Goal: Task Accomplishment & Management: Manage account settings

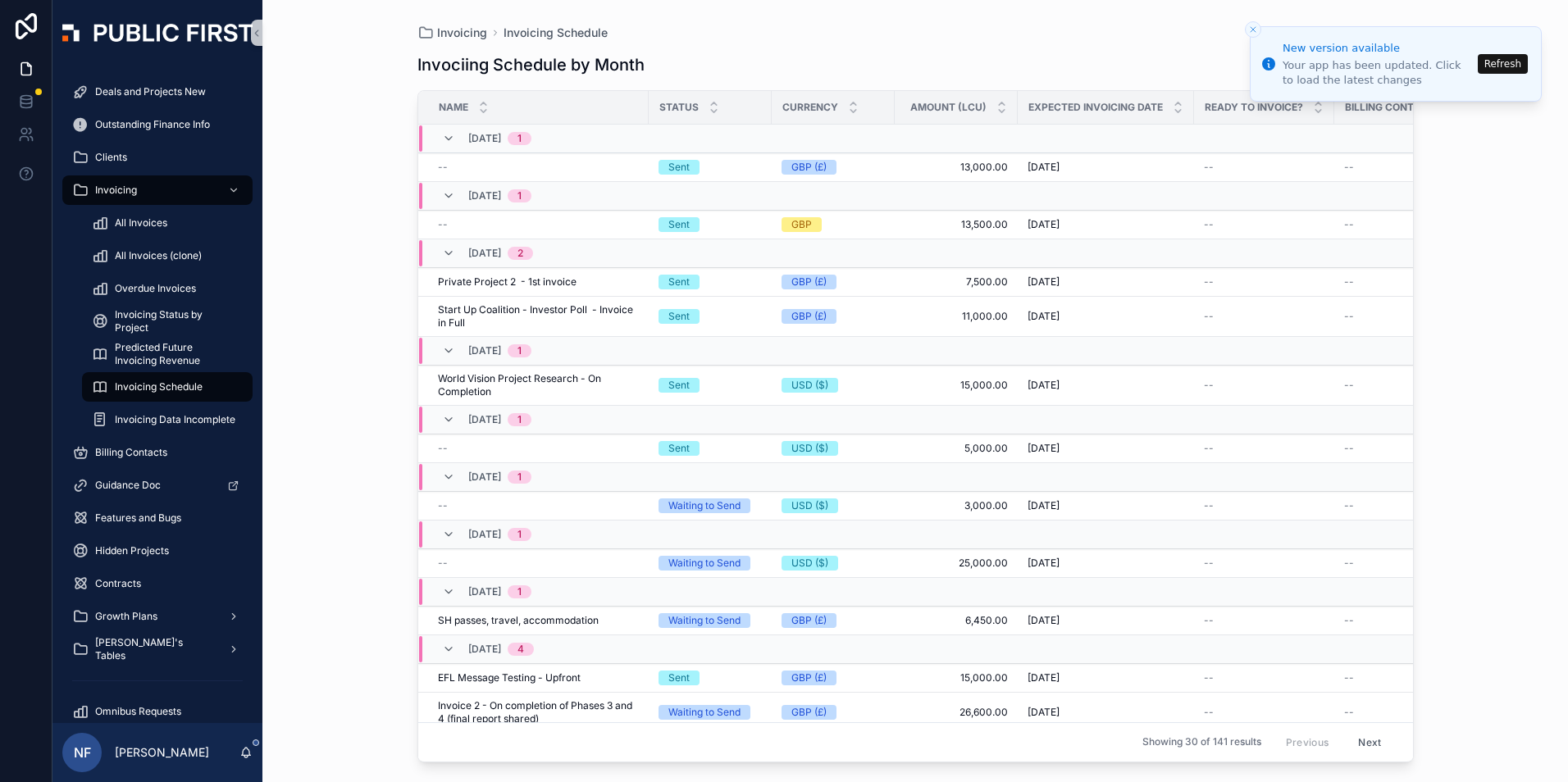
click at [1525, 73] on button "Refresh" at bounding box center [1502, 64] width 50 height 20
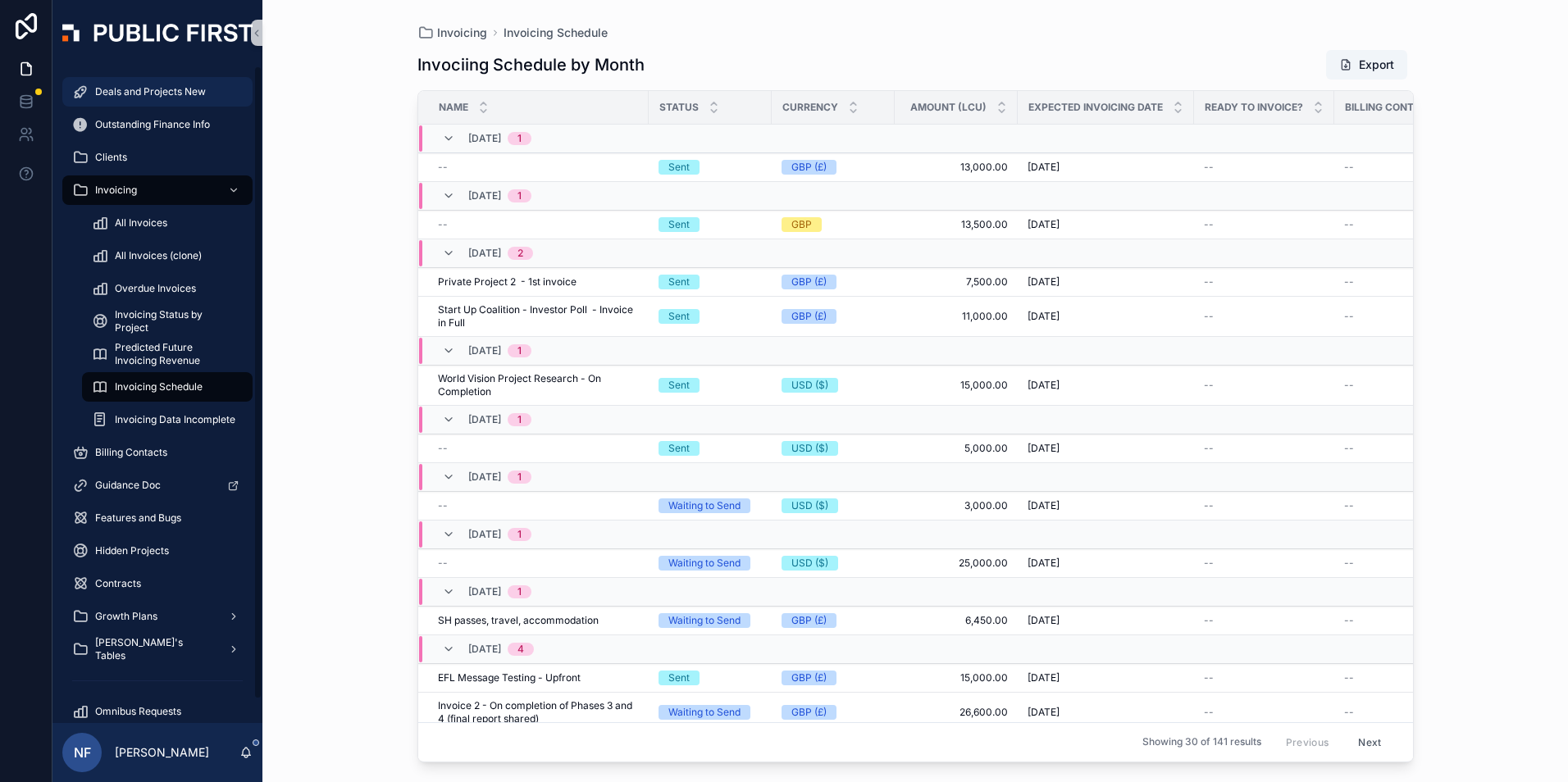
click at [128, 90] on span "Deals and Projects New" at bounding box center [150, 92] width 110 height 13
click at [144, 88] on span "Deals and Projects New" at bounding box center [150, 92] width 110 height 13
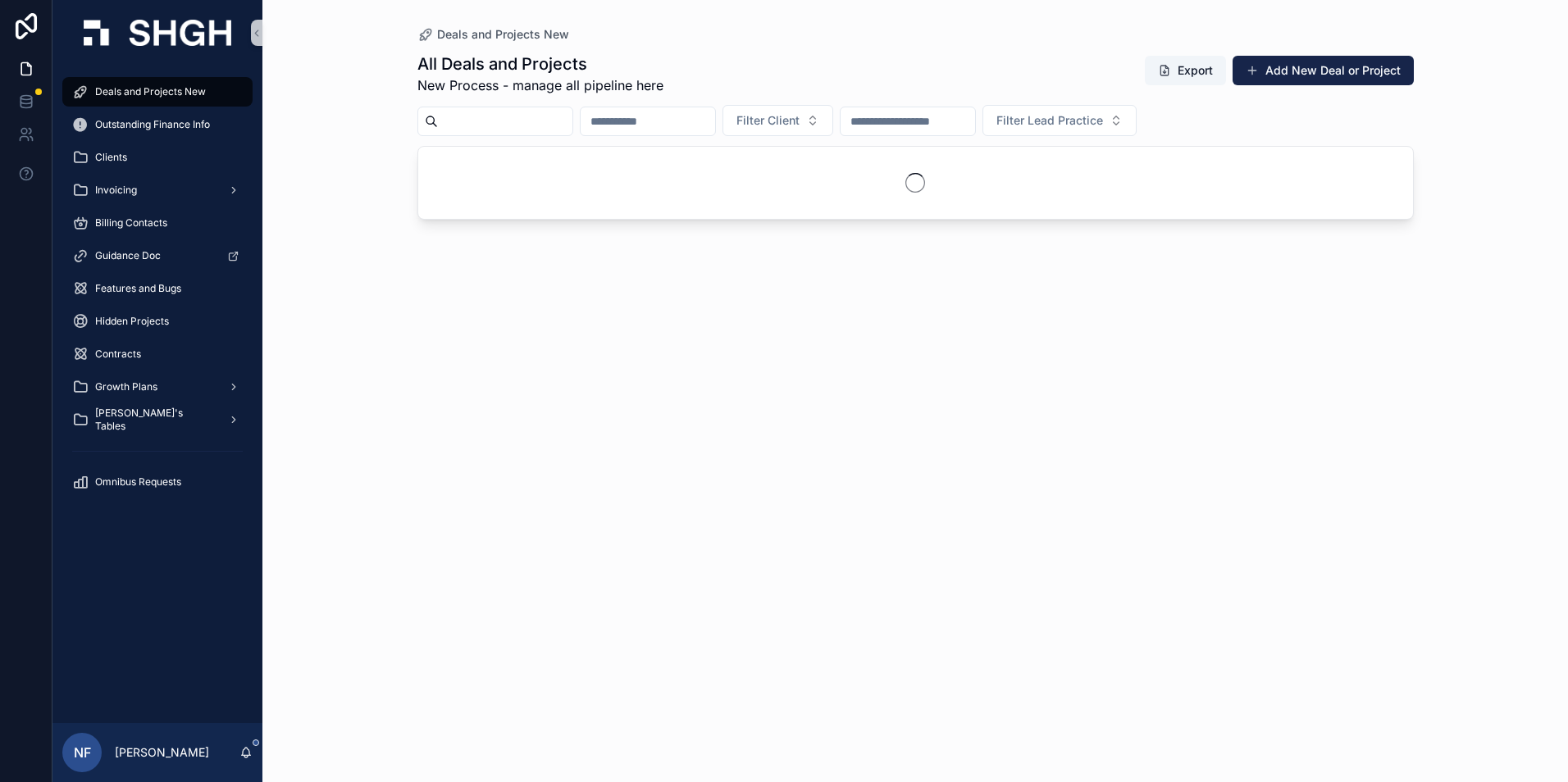
click at [476, 113] on input "scrollable content" at bounding box center [506, 121] width 135 height 23
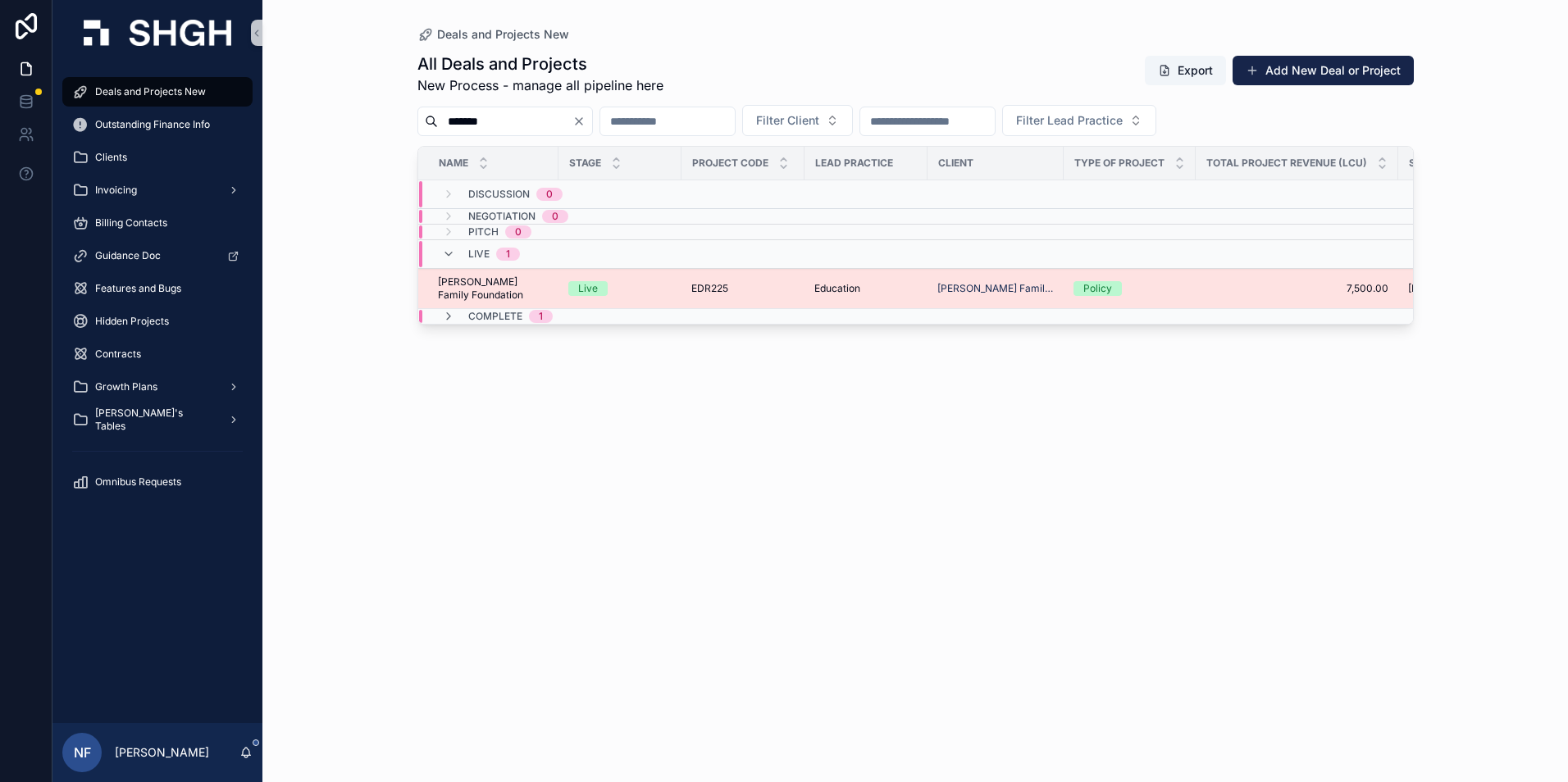
type input "*******"
click at [478, 277] on span "[PERSON_NAME] Family Foundation" at bounding box center [493, 288] width 110 height 26
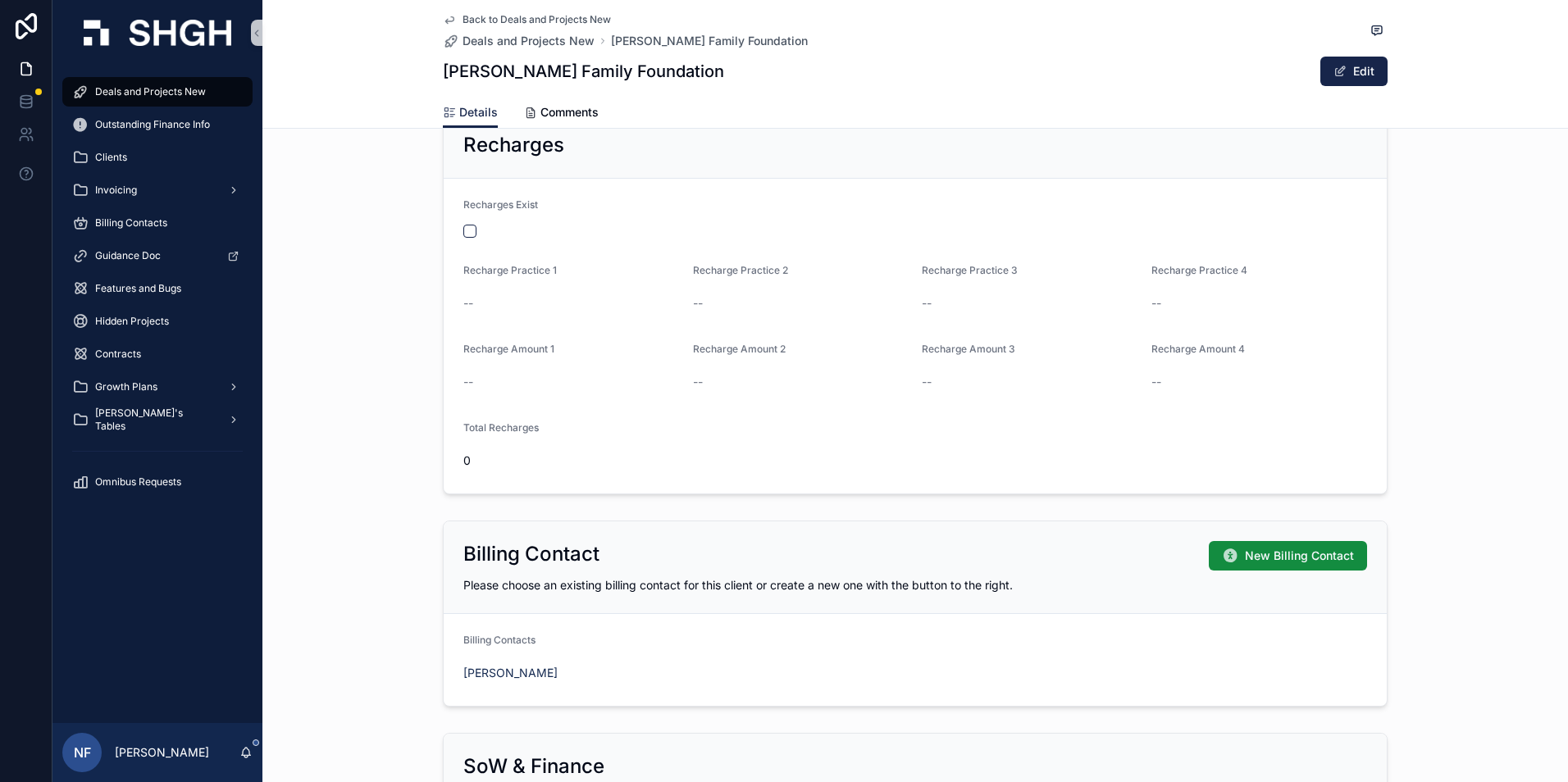
scroll to position [984, 0]
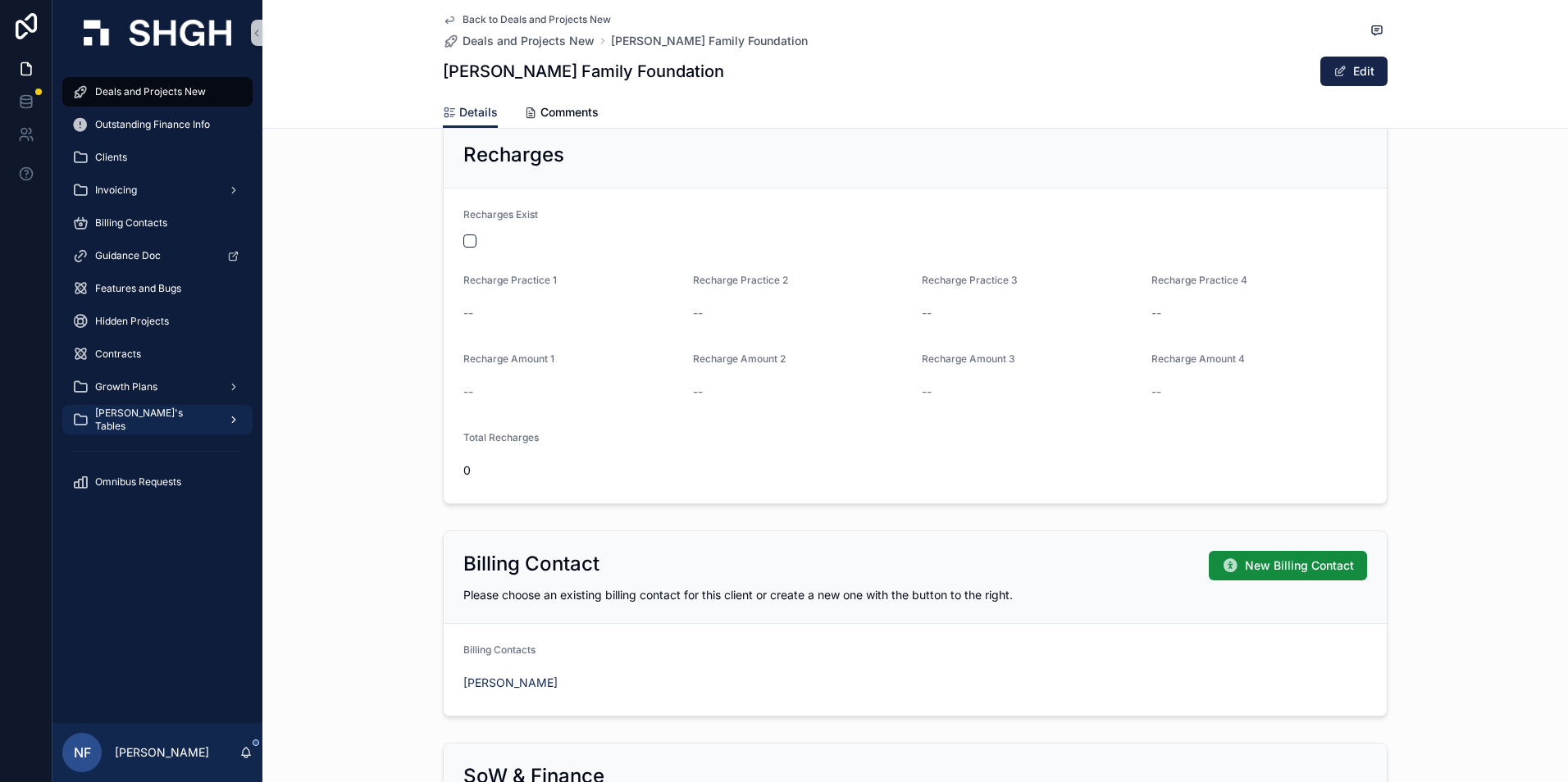
click at [122, 410] on div "[PERSON_NAME]'s Tables" at bounding box center [157, 419] width 171 height 26
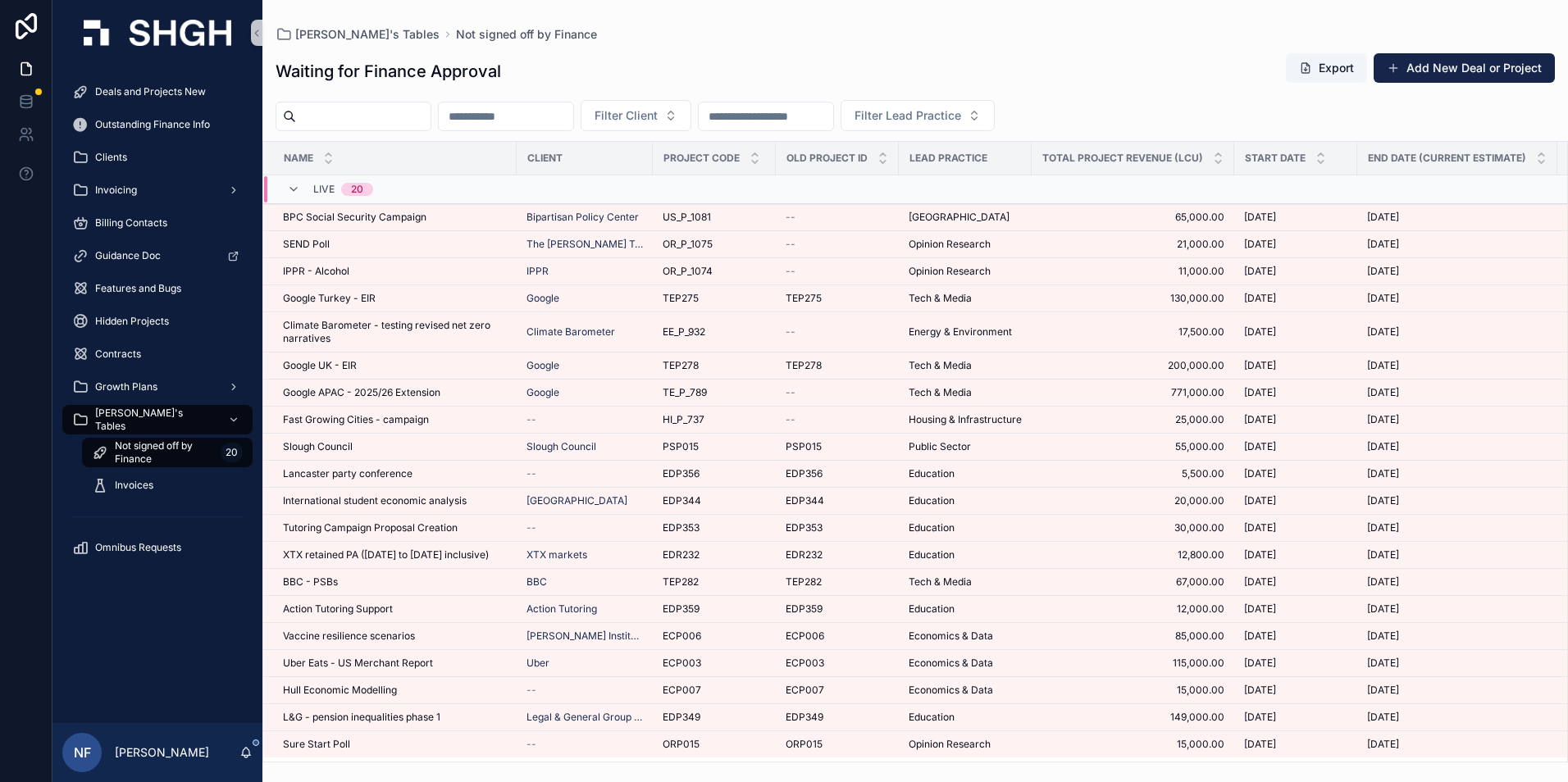
click at [124, 456] on span "Not signed off by Finance" at bounding box center [164, 452] width 99 height 26
click at [137, 454] on span "Not signed off by Finance" at bounding box center [164, 452] width 99 height 26
click at [151, 485] on span "Invoices" at bounding box center [134, 485] width 39 height 13
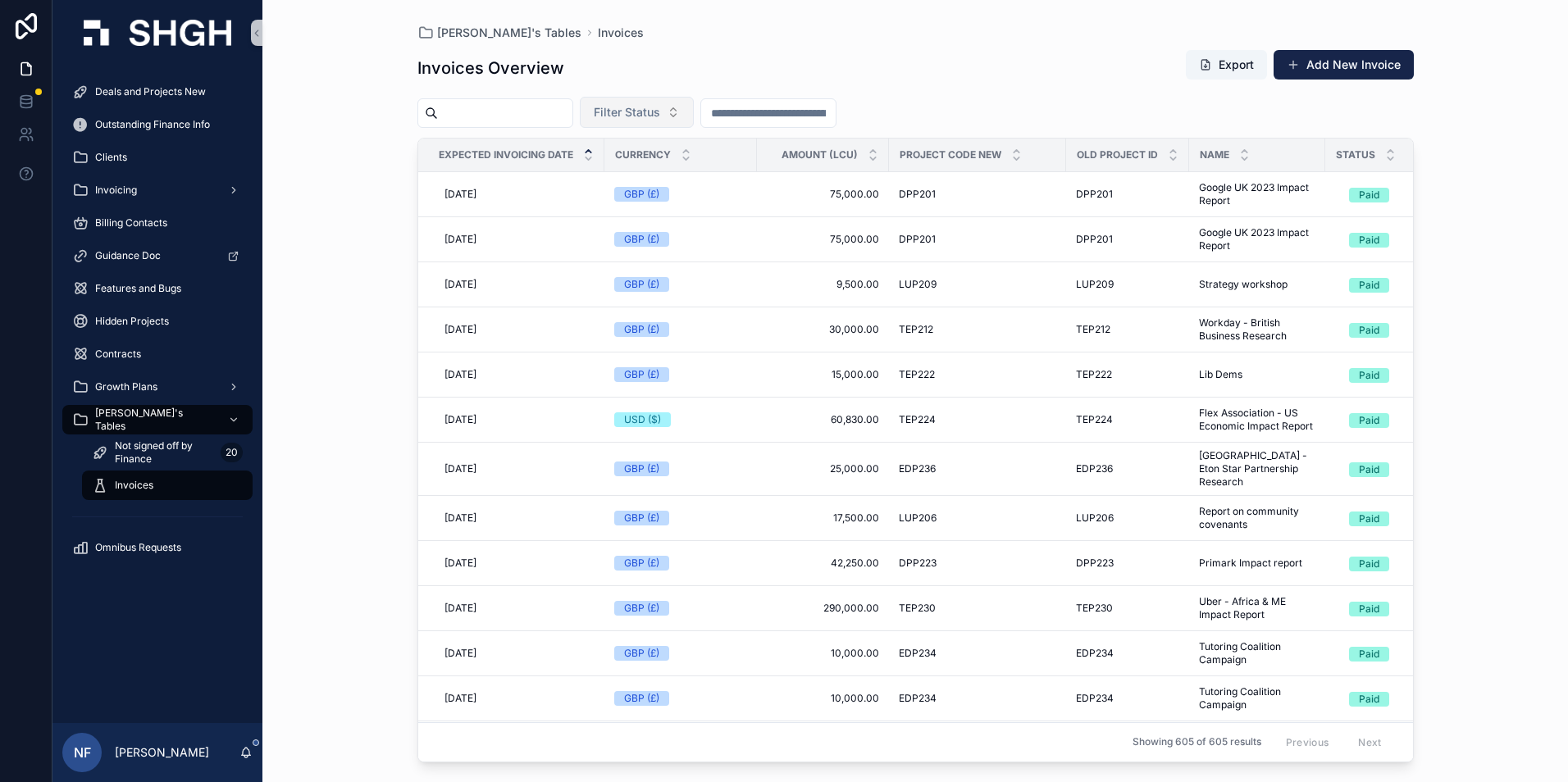
click at [660, 113] on span "Filter Status" at bounding box center [627, 112] width 66 height 16
click at [660, 182] on div "Waiting to Send" at bounding box center [677, 178] width 197 height 26
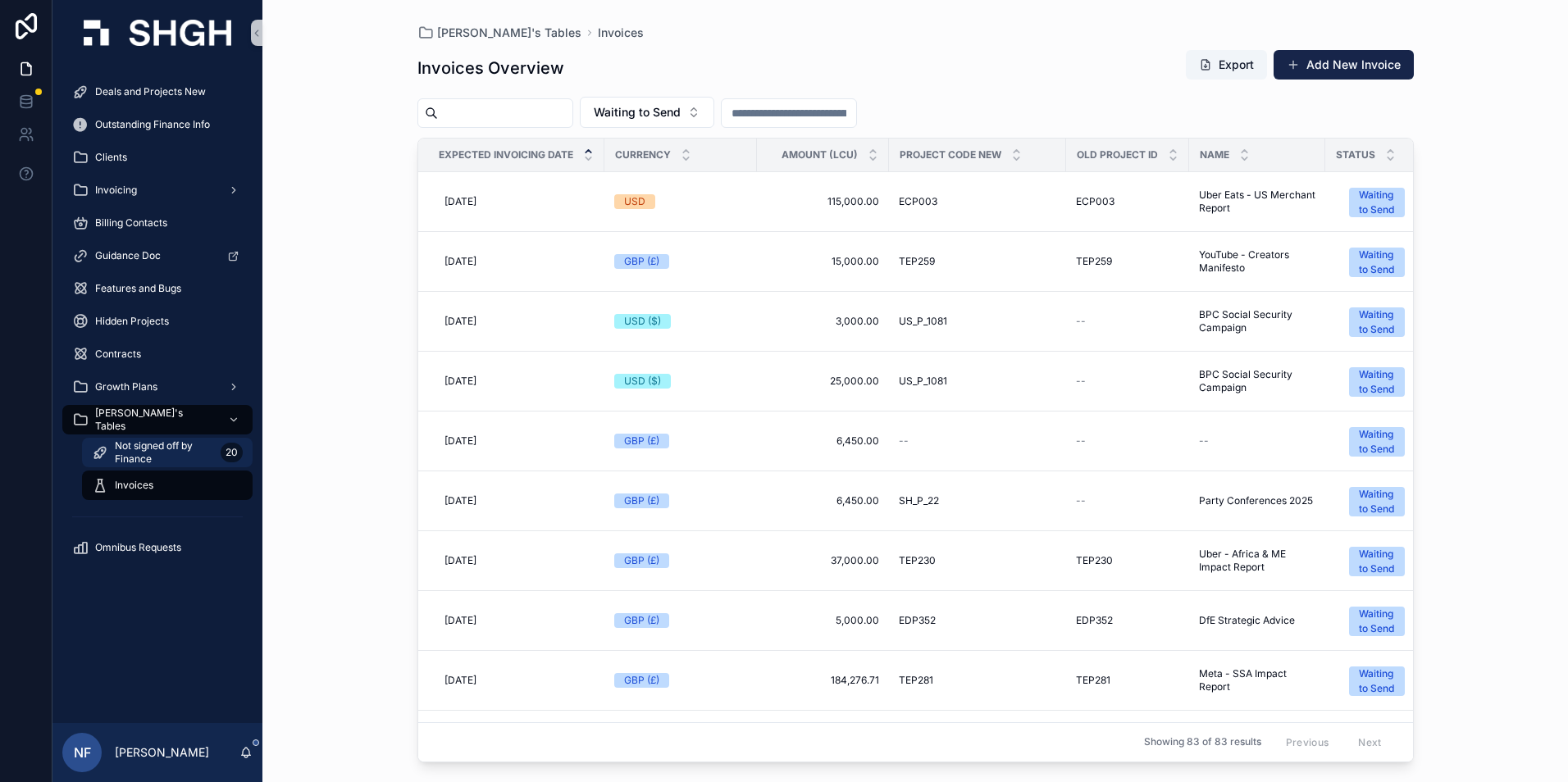
click at [165, 442] on span "Not signed off by Finance" at bounding box center [164, 452] width 99 height 26
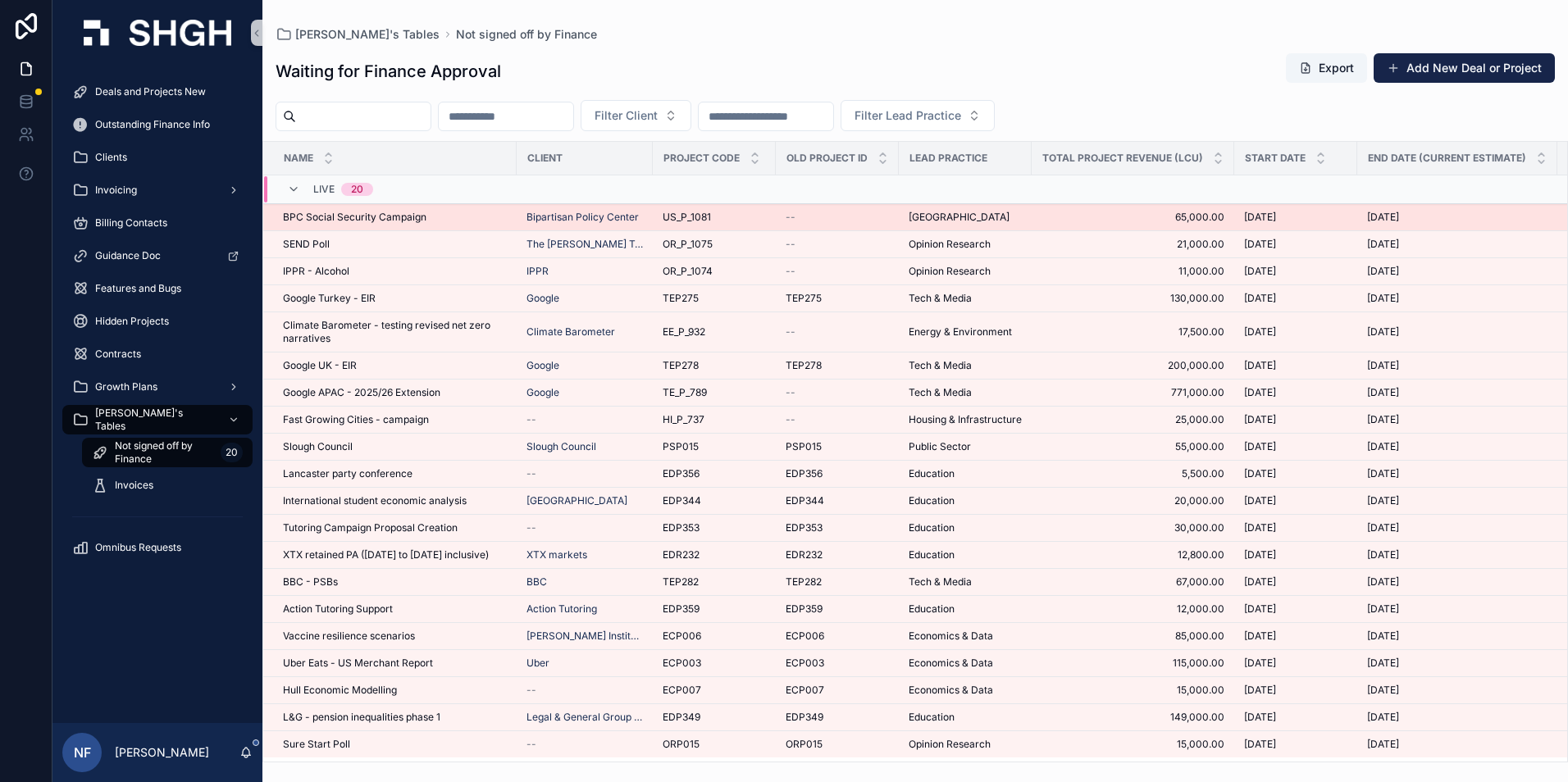
click at [385, 217] on span "BPC Social Security Campaign" at bounding box center [355, 217] width 144 height 13
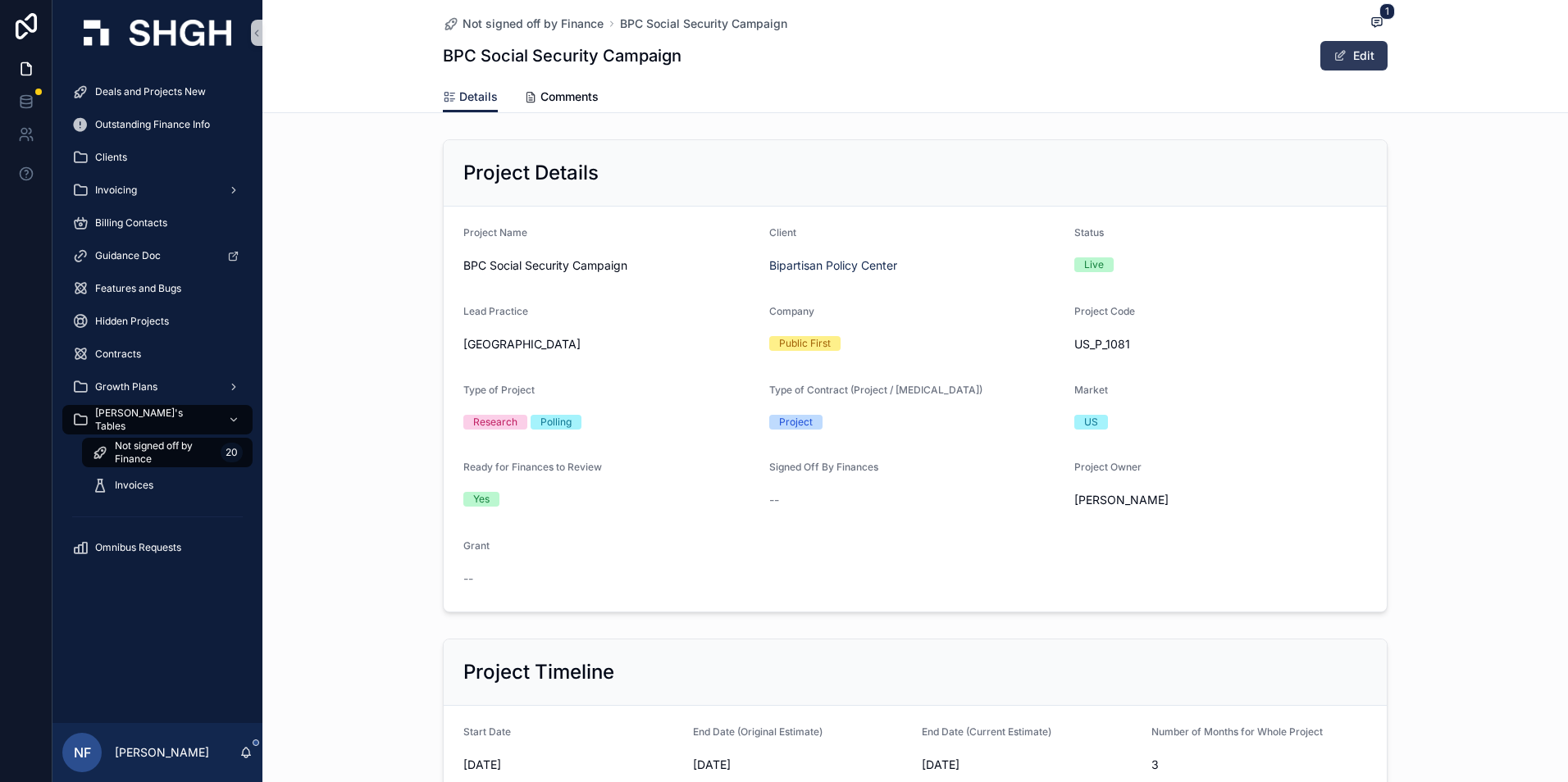
click at [1343, 66] on button "Edit" at bounding box center [1353, 56] width 67 height 30
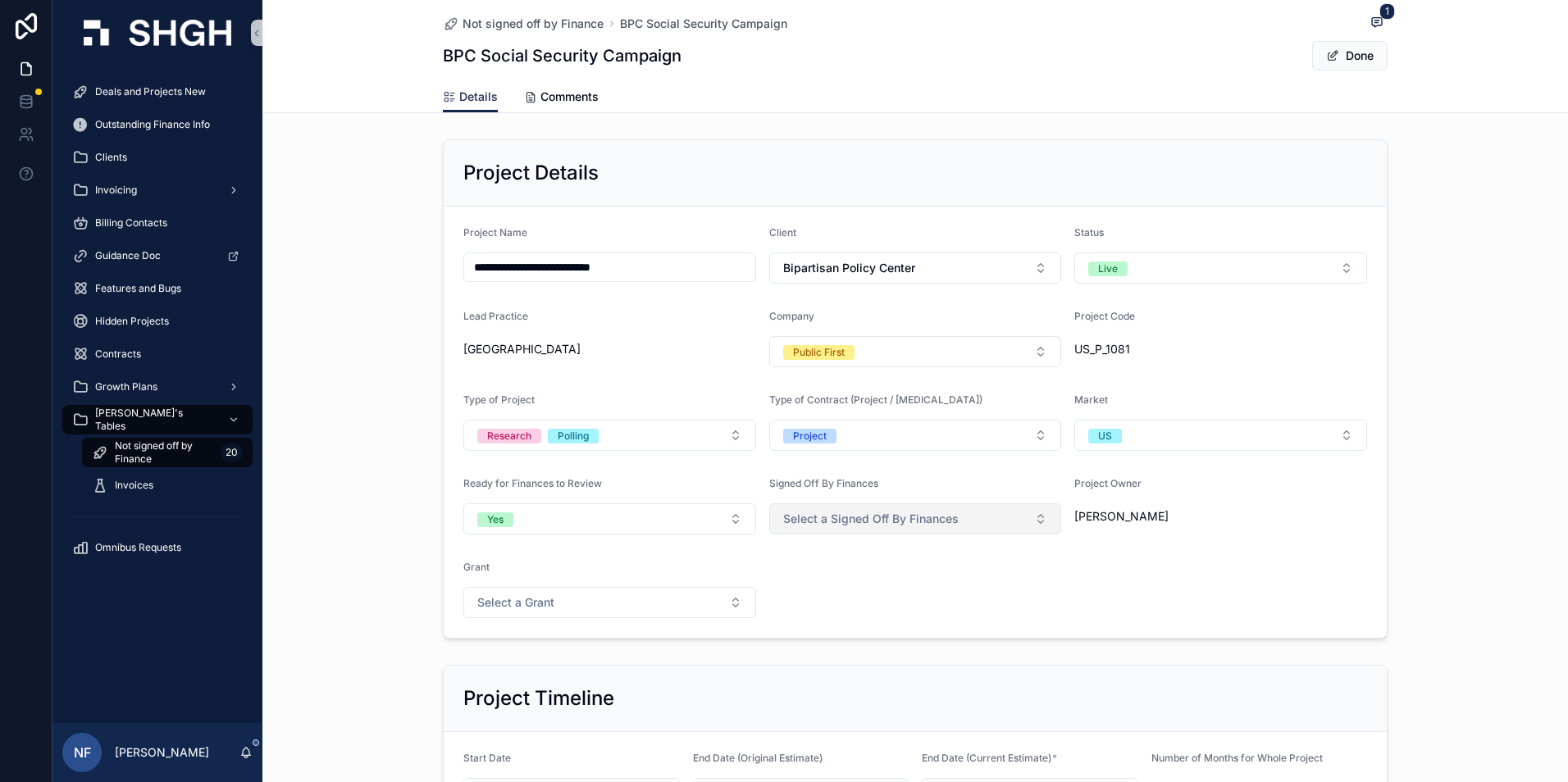
click at [876, 509] on button "Select a Signed Off By Finances" at bounding box center [915, 519] width 293 height 31
click at [796, 577] on div "Yes" at bounding box center [791, 584] width 16 height 14
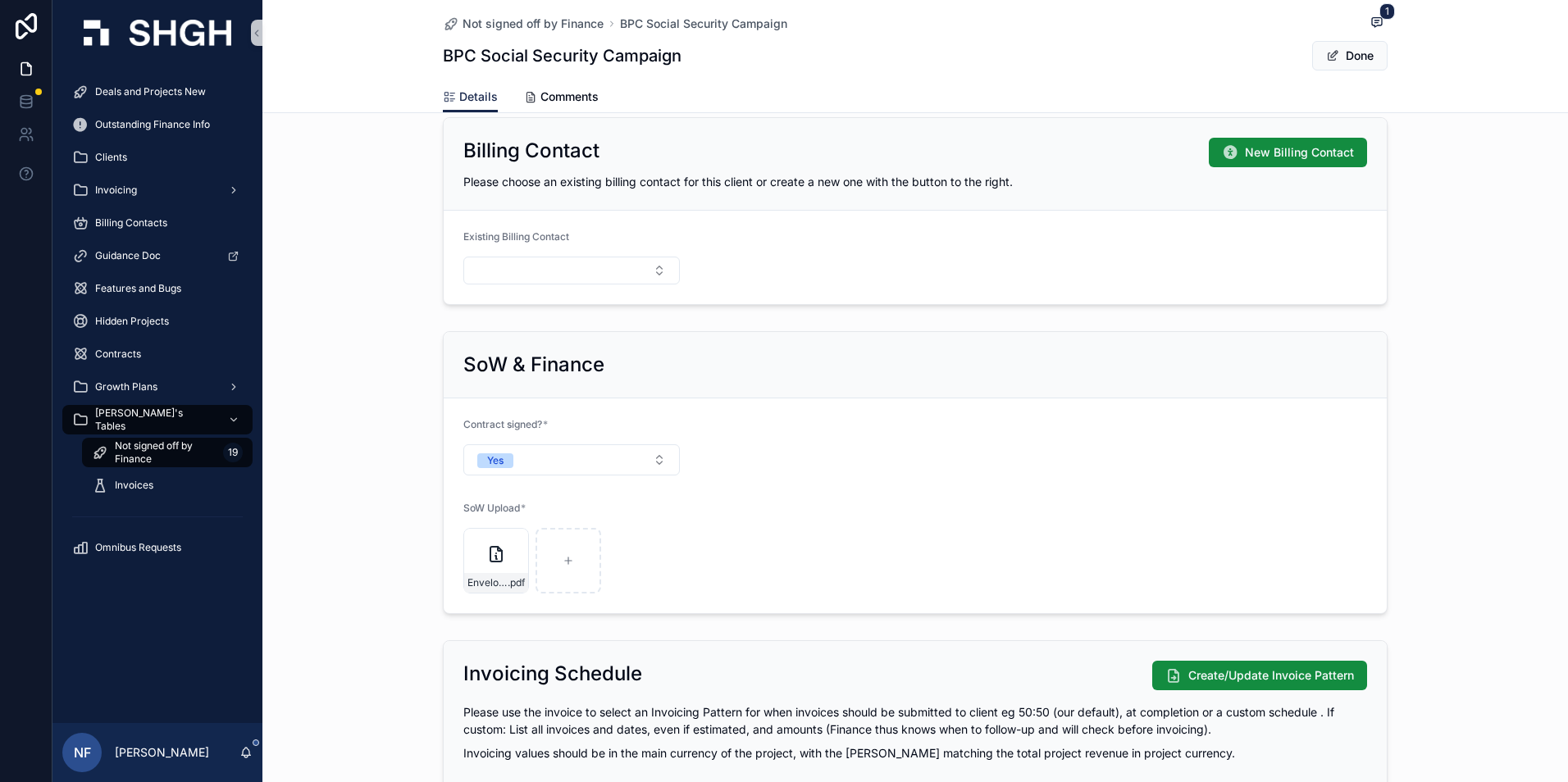
scroll to position [1475, 0]
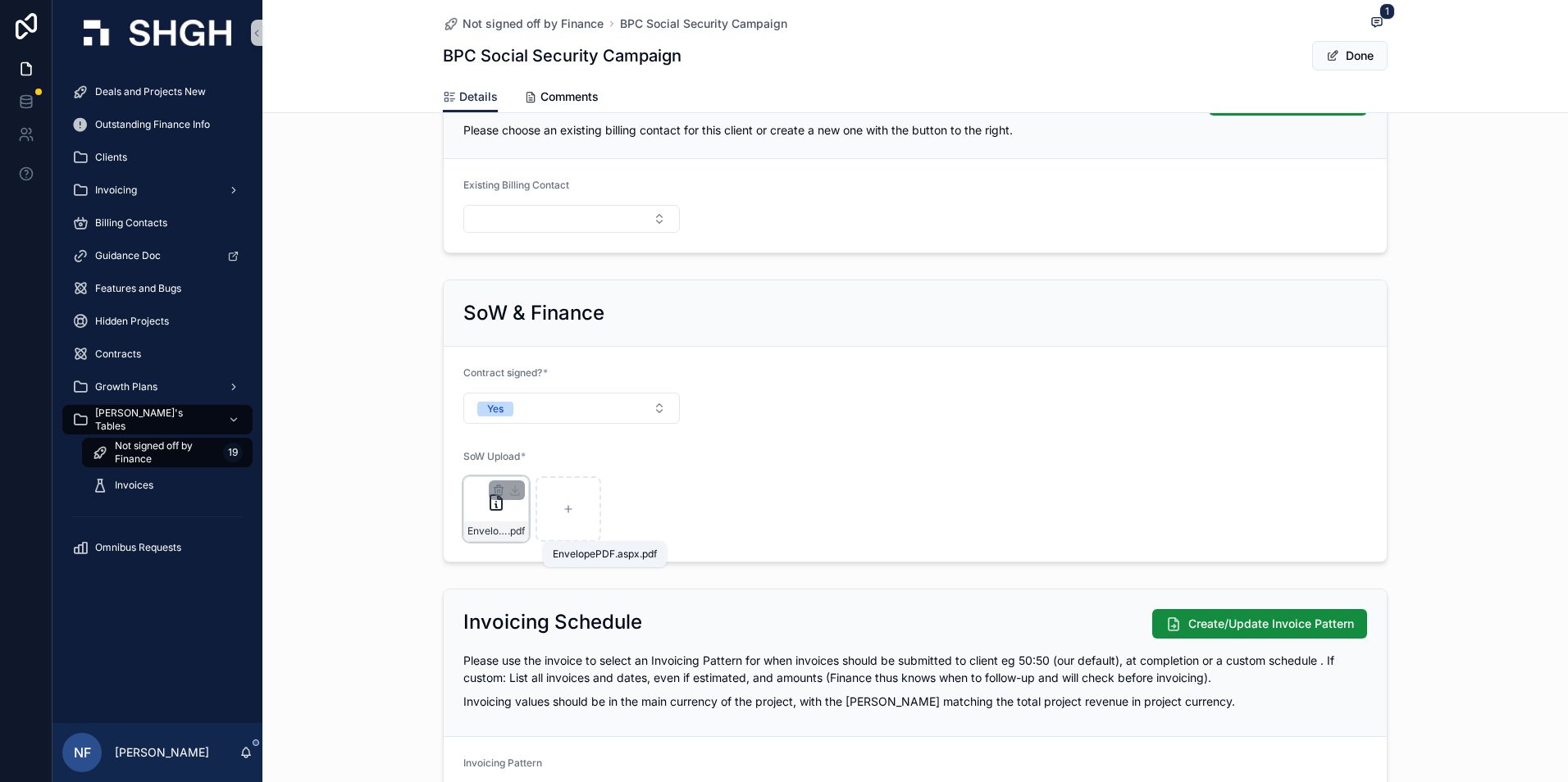
click at [507, 524] on span ".pdf" at bounding box center [515, 531] width 17 height 13
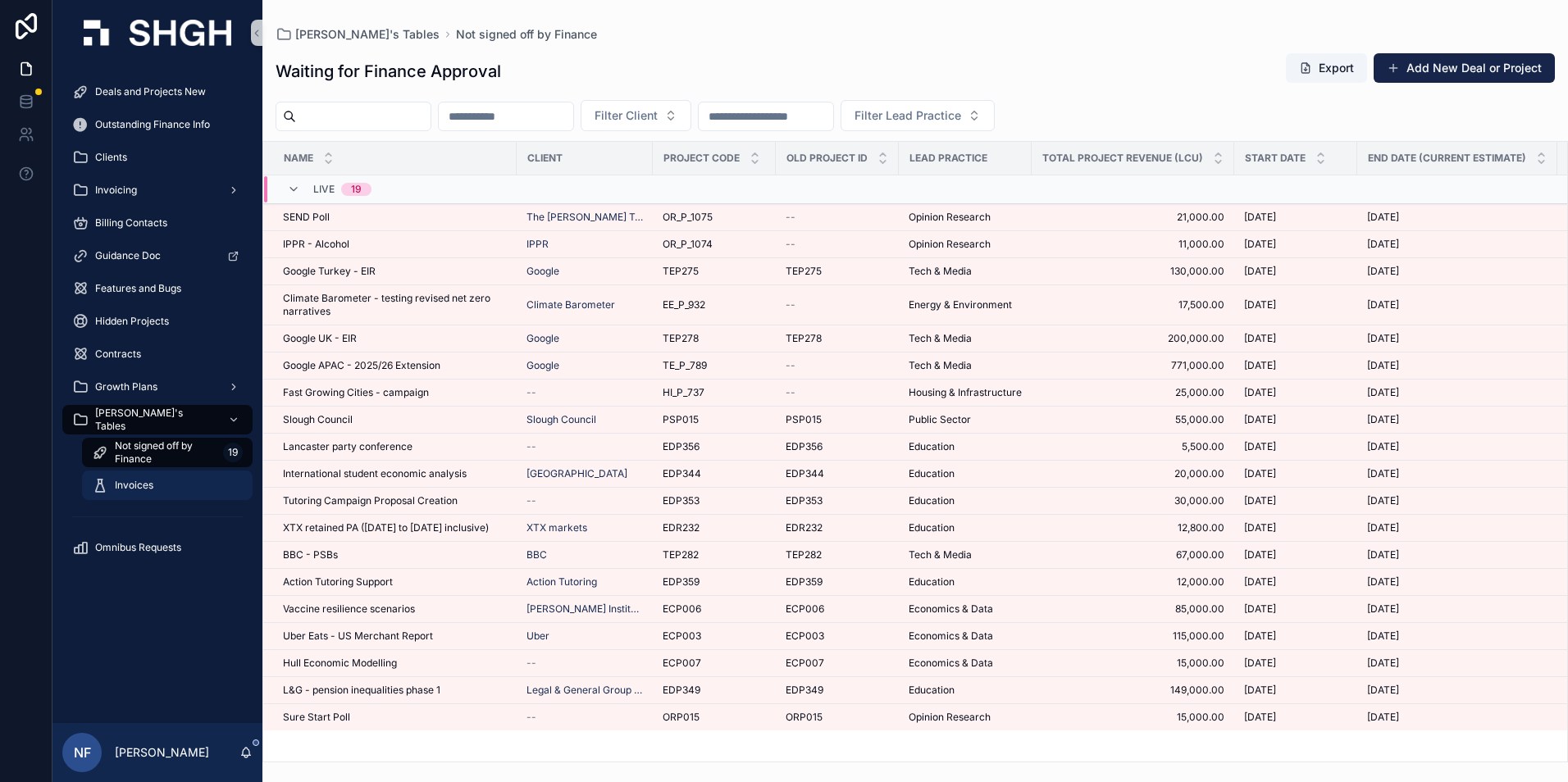
click at [138, 480] on span "Invoices" at bounding box center [134, 485] width 39 height 13
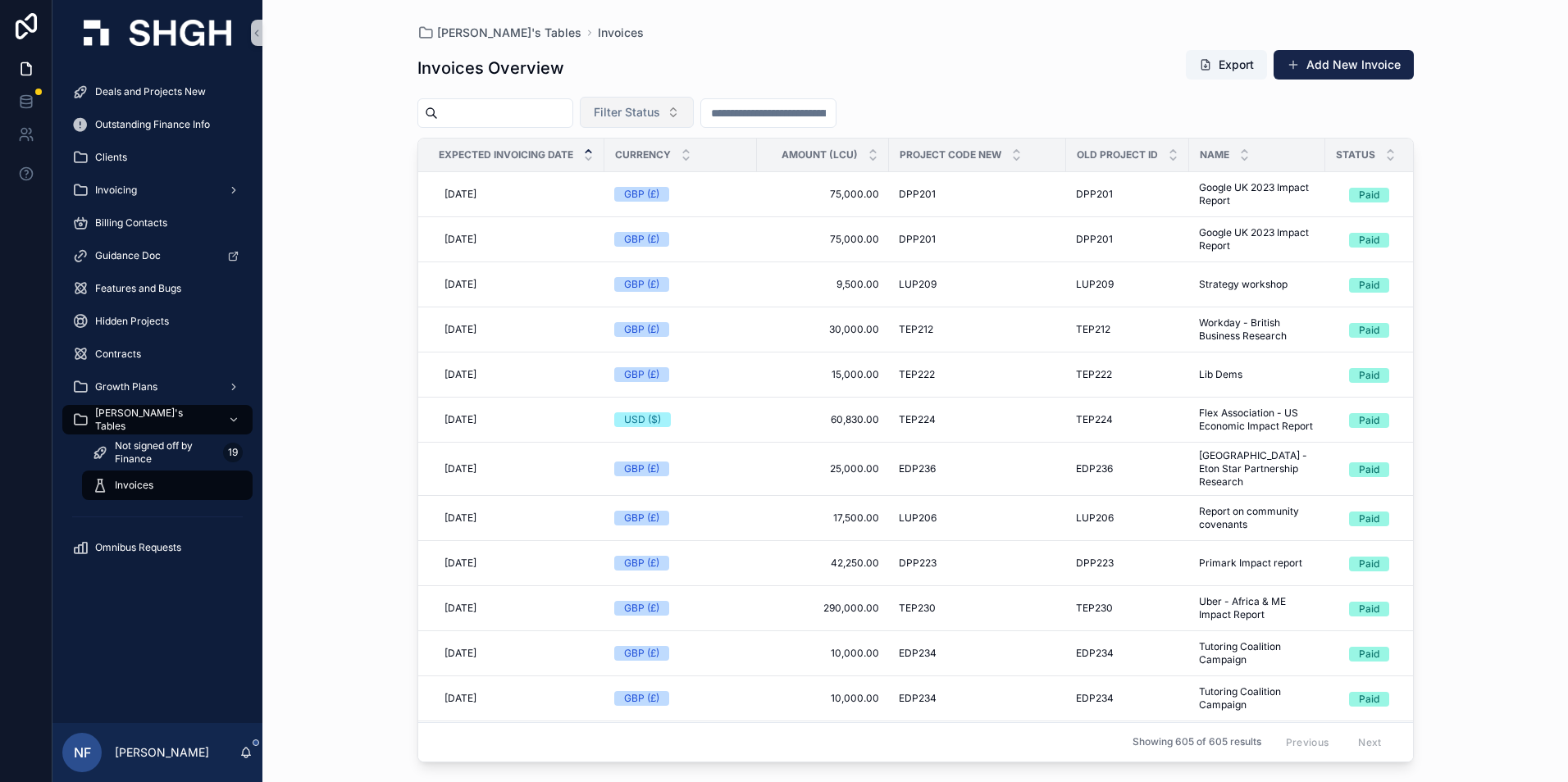
click at [660, 110] on span "Filter Status" at bounding box center [627, 112] width 66 height 16
click at [651, 187] on div "Waiting to Send" at bounding box center [677, 178] width 197 height 26
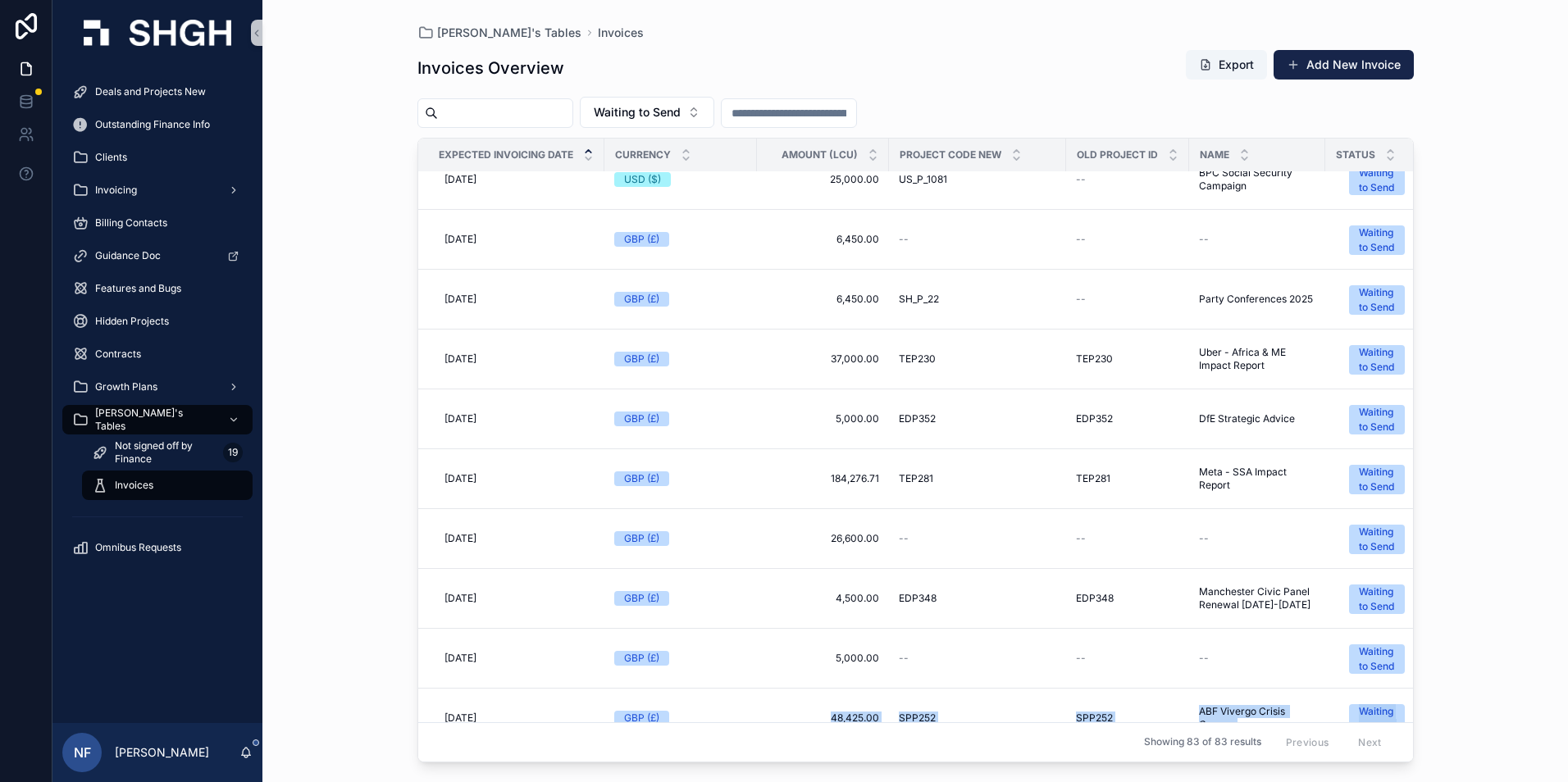
scroll to position [290, 0]
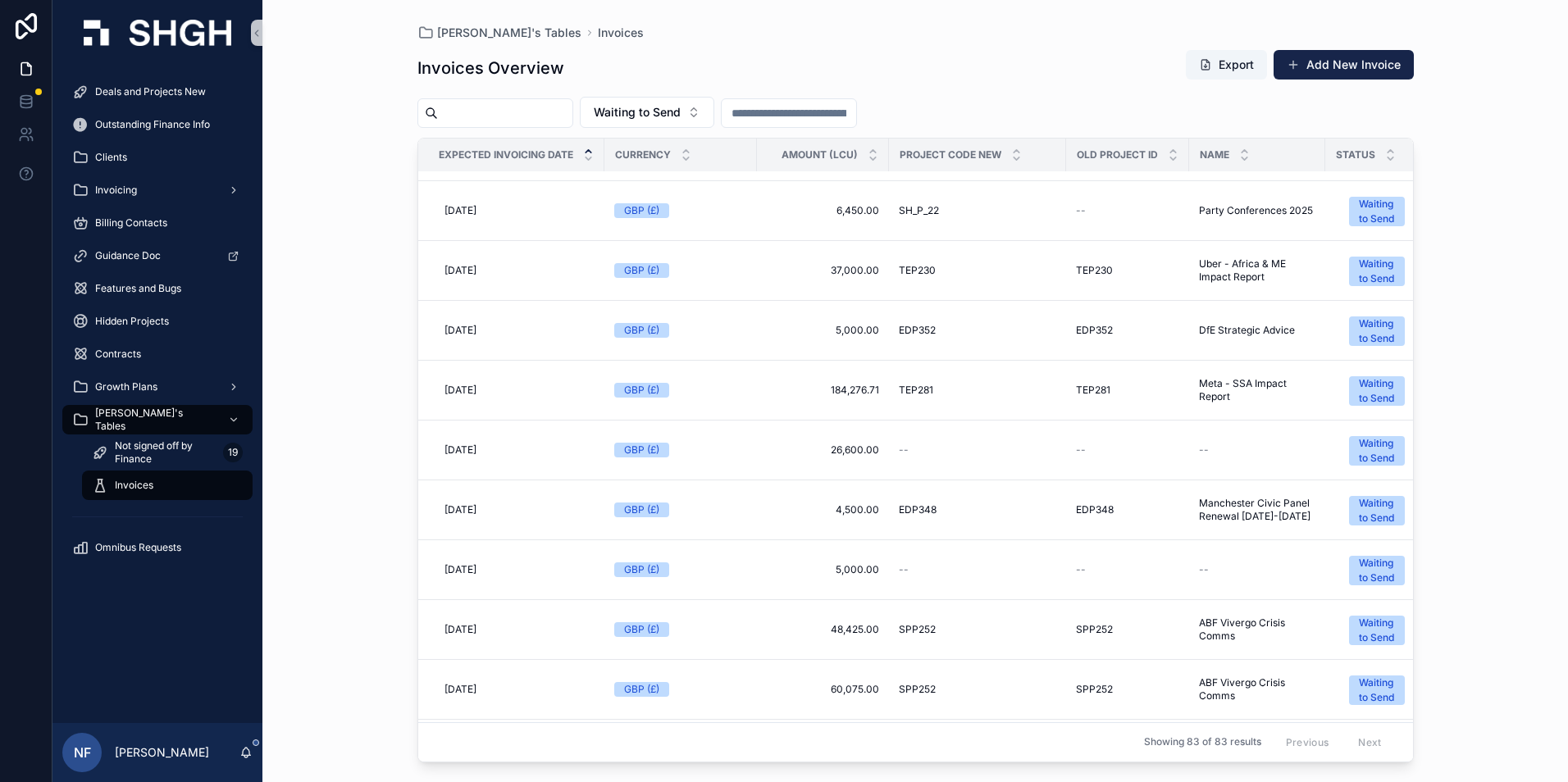
drag, startPoint x: 764, startPoint y: 749, endPoint x: 745, endPoint y: 736, distance: 23.0
click at [745, 736] on div "Showing 83 of 83 results Previous Next" at bounding box center [915, 742] width 994 height 40
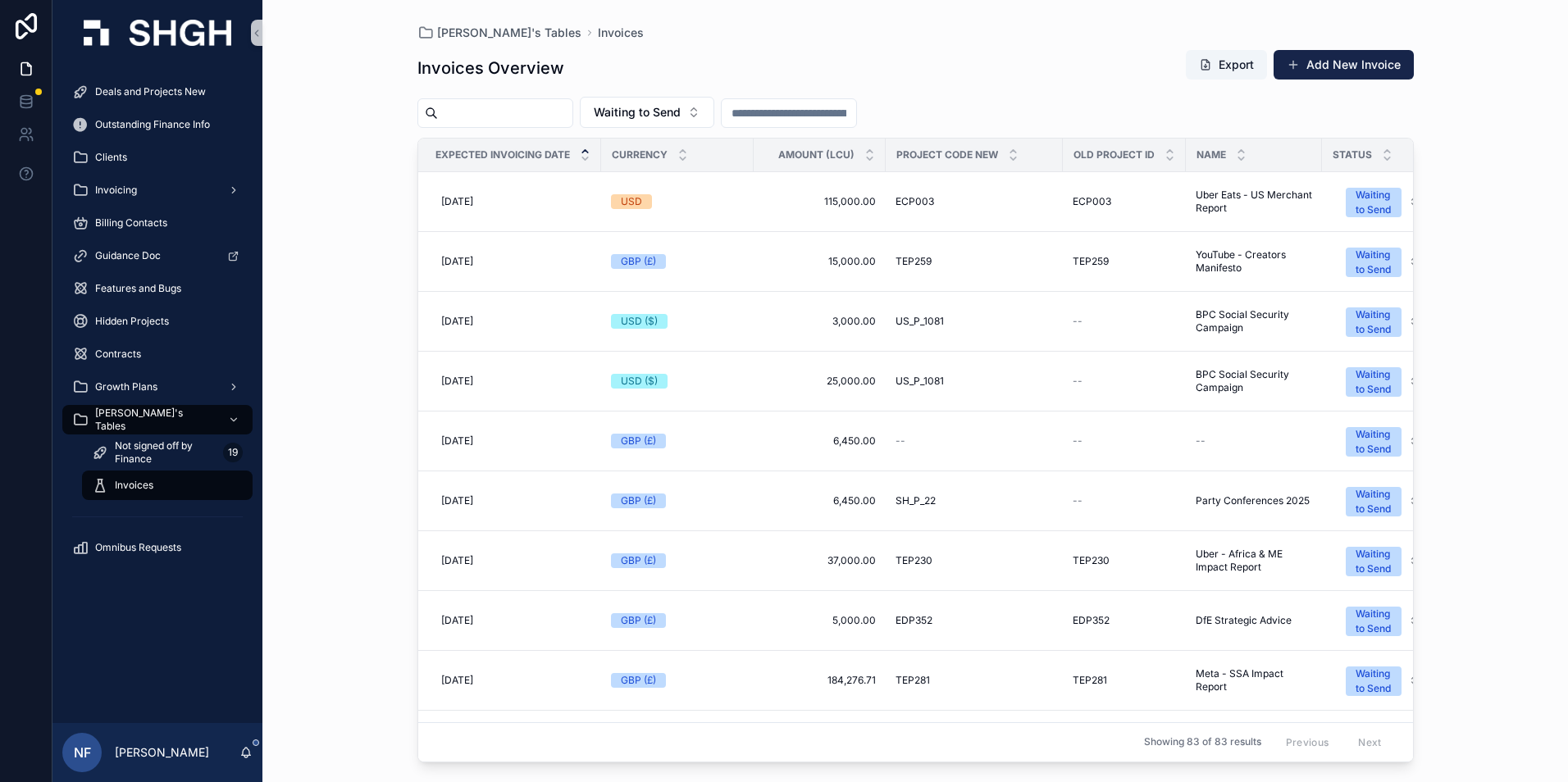
scroll to position [0, 0]
click at [922, 317] on span "US_P_1081" at bounding box center [923, 321] width 48 height 13
click at [157, 485] on div "Invoices" at bounding box center [167, 485] width 151 height 26
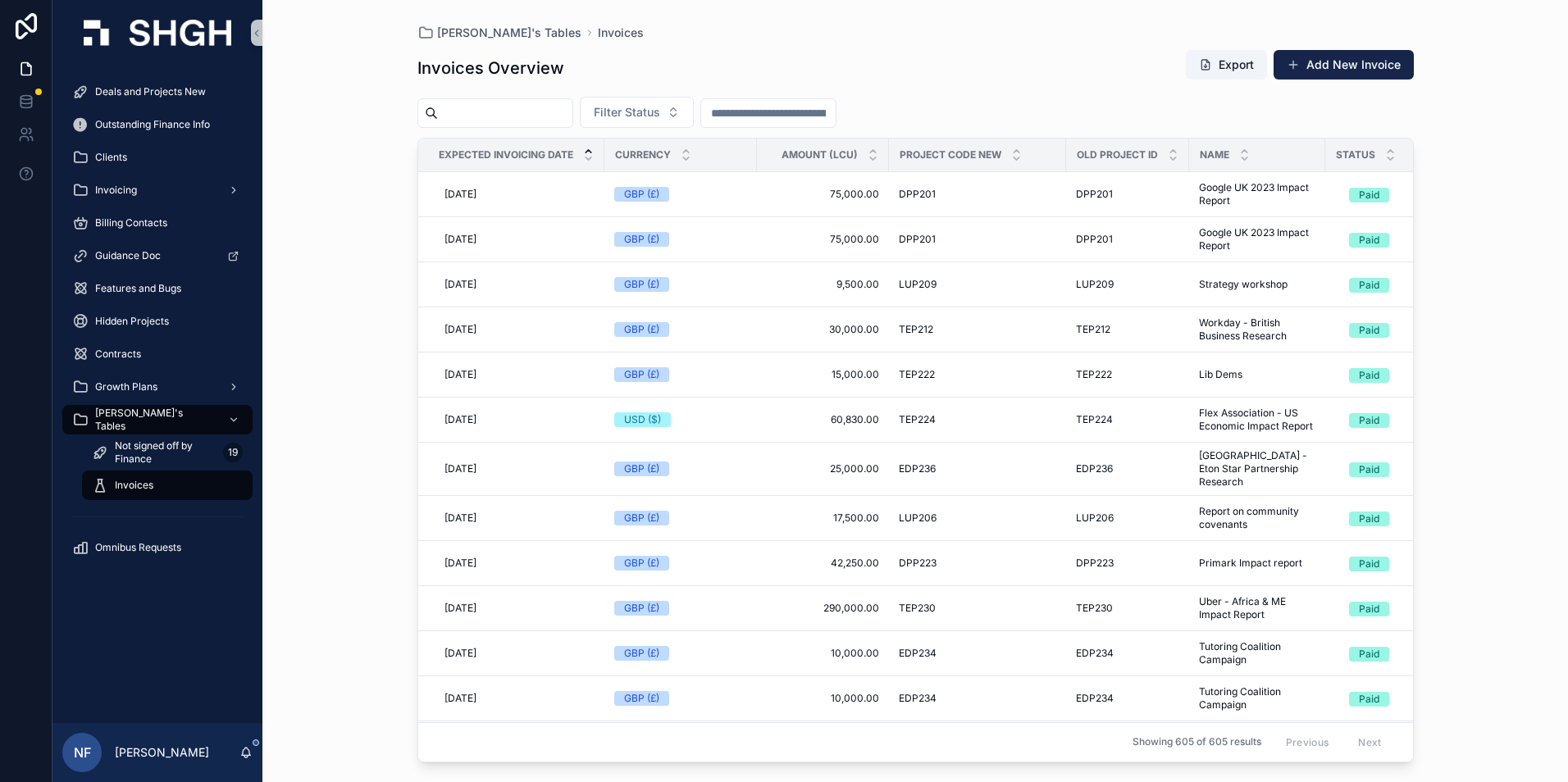
click at [674, 96] on div "Invoices Overview Export Add New Invoice Filter Status Expected Invoicing Date …" at bounding box center [915, 400] width 996 height 723
click at [660, 107] on span "Filter Status" at bounding box center [627, 112] width 66 height 16
click at [646, 173] on div "Waiting to Send" at bounding box center [677, 178] width 197 height 26
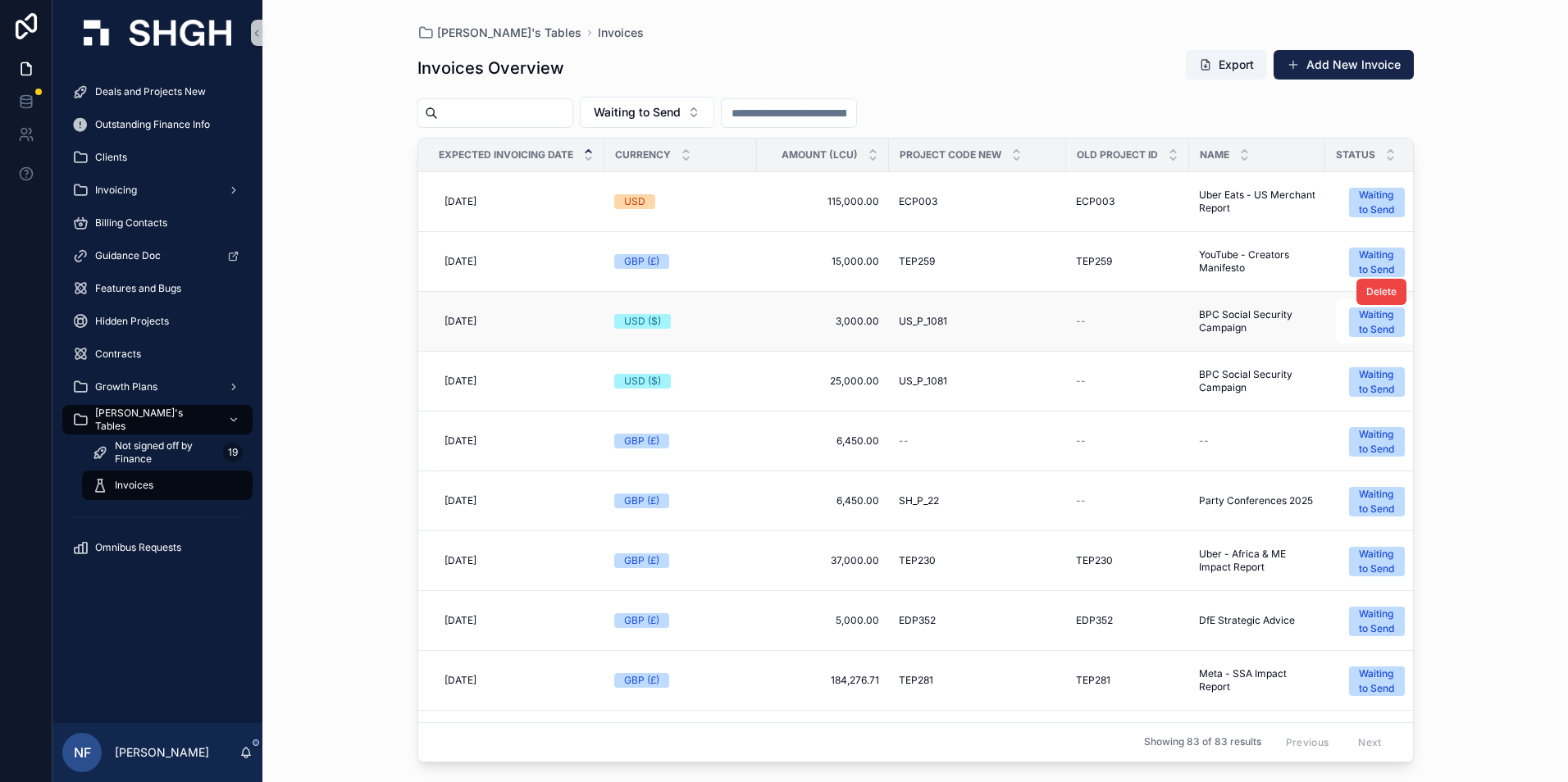
click at [1214, 317] on span "BPC Social Security Campaign" at bounding box center [1257, 321] width 117 height 26
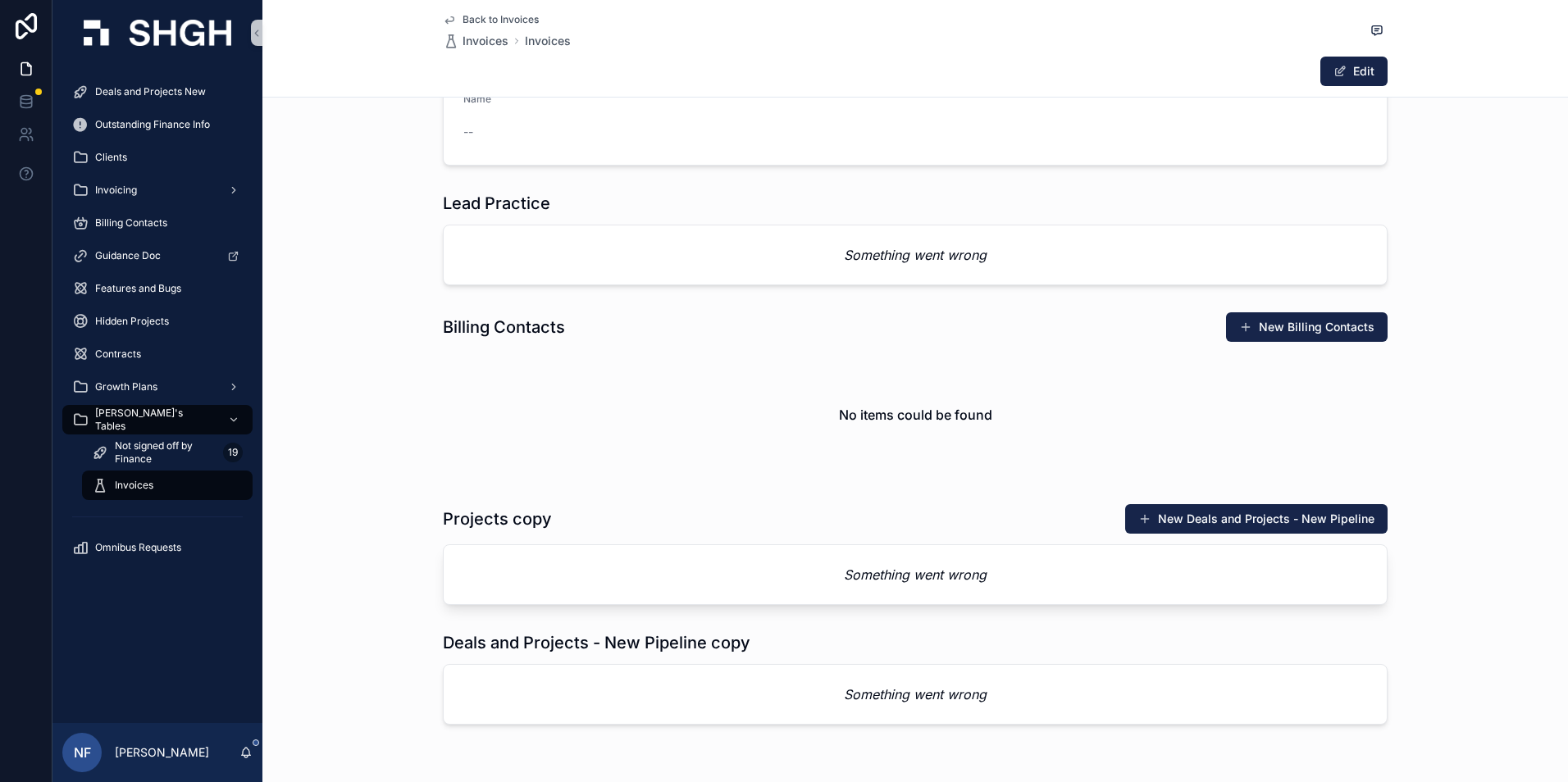
scroll to position [628, 0]
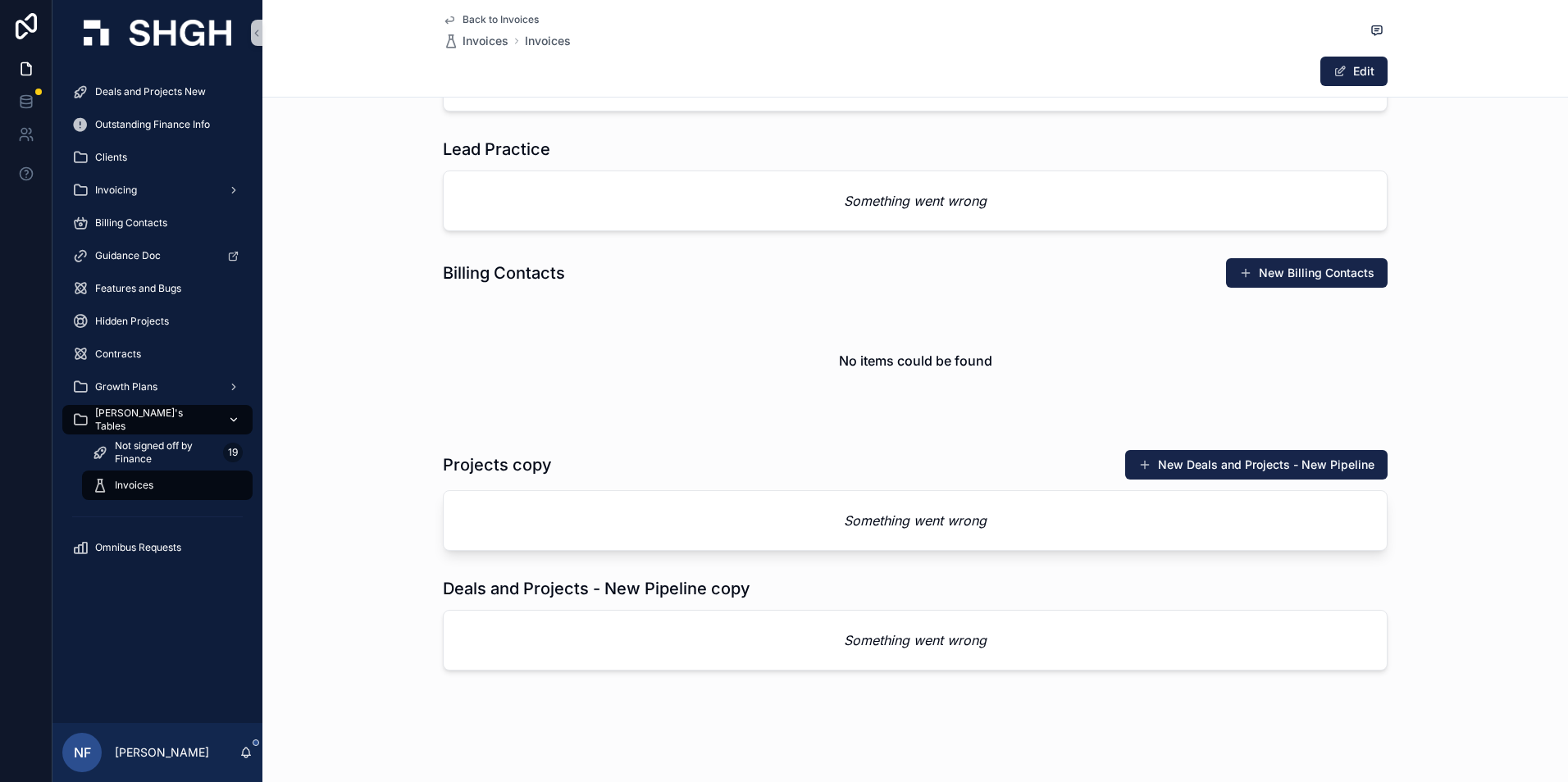
click at [154, 417] on span "[PERSON_NAME]'s Tables" at bounding box center [154, 419] width 119 height 26
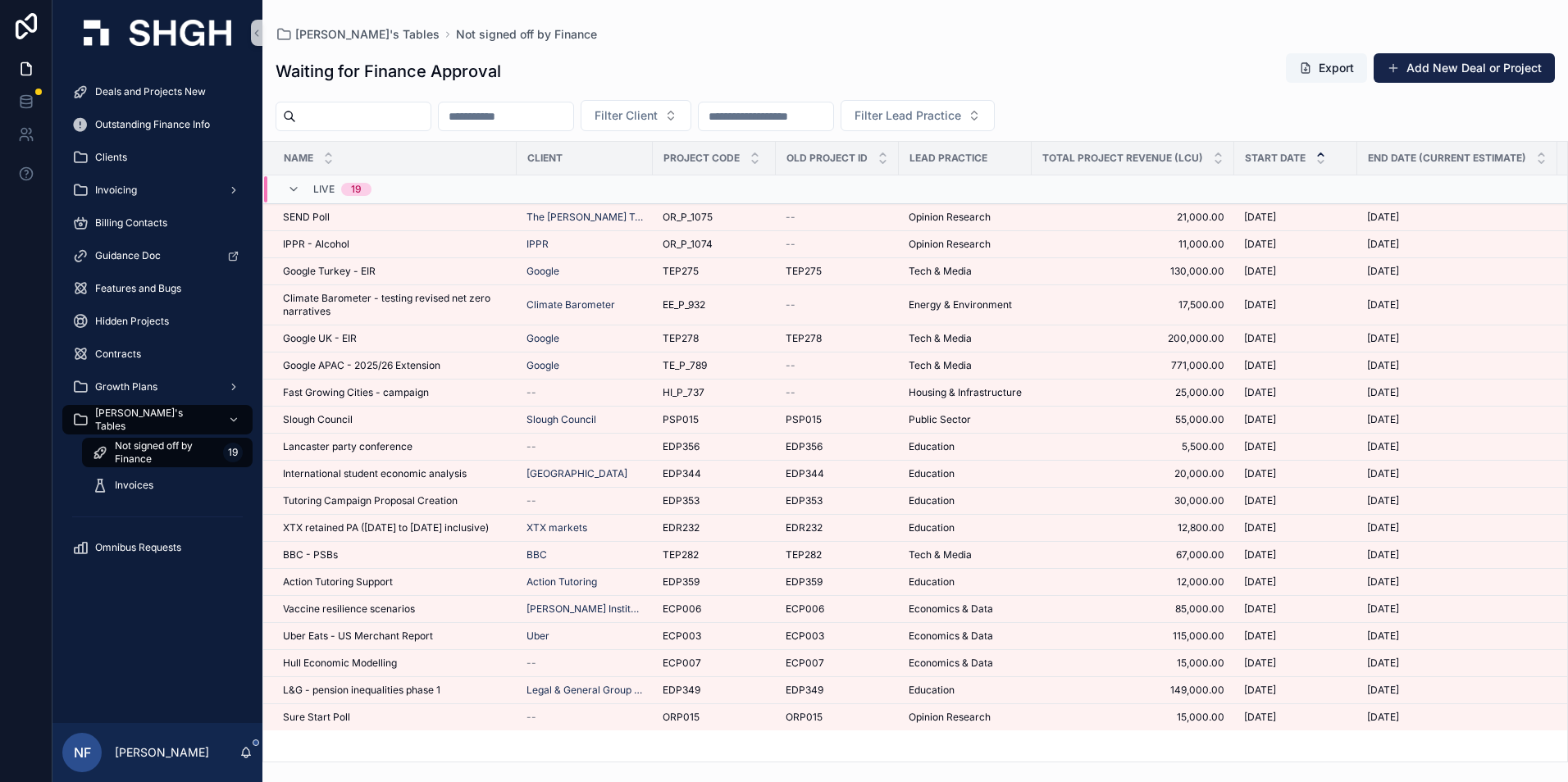
click at [1320, 152] on icon "scrollable content" at bounding box center [1320, 154] width 11 height 11
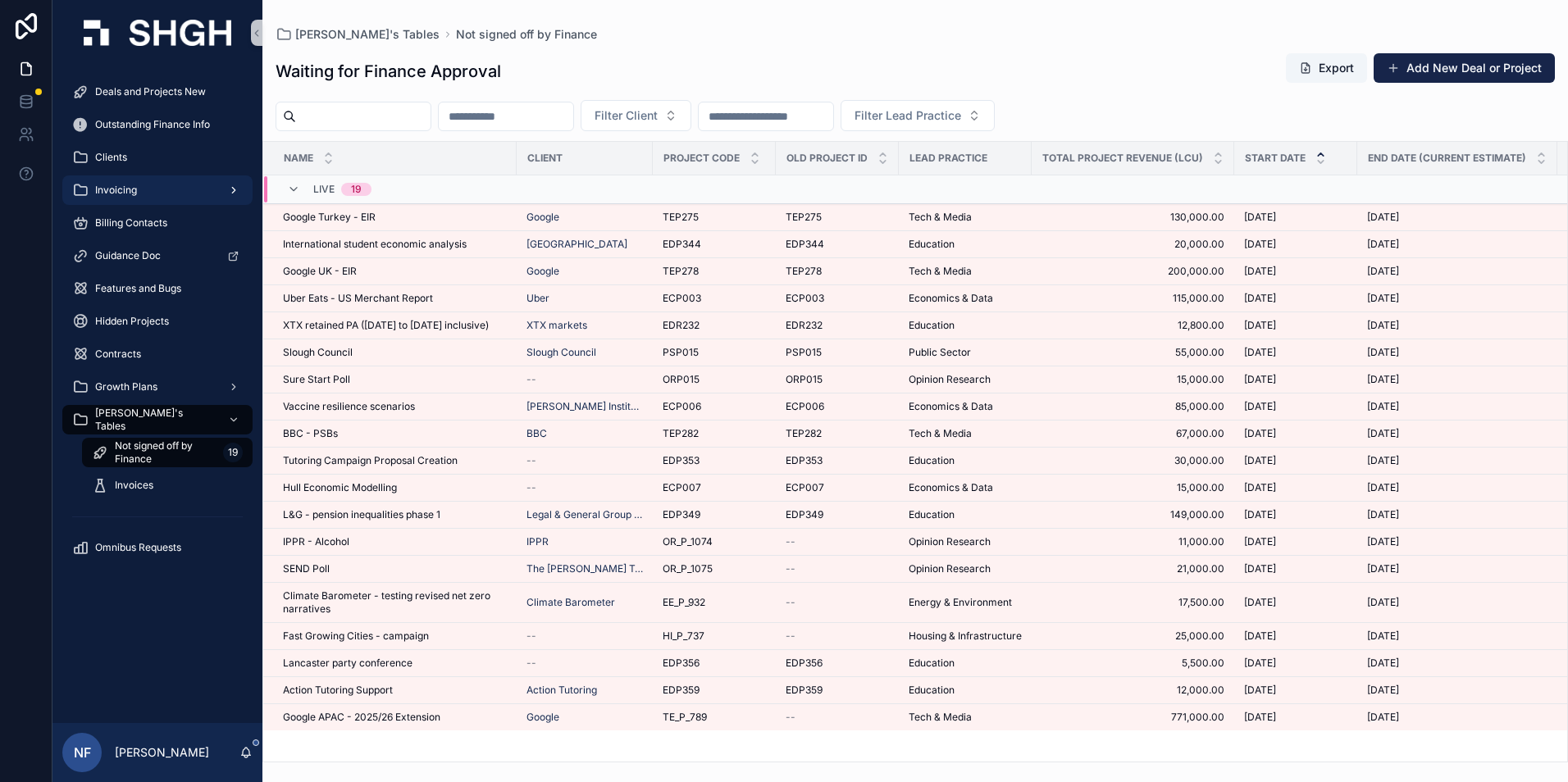
click at [116, 189] on span "Invoicing" at bounding box center [116, 190] width 42 height 13
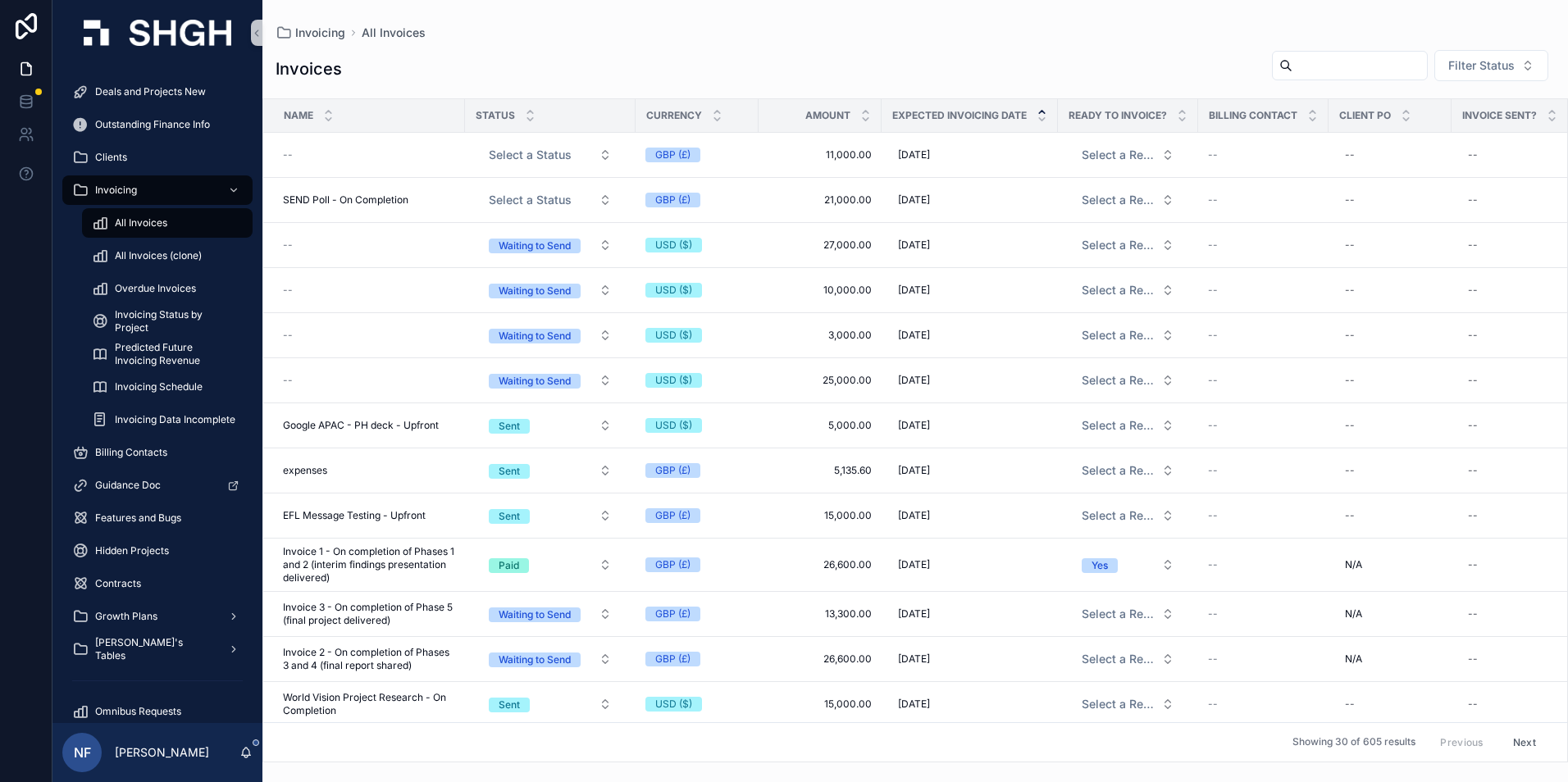
click at [1043, 113] on icon "scrollable content" at bounding box center [1042, 112] width 11 height 11
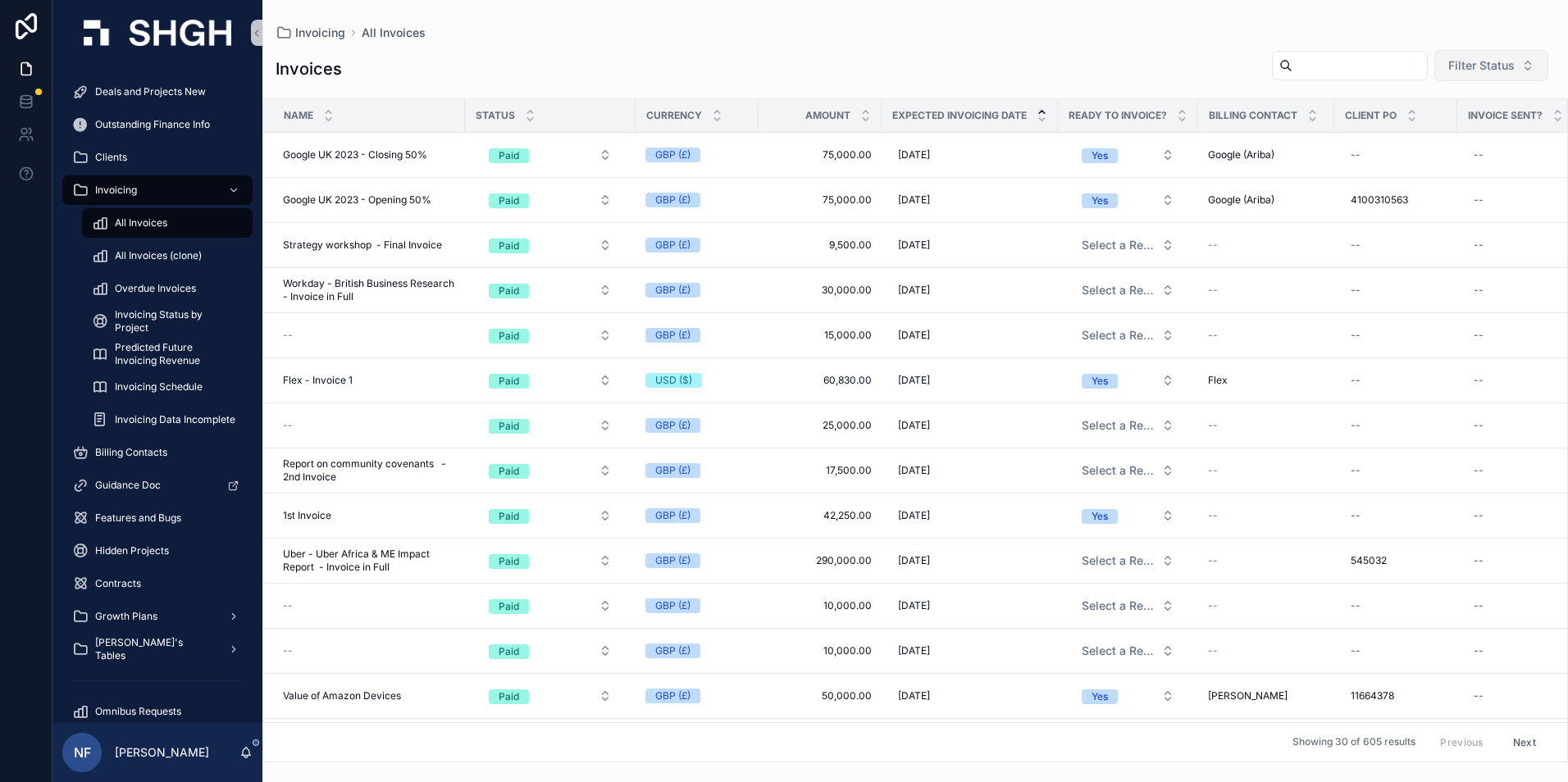
click at [1496, 73] on span "Filter Status" at bounding box center [1481, 66] width 66 height 16
click at [1449, 135] on div "Waiting to Send" at bounding box center [1465, 131] width 197 height 26
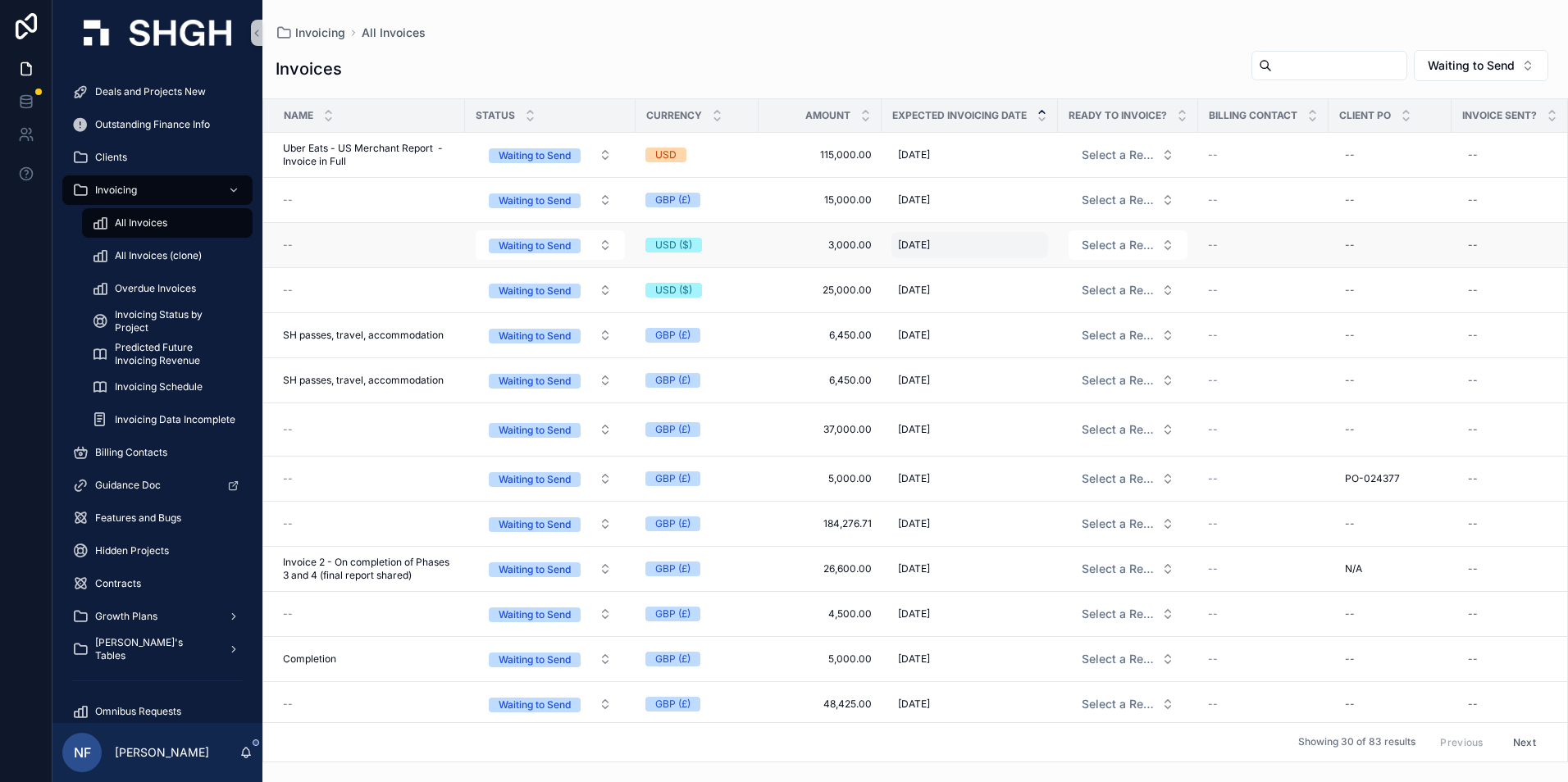
click at [926, 247] on span "[DATE]" at bounding box center [914, 245] width 32 height 13
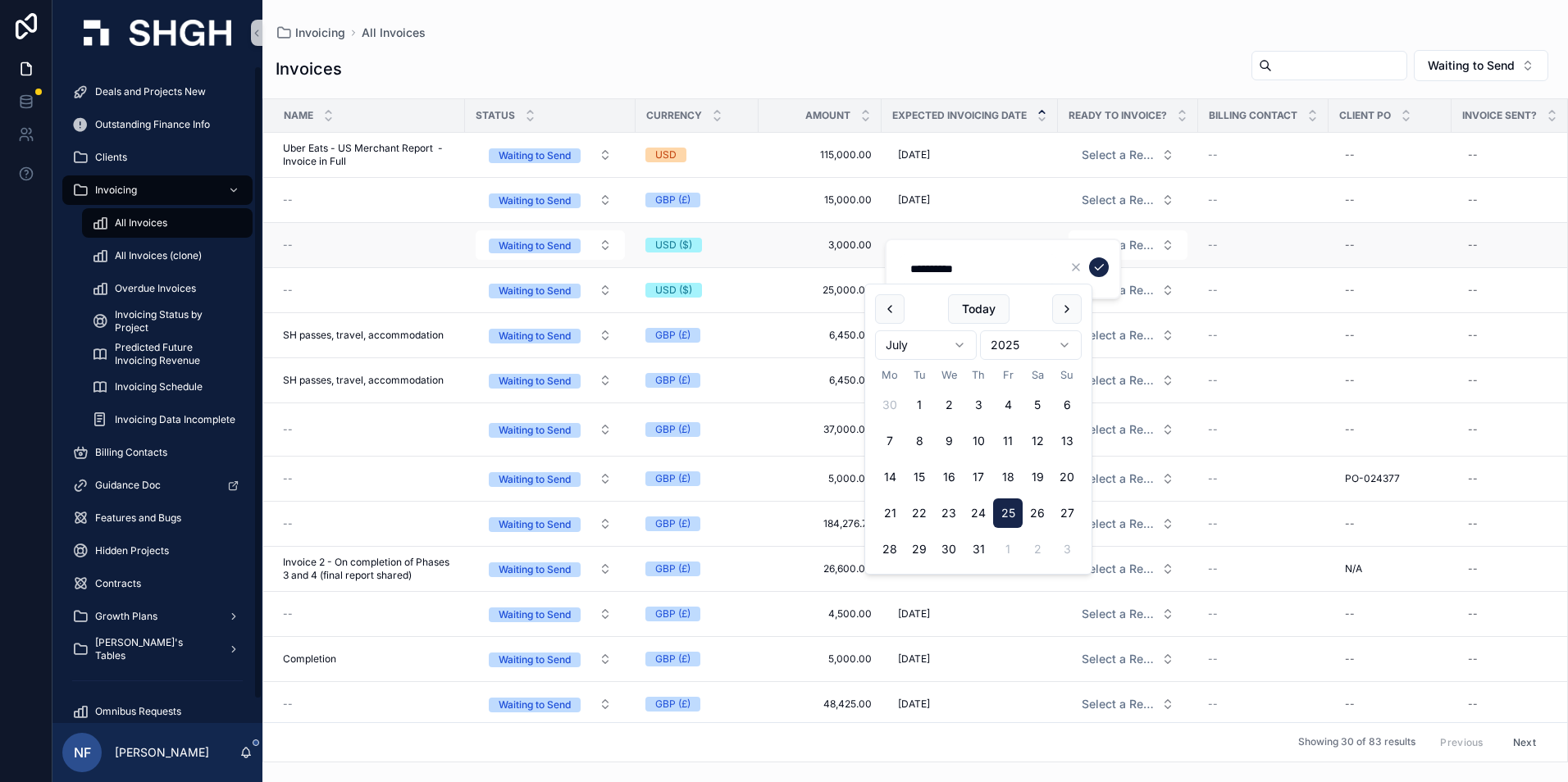
click at [282, 242] on td "--" at bounding box center [364, 245] width 202 height 45
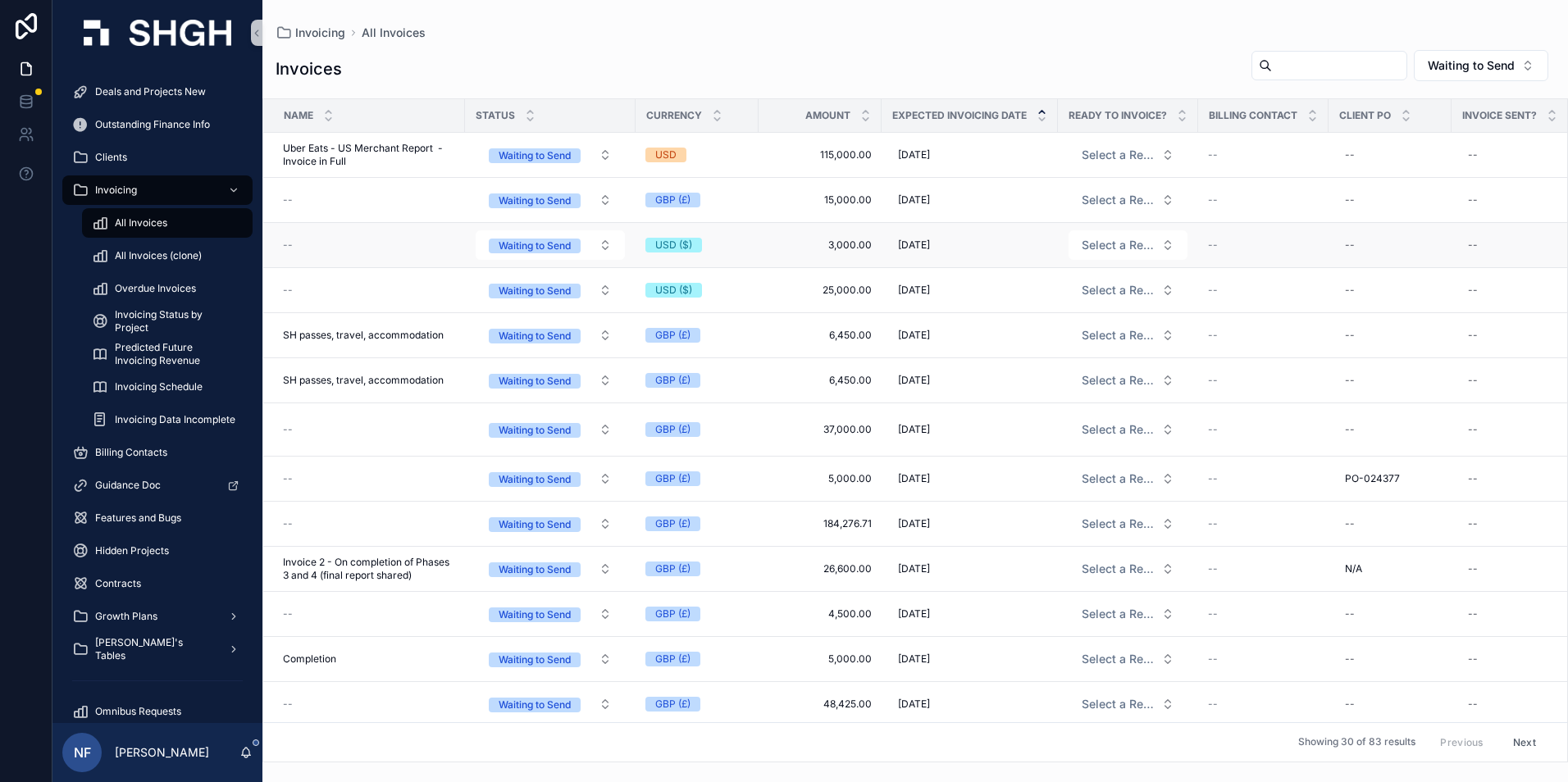
click at [311, 250] on div "--" at bounding box center [369, 245] width 172 height 13
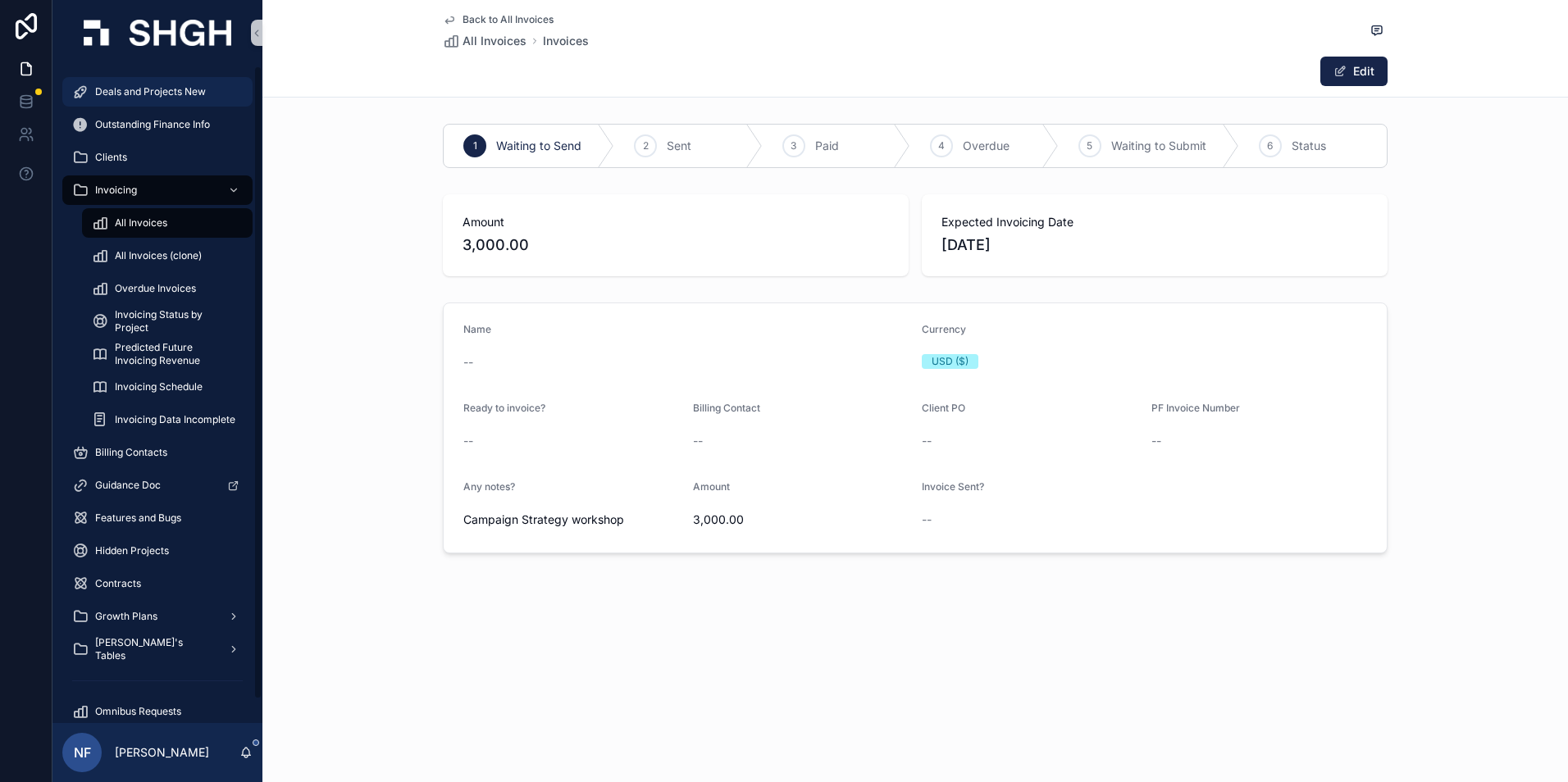
click at [119, 88] on span "Deals and Projects New" at bounding box center [150, 92] width 110 height 13
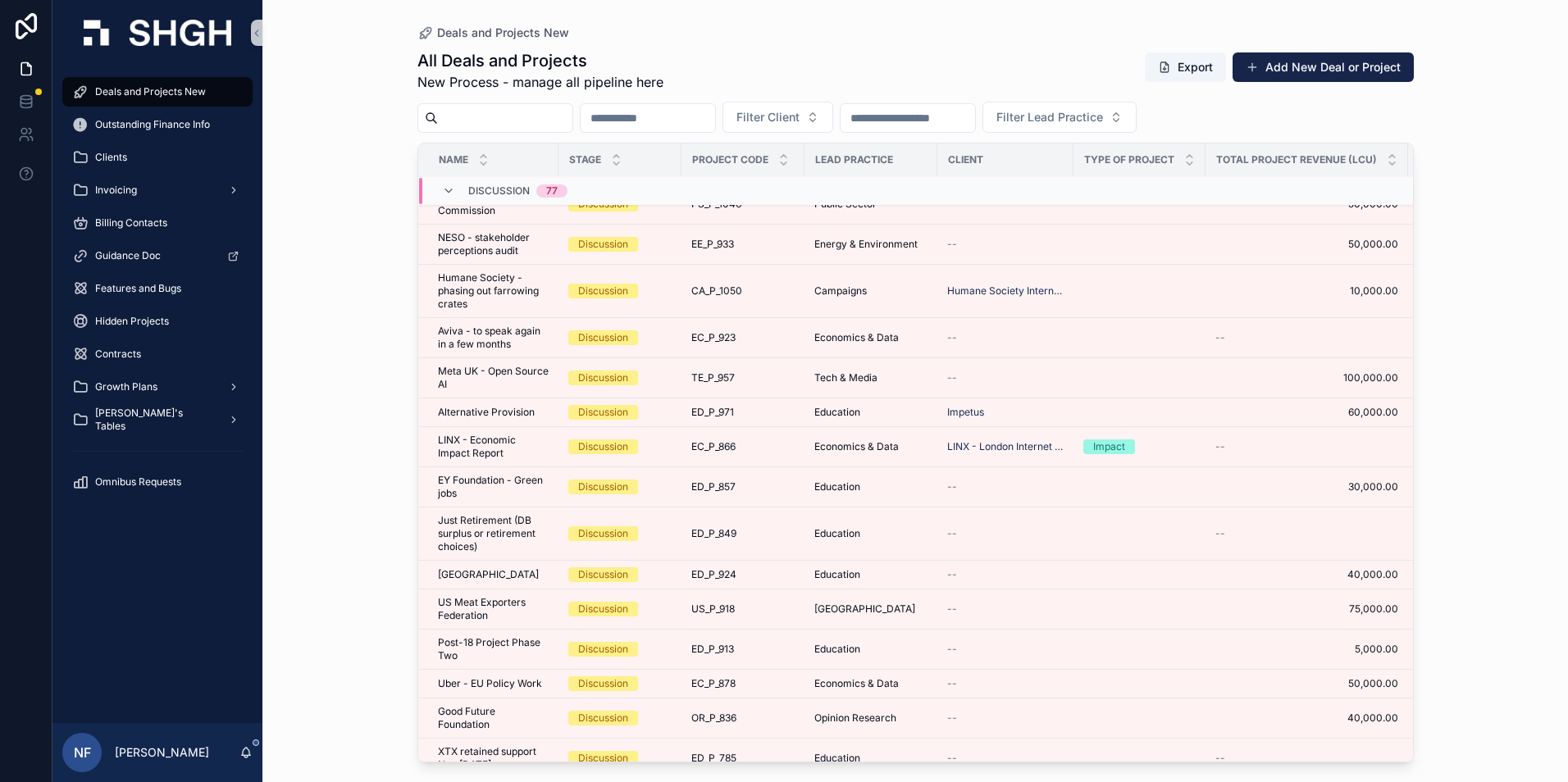
scroll to position [164, 0]
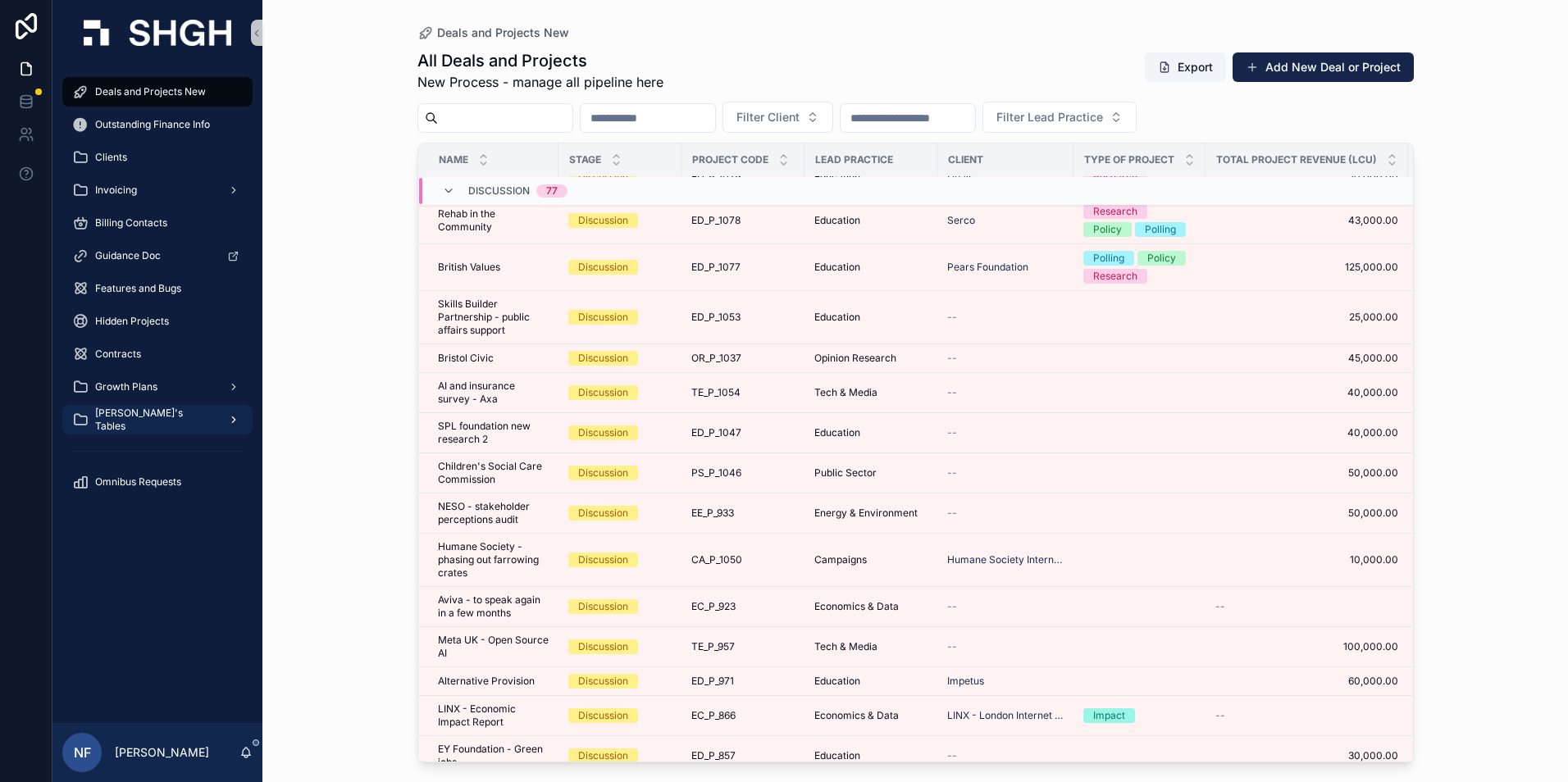
click at [104, 410] on div "[PERSON_NAME]'s Tables" at bounding box center [157, 419] width 171 height 26
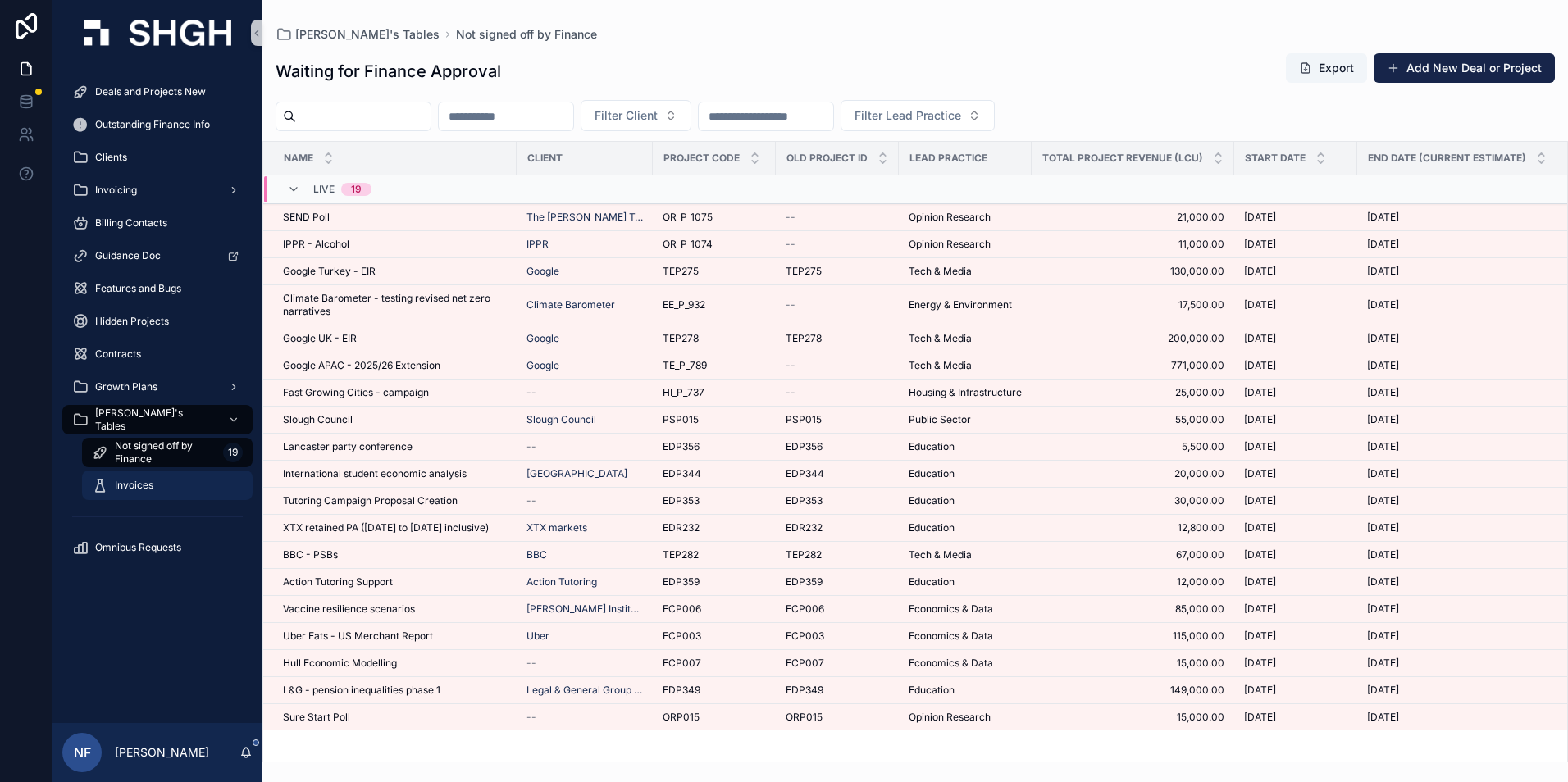
click at [121, 488] on span "Invoices" at bounding box center [134, 485] width 39 height 13
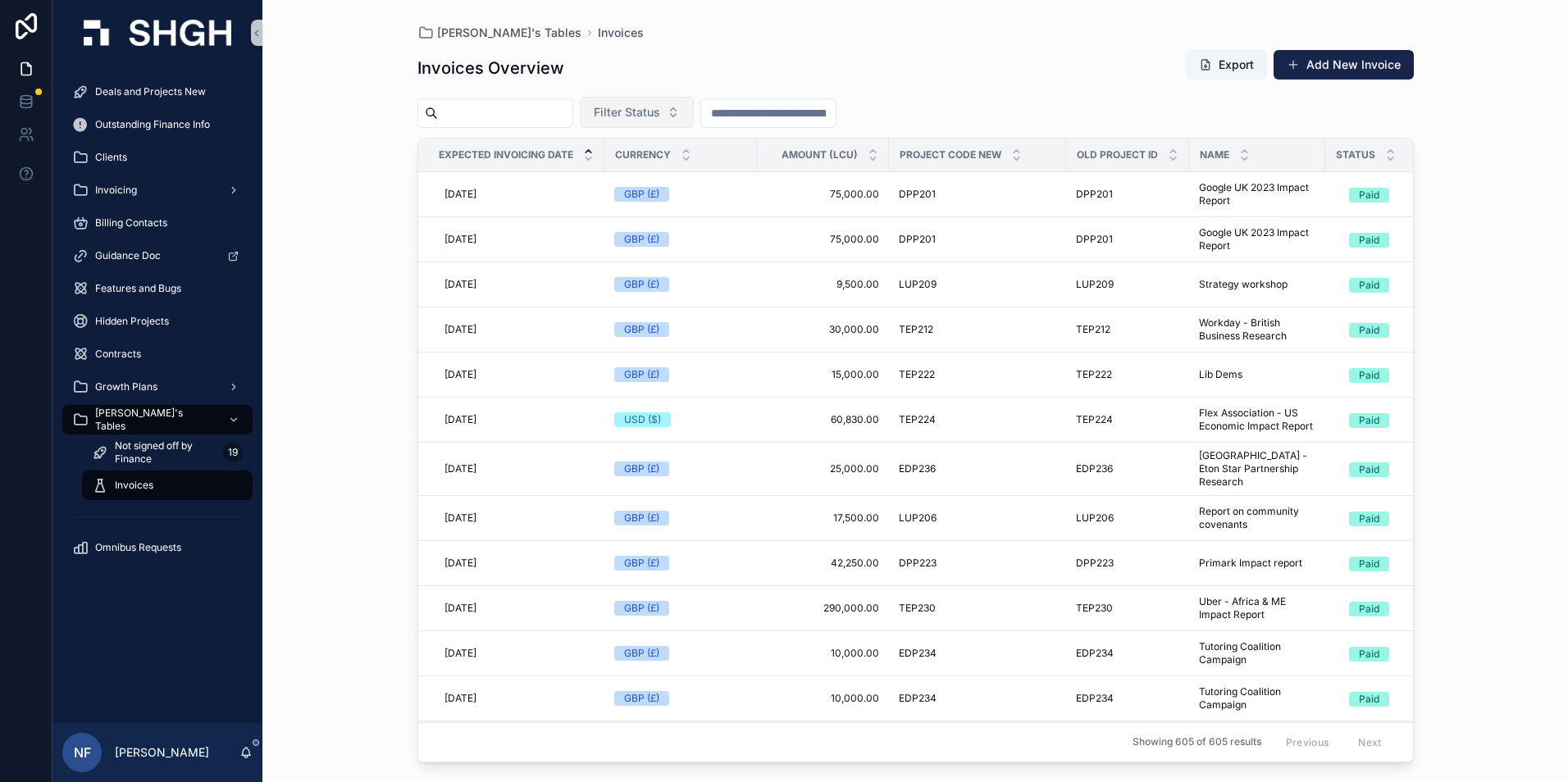
click at [660, 118] on span "Filter Status" at bounding box center [627, 112] width 66 height 16
click at [670, 185] on div "Waiting to Send" at bounding box center [677, 178] width 197 height 26
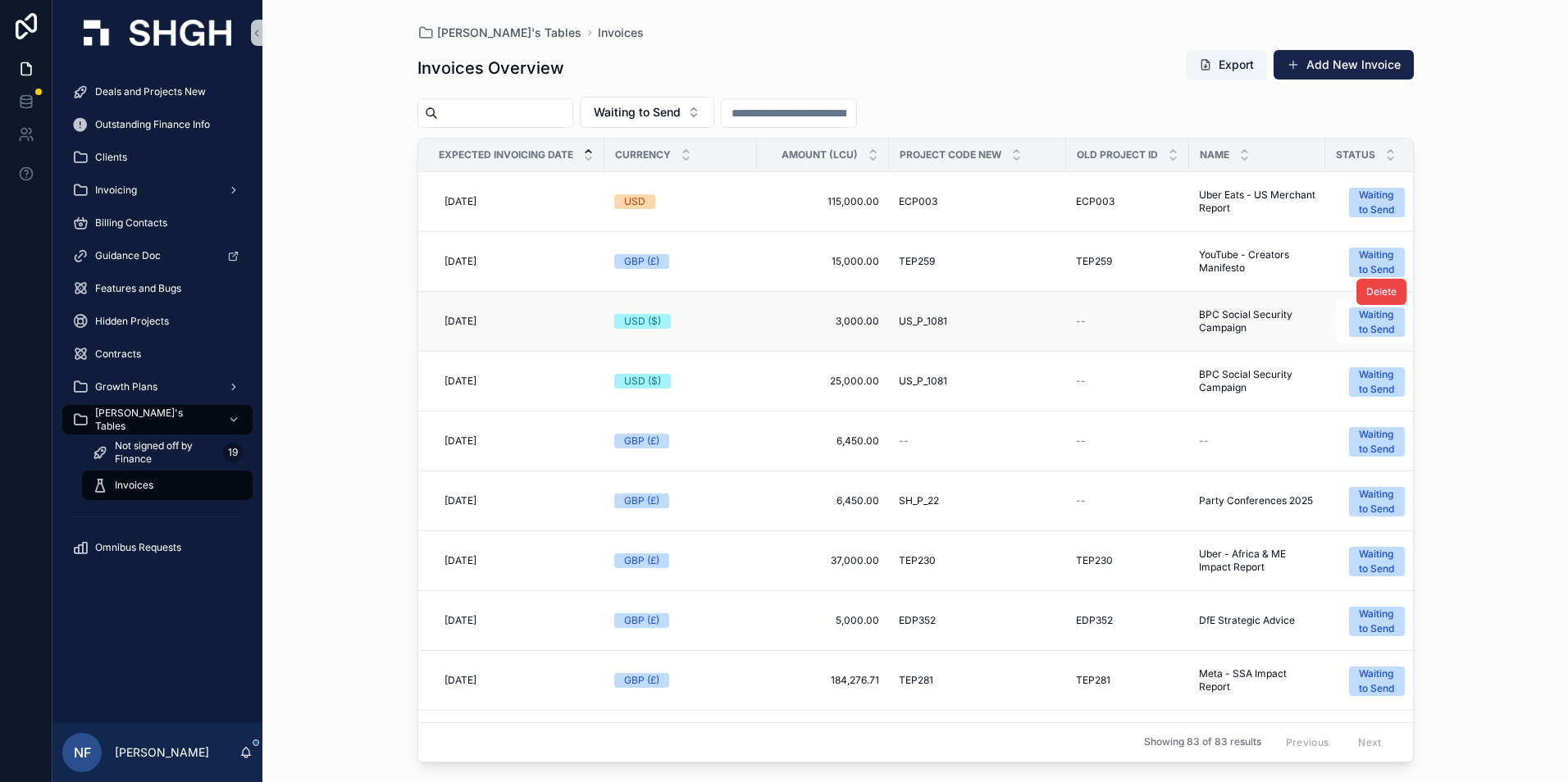
click at [938, 323] on span "US_P_1081" at bounding box center [923, 321] width 48 height 13
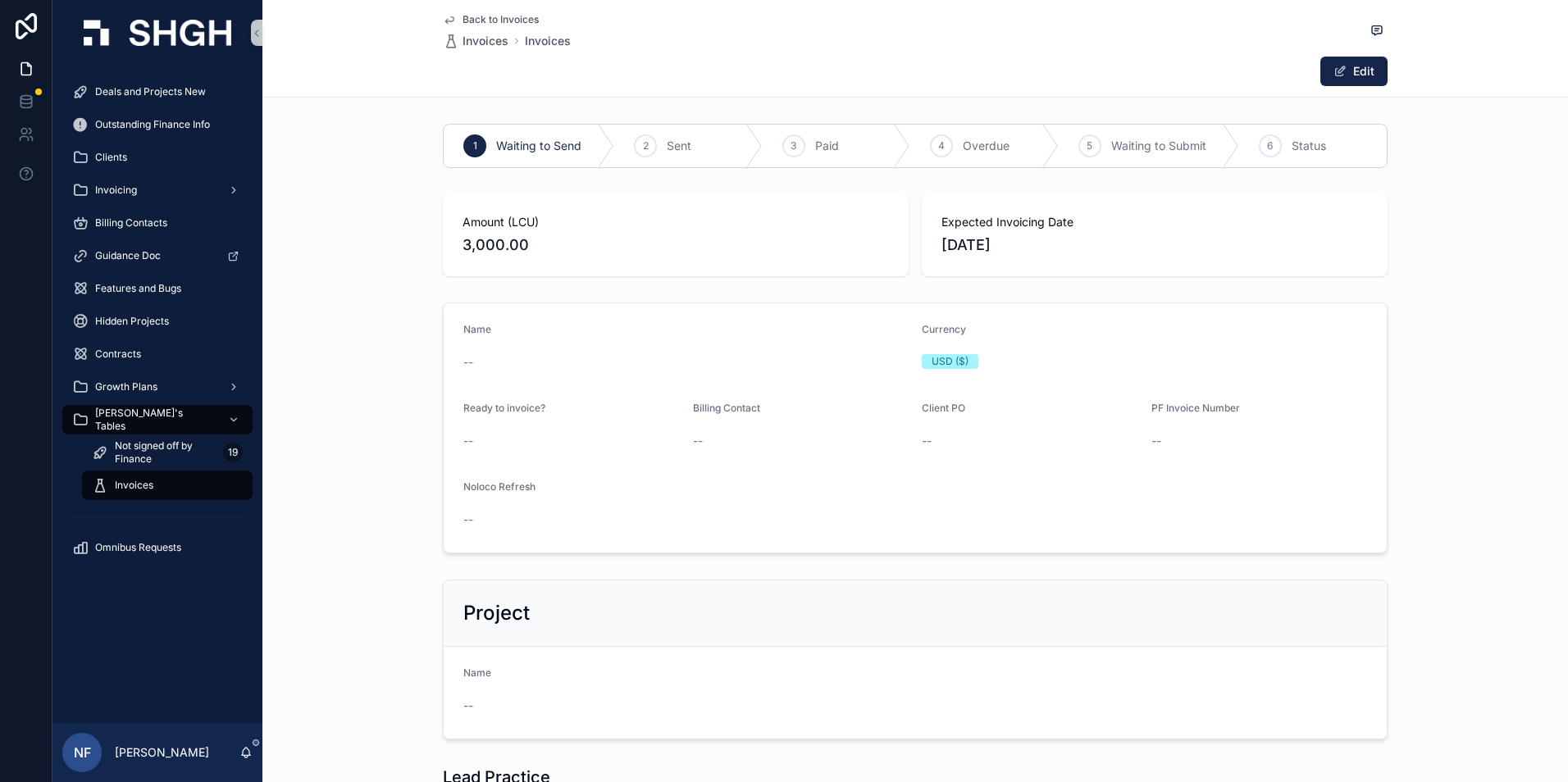
click at [509, 16] on span "Back to Invoices" at bounding box center [500, 20] width 76 height 13
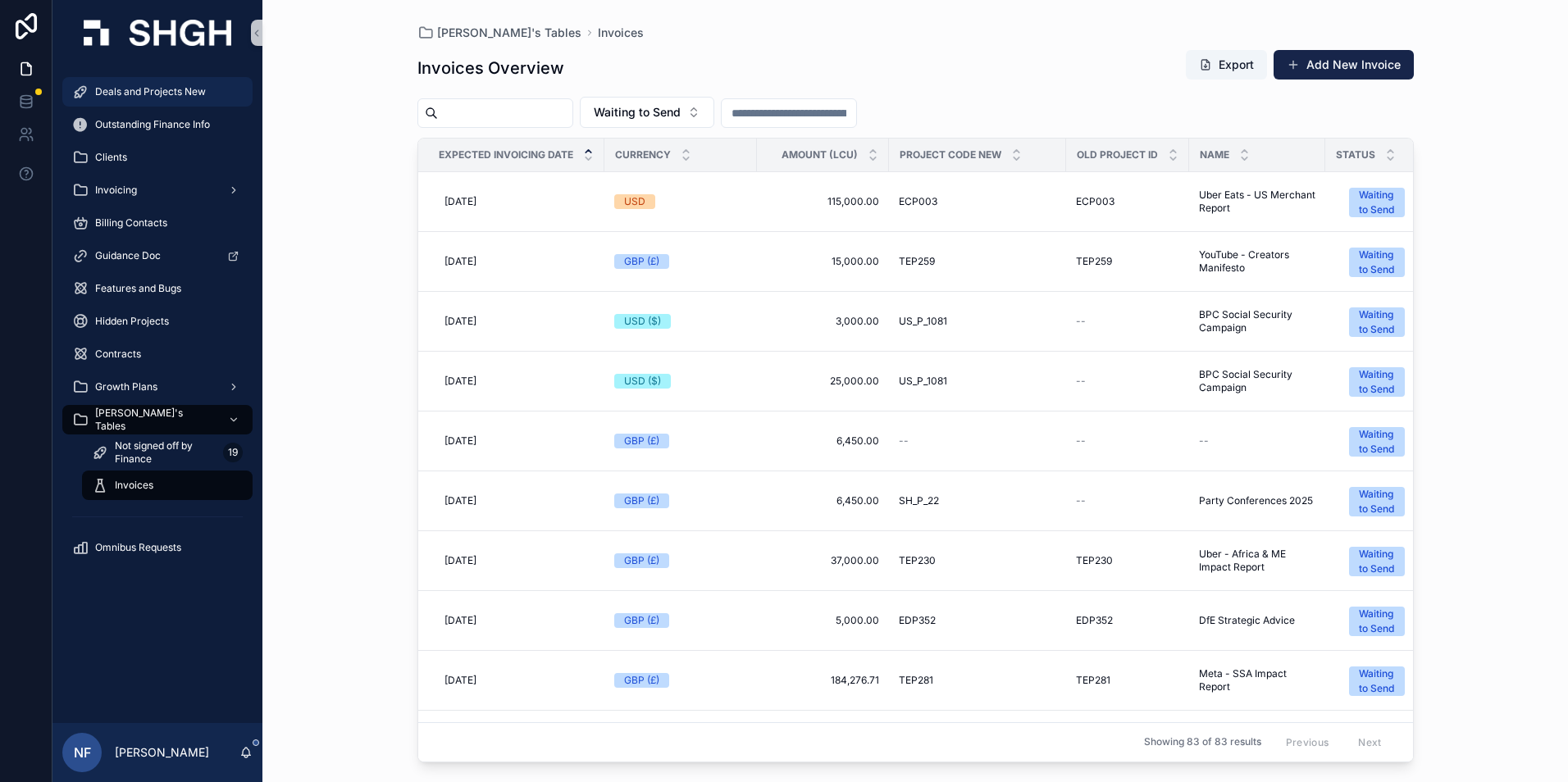
click at [140, 91] on span "Deals and Projects New" at bounding box center [150, 92] width 110 height 13
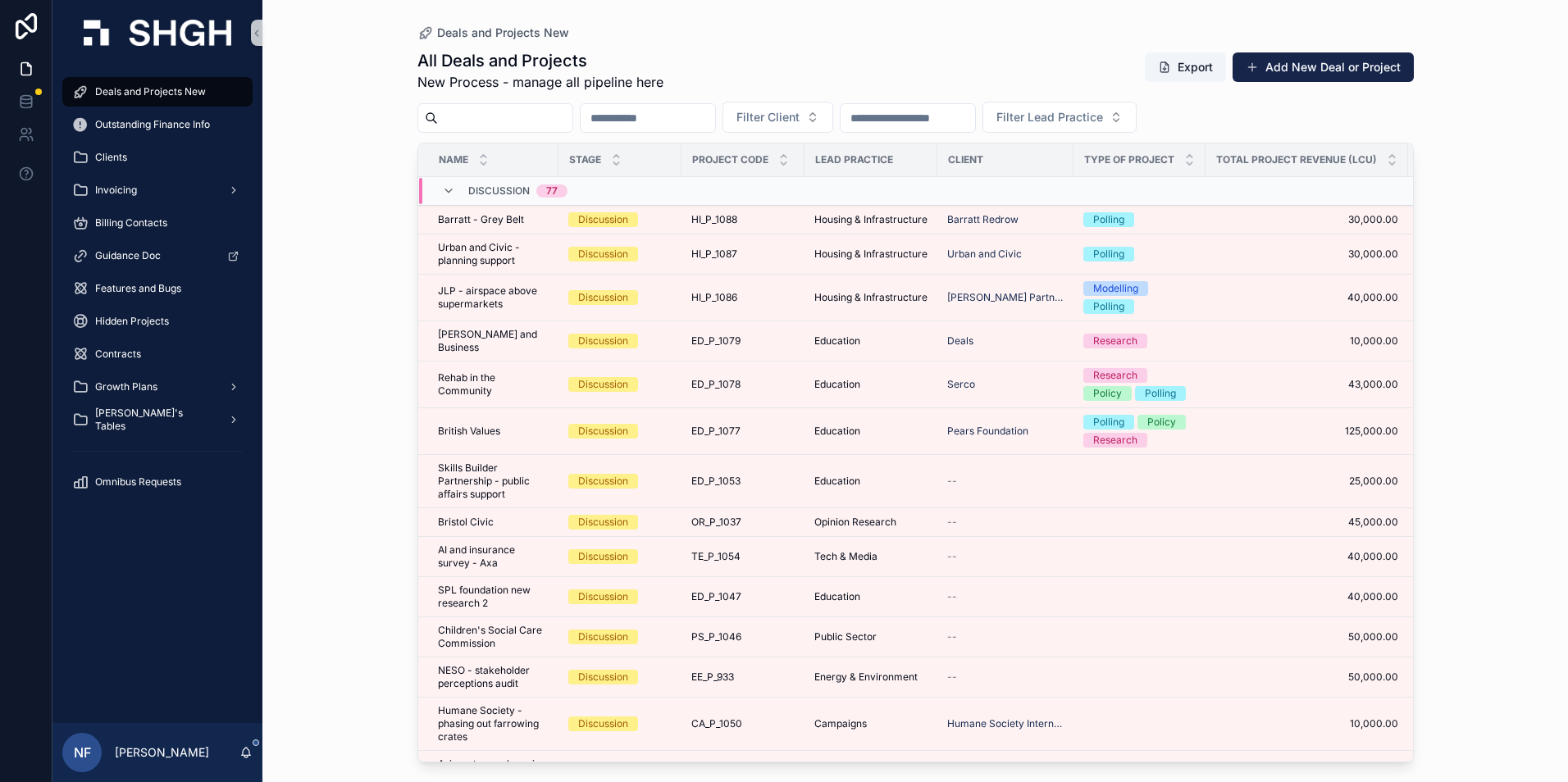
click at [475, 119] on input "scrollable content" at bounding box center [506, 119] width 135 height 23
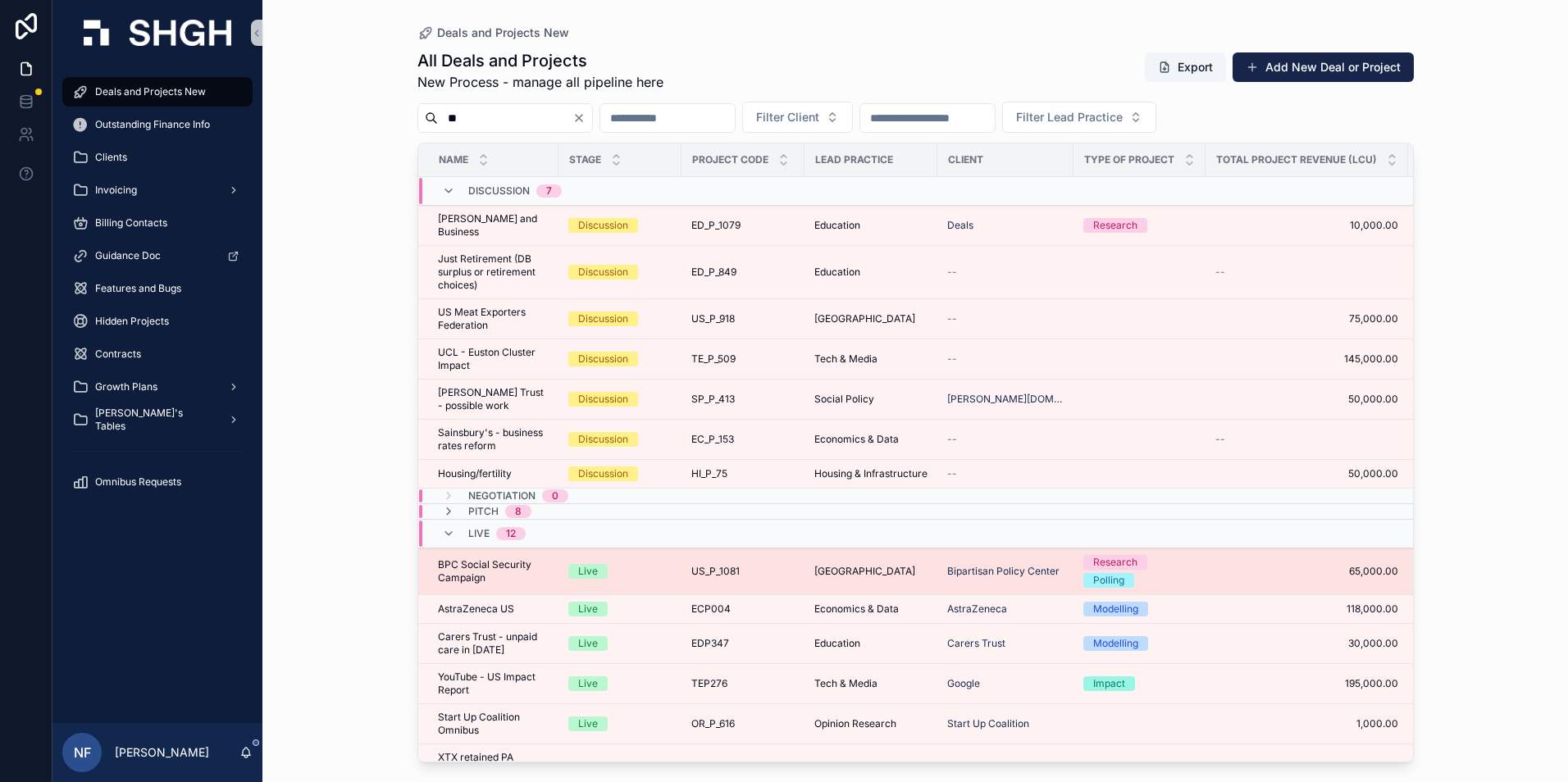
type input "**"
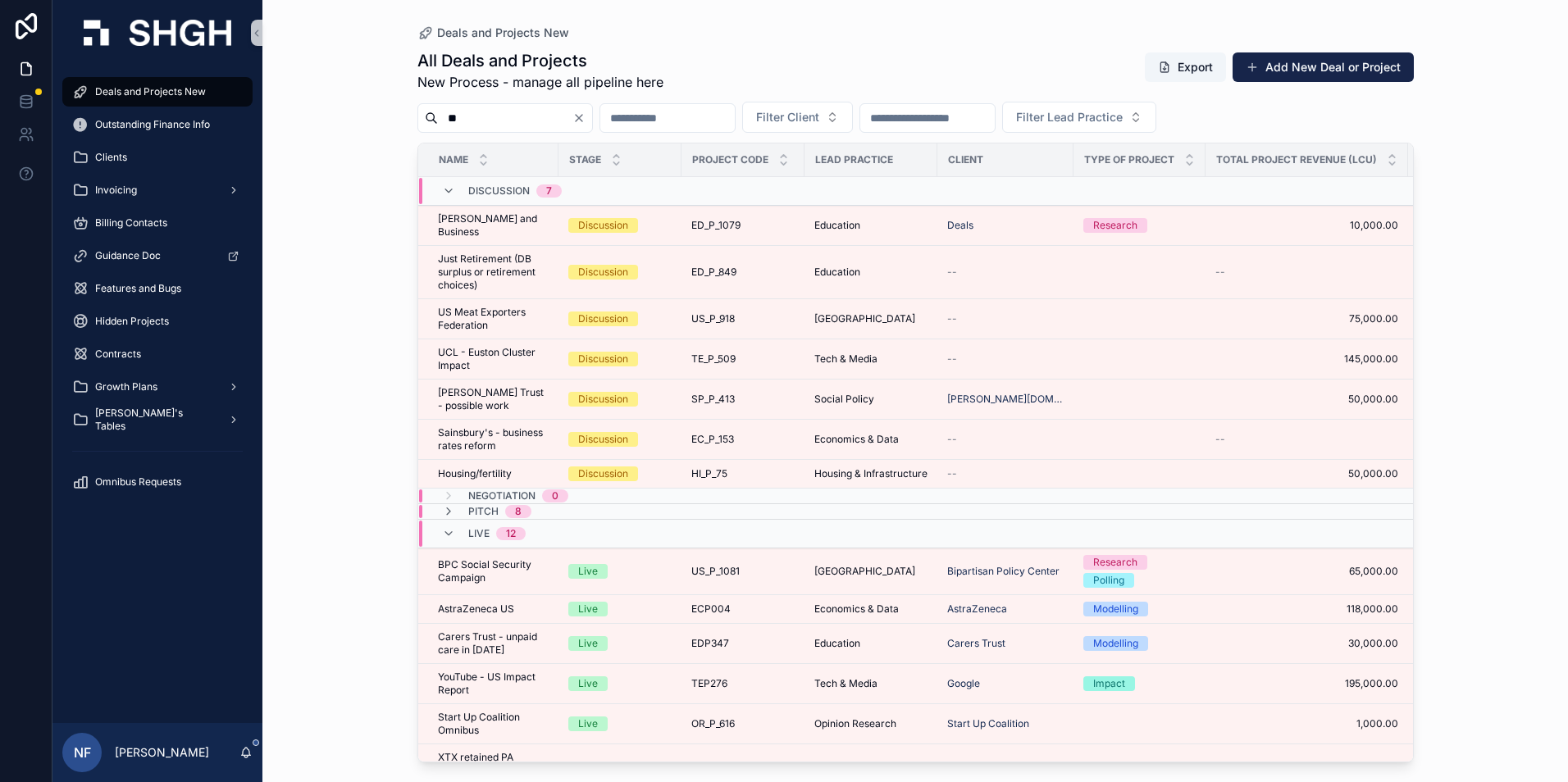
click at [486, 566] on span "BPC Social Security Campaign" at bounding box center [493, 571] width 110 height 26
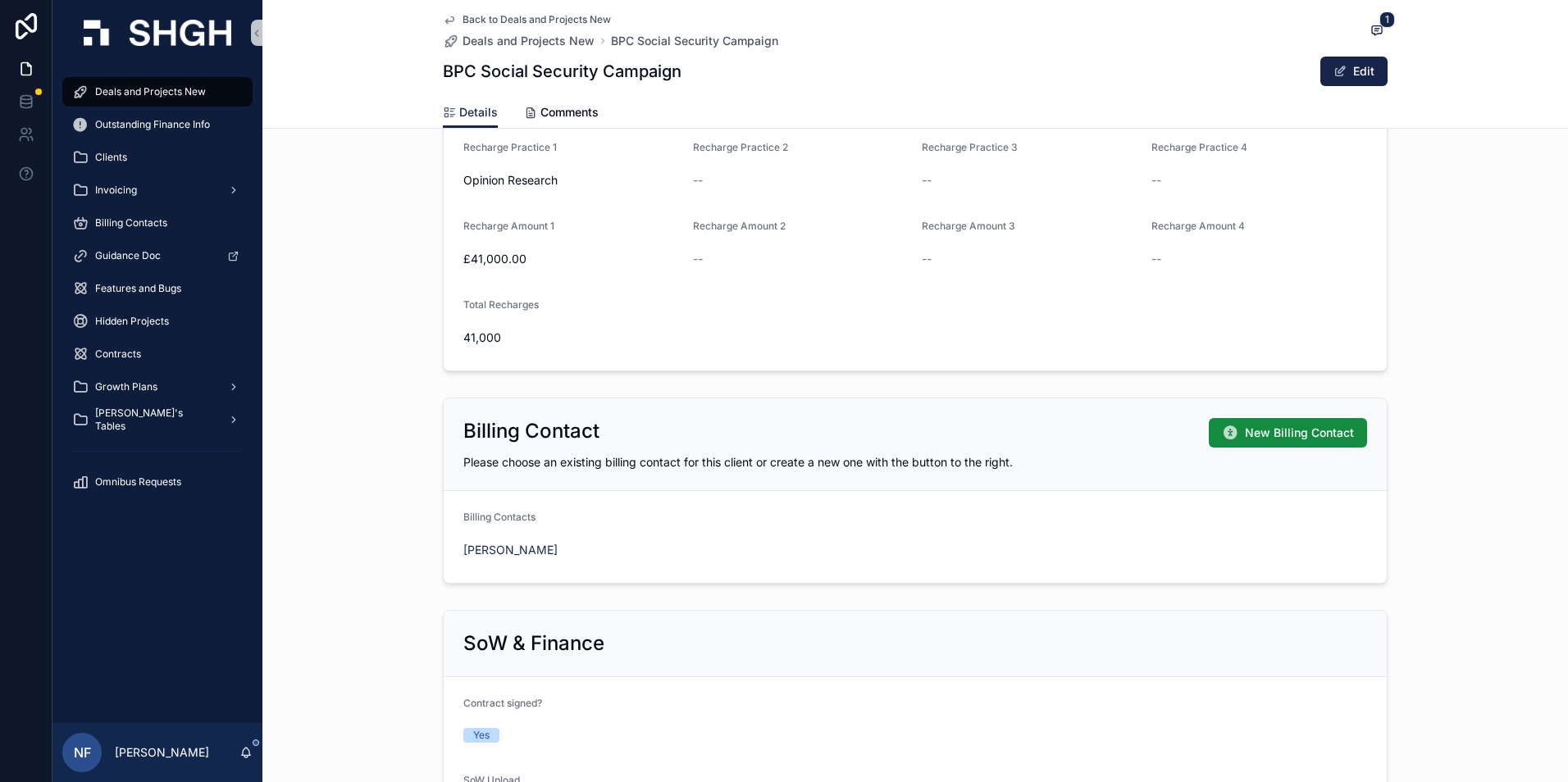
scroll to position [1147, 0]
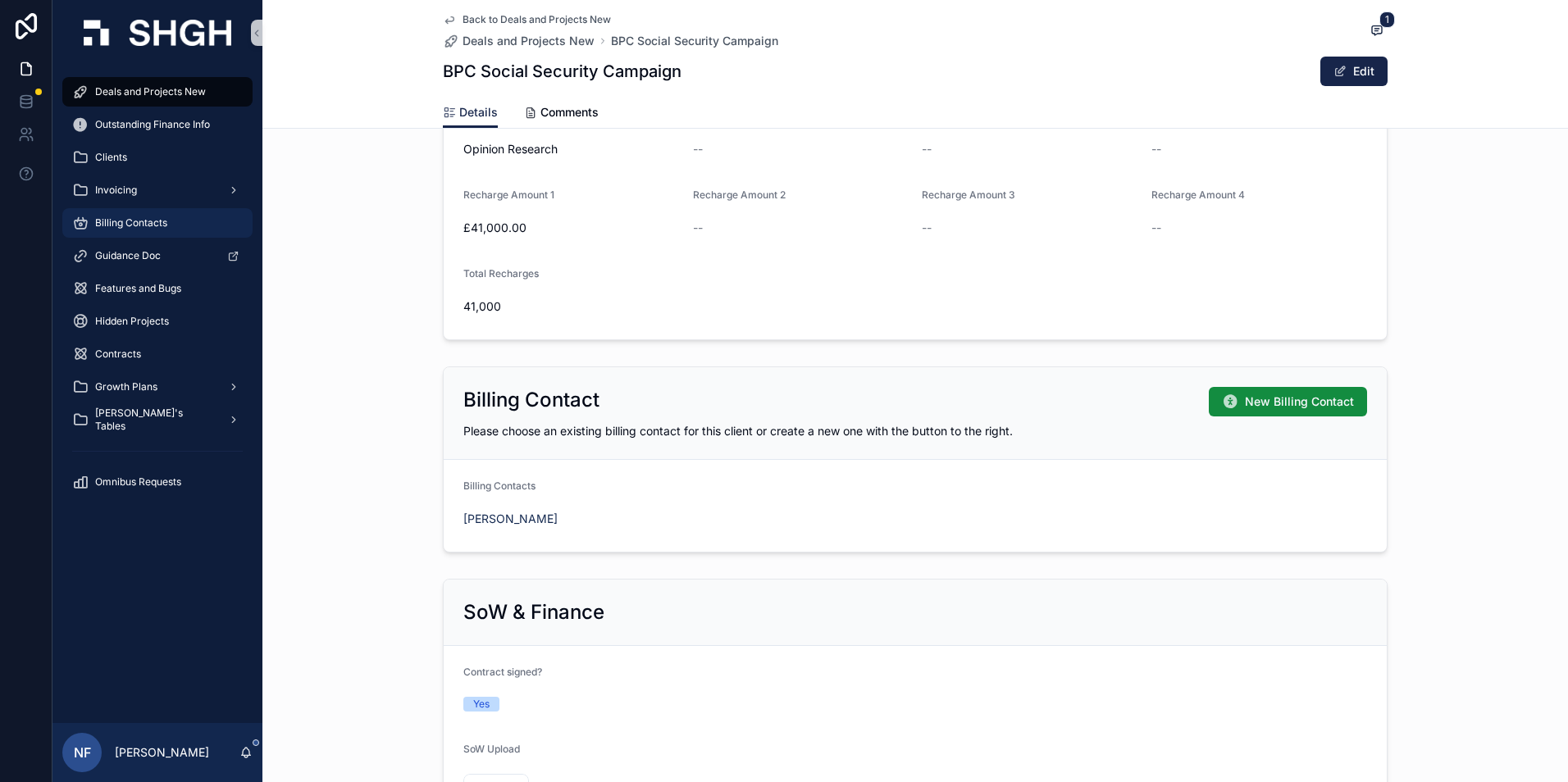
click at [105, 224] on span "Billing Contacts" at bounding box center [131, 223] width 72 height 13
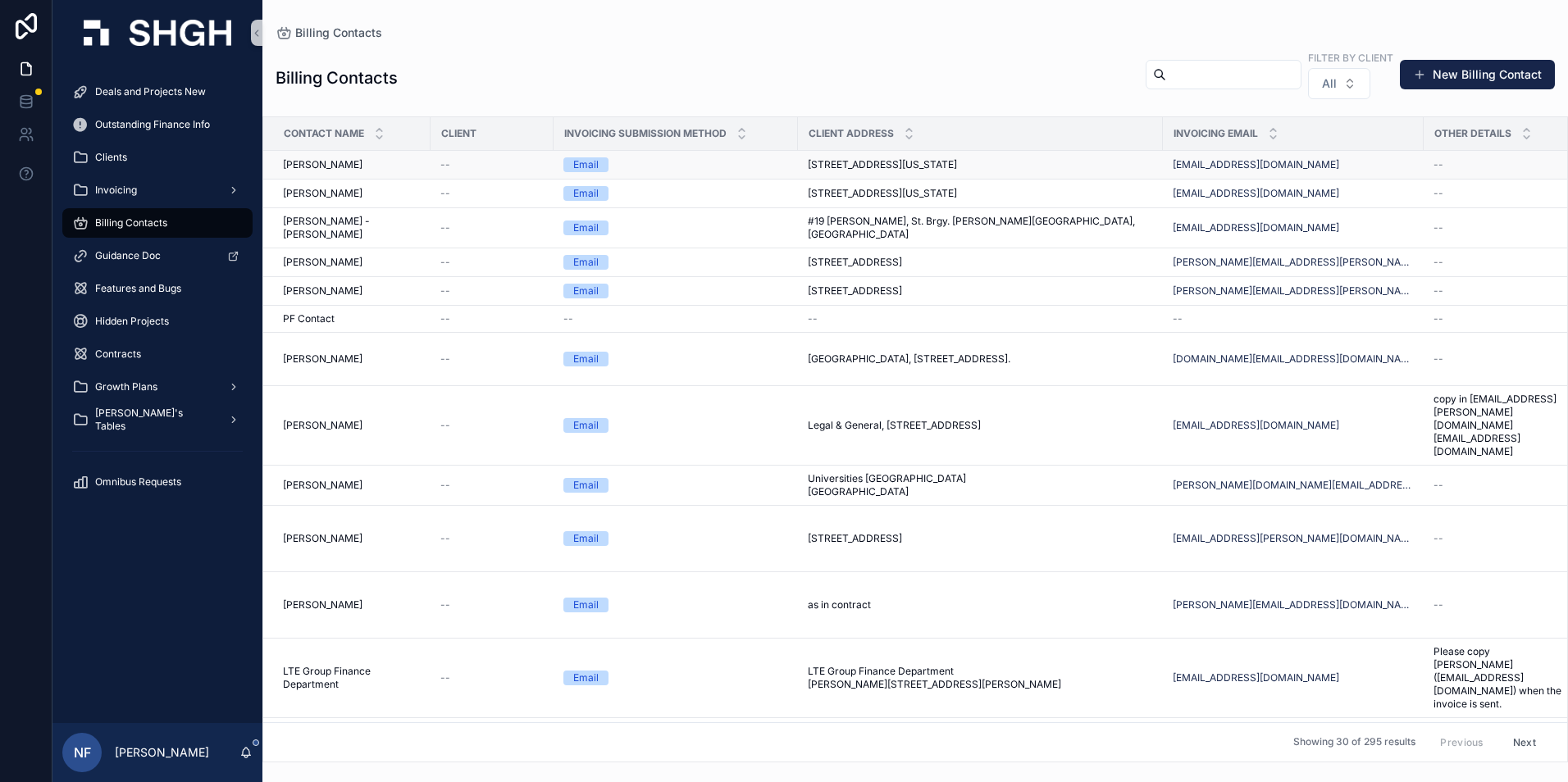
click at [816, 159] on span "[STREET_ADDRESS][US_STATE]" at bounding box center [882, 164] width 149 height 13
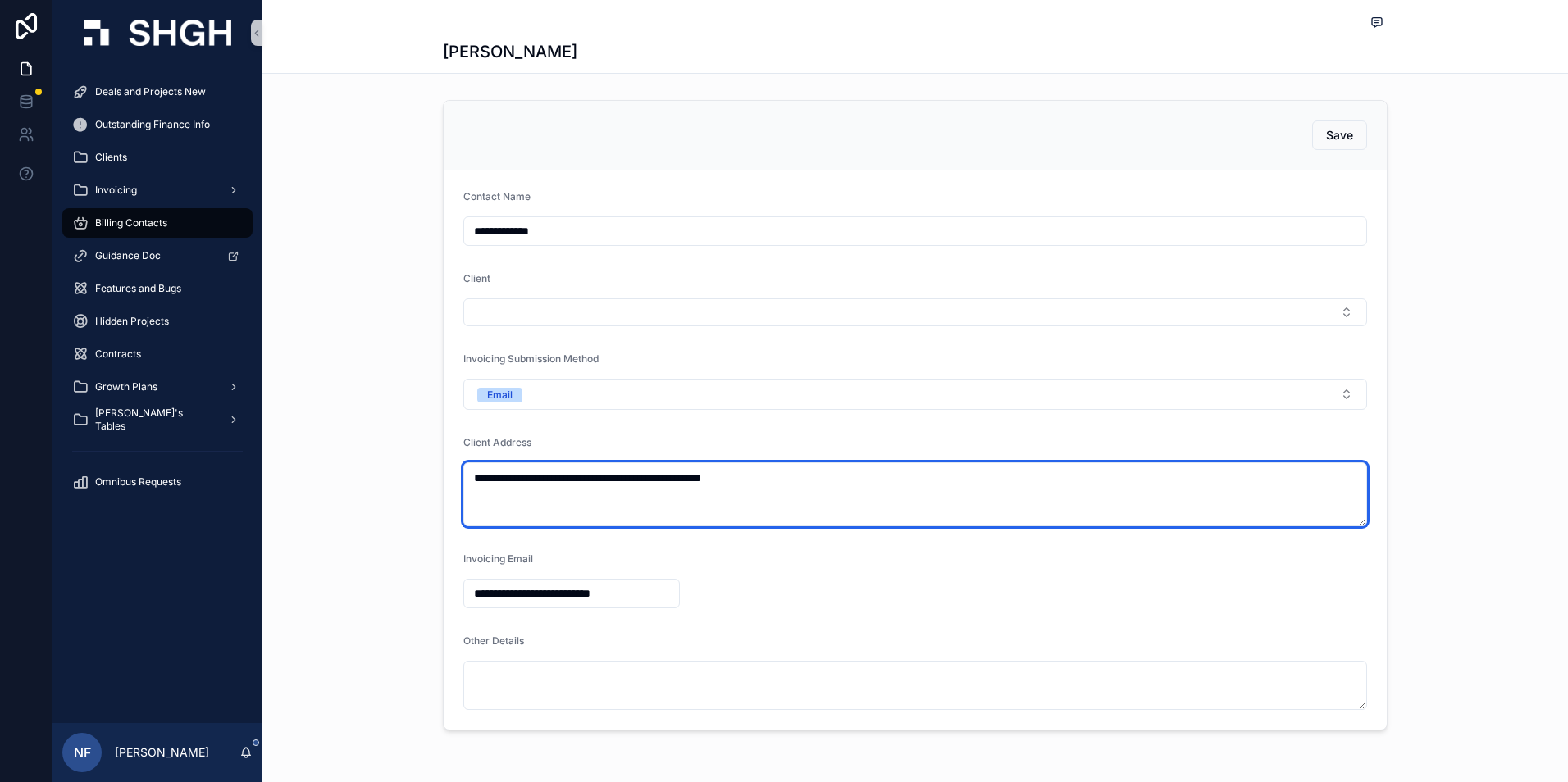
drag, startPoint x: 464, startPoint y: 478, endPoint x: 577, endPoint y: 478, distance: 113.0
click at [577, 478] on textarea "**********" at bounding box center [915, 494] width 903 height 64
drag, startPoint x: 582, startPoint y: 478, endPoint x: 642, endPoint y: 477, distance: 60.0
click at [642, 477] on textarea "**********" at bounding box center [915, 494] width 903 height 64
drag, startPoint x: 649, startPoint y: 479, endPoint x: 704, endPoint y: 477, distance: 55.0
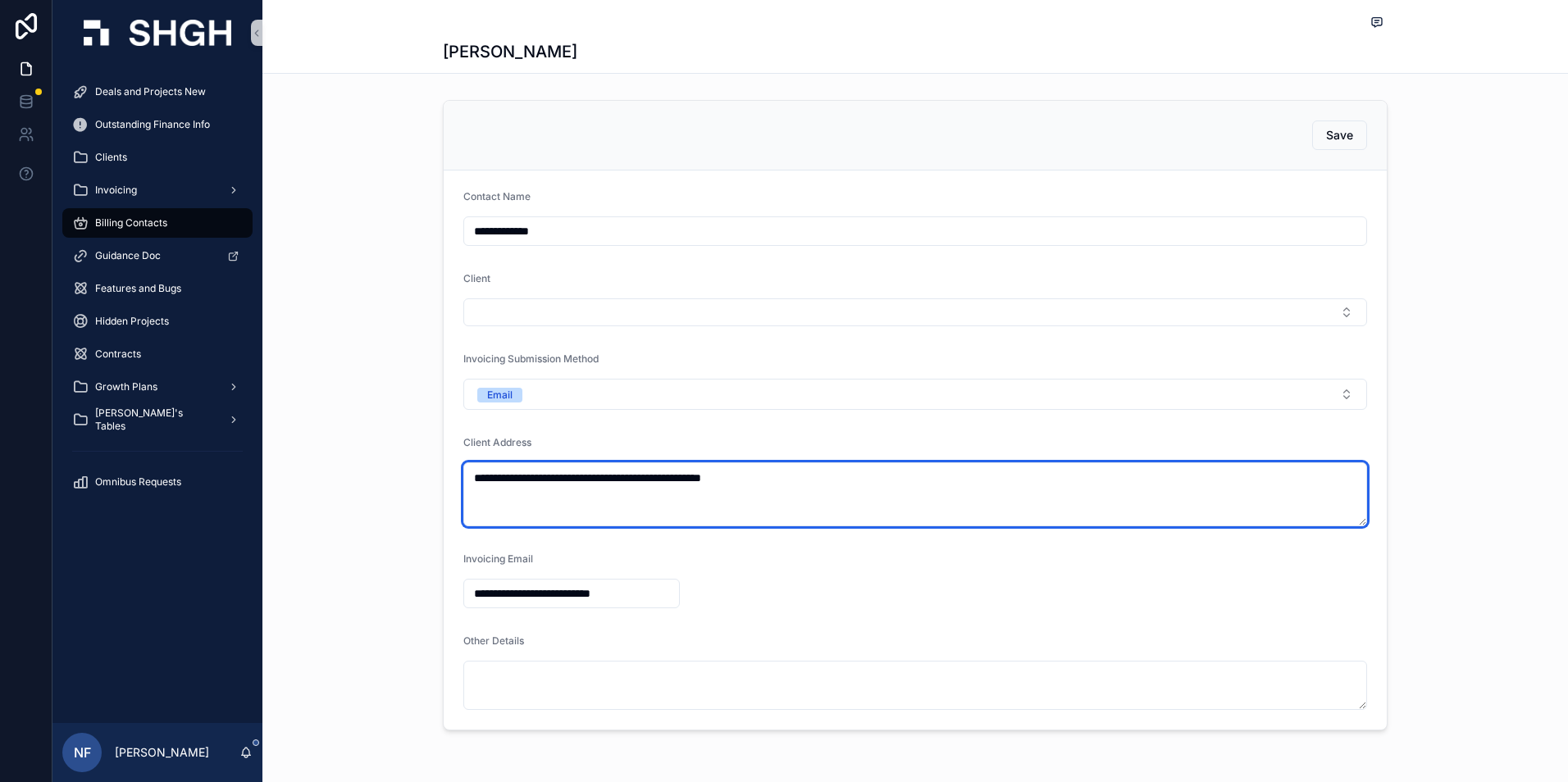
click at [704, 477] on textarea "**********" at bounding box center [915, 494] width 903 height 64
drag, startPoint x: 714, startPoint y: 478, endPoint x: 792, endPoint y: 479, distance: 78.0
click at [792, 479] on textarea "**********" at bounding box center [915, 494] width 903 height 64
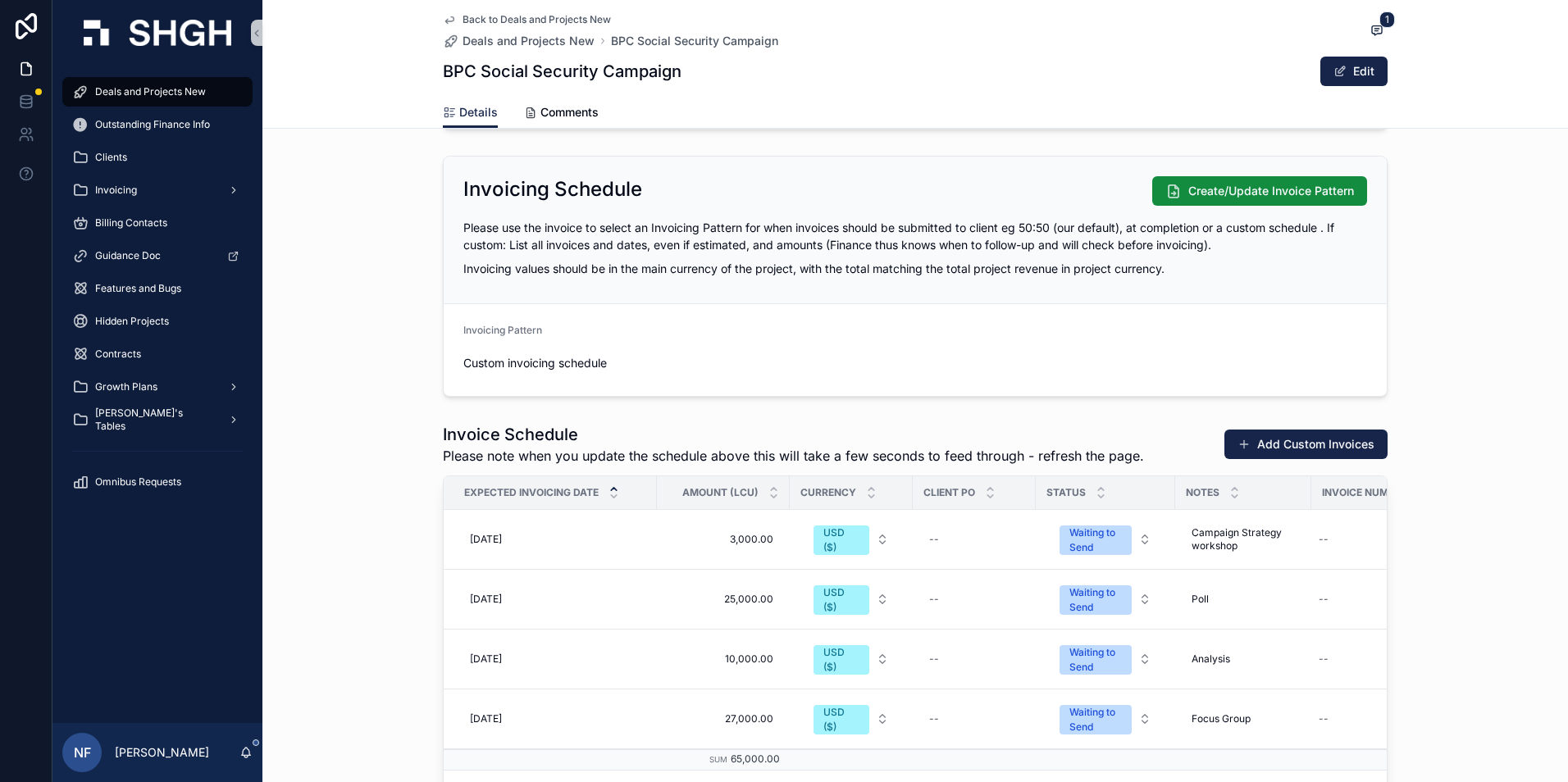
scroll to position [1885, 0]
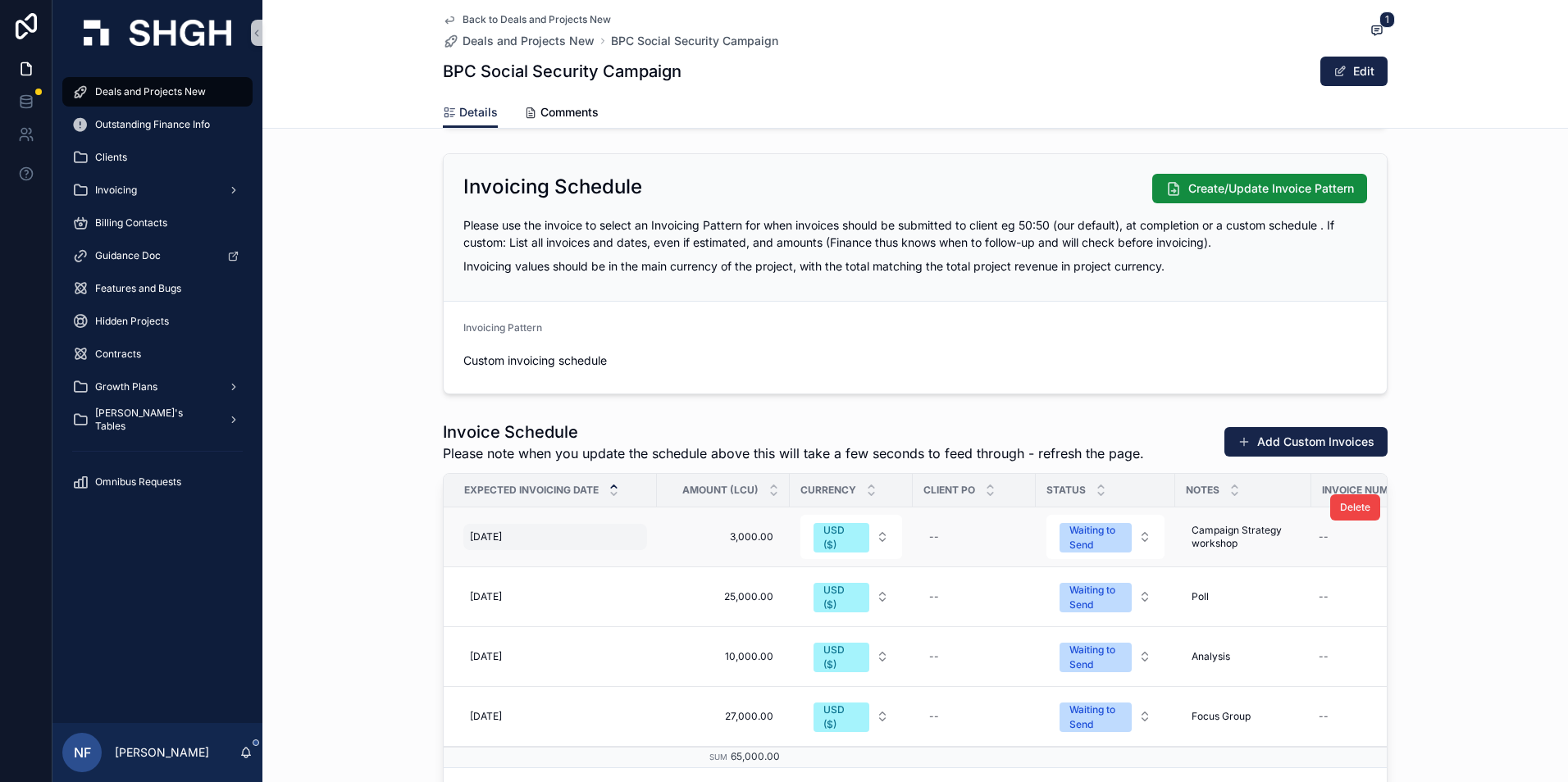
click at [496, 541] on span "[DATE]" at bounding box center [486, 537] width 32 height 13
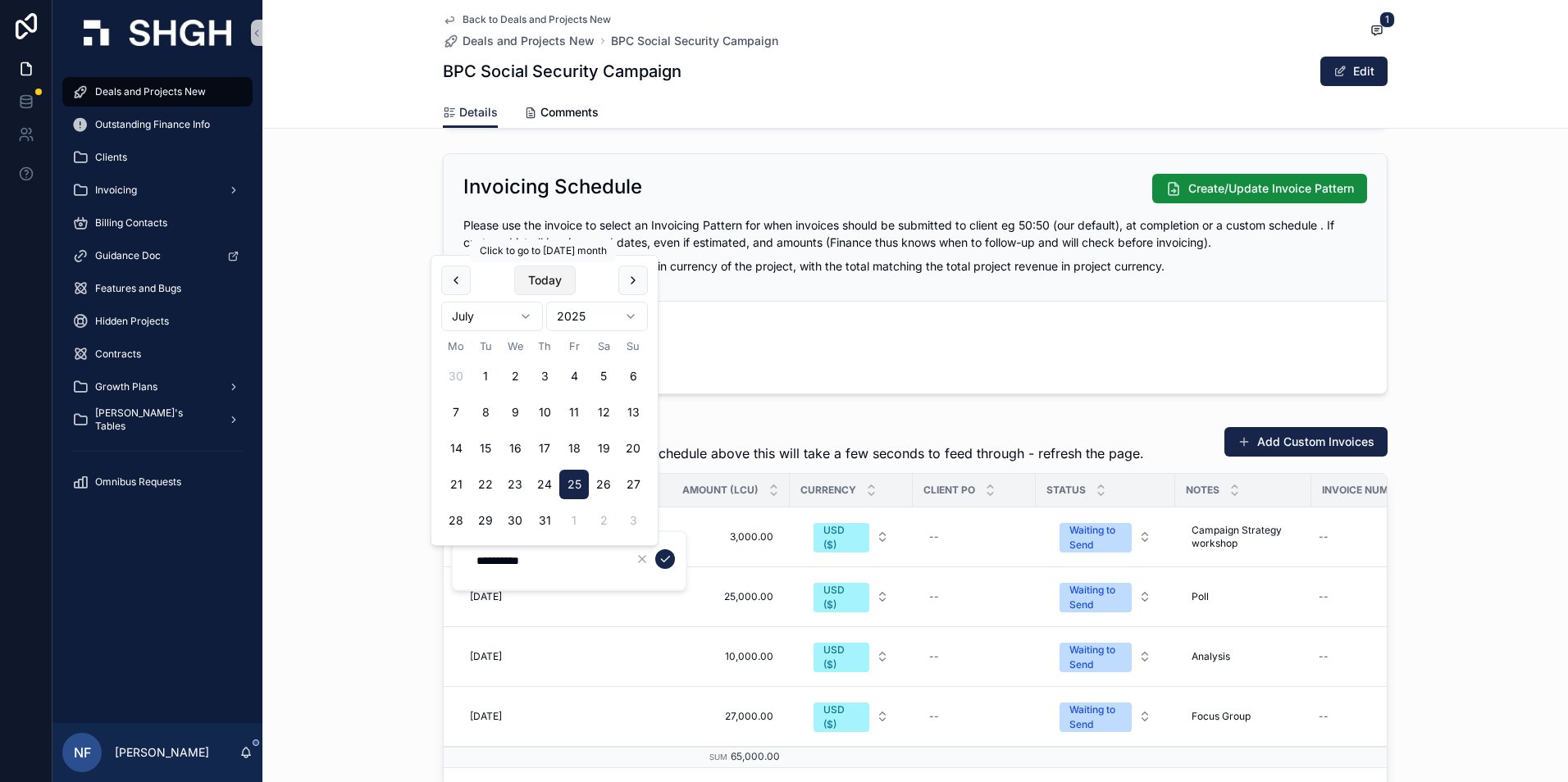
click at [547, 270] on button "Today" at bounding box center [544, 280] width 61 height 30
click at [515, 443] on button "13" at bounding box center [515, 448] width 30 height 30
type input "**********"
click at [686, 556] on div "Deals and Projects New Outstanding Finance Info Clients Invoicing Billing Conta…" at bounding box center [809, 391] width 1515 height 782
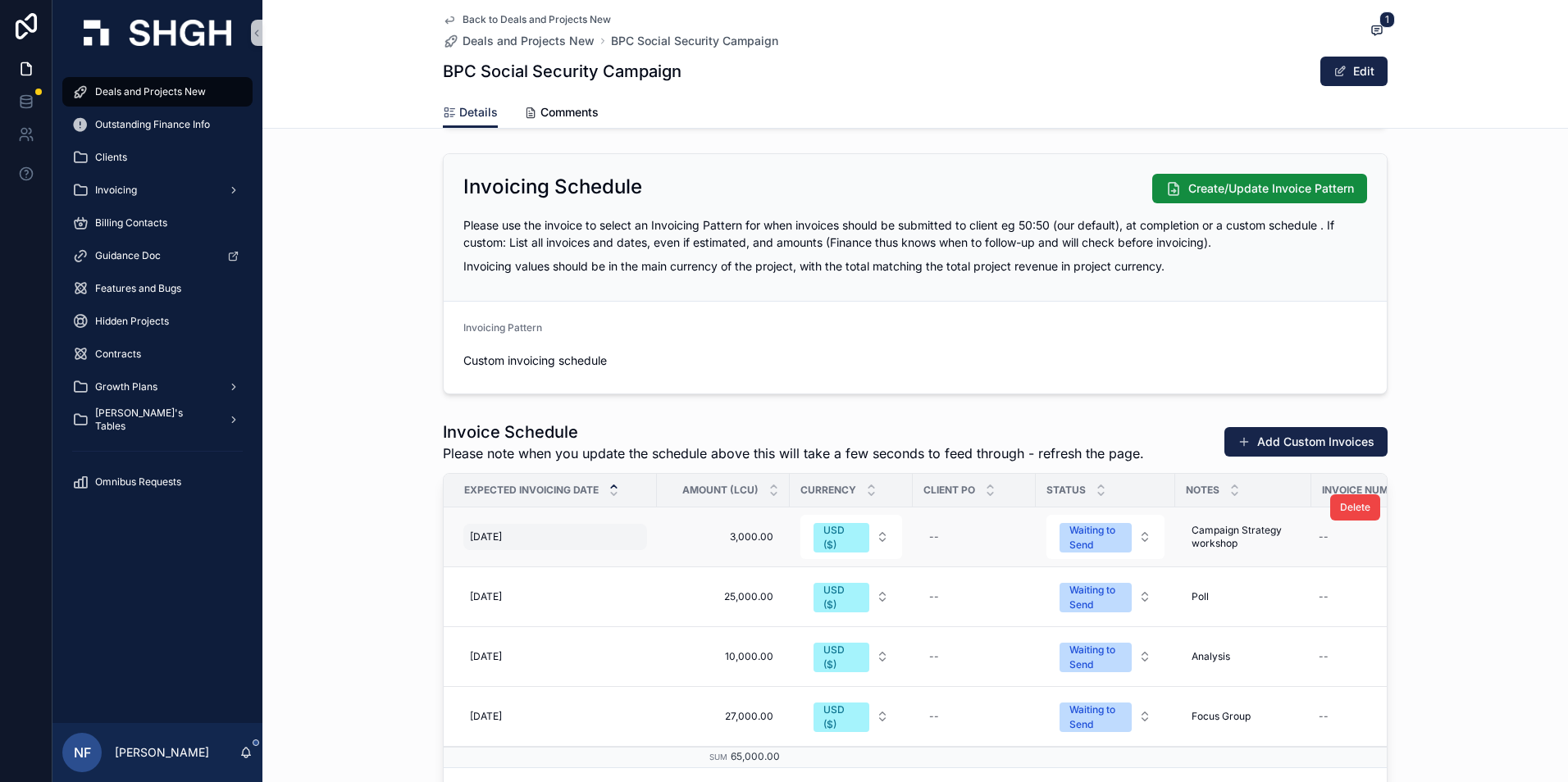
click at [496, 531] on span "[DATE]" at bounding box center [486, 537] width 32 height 13
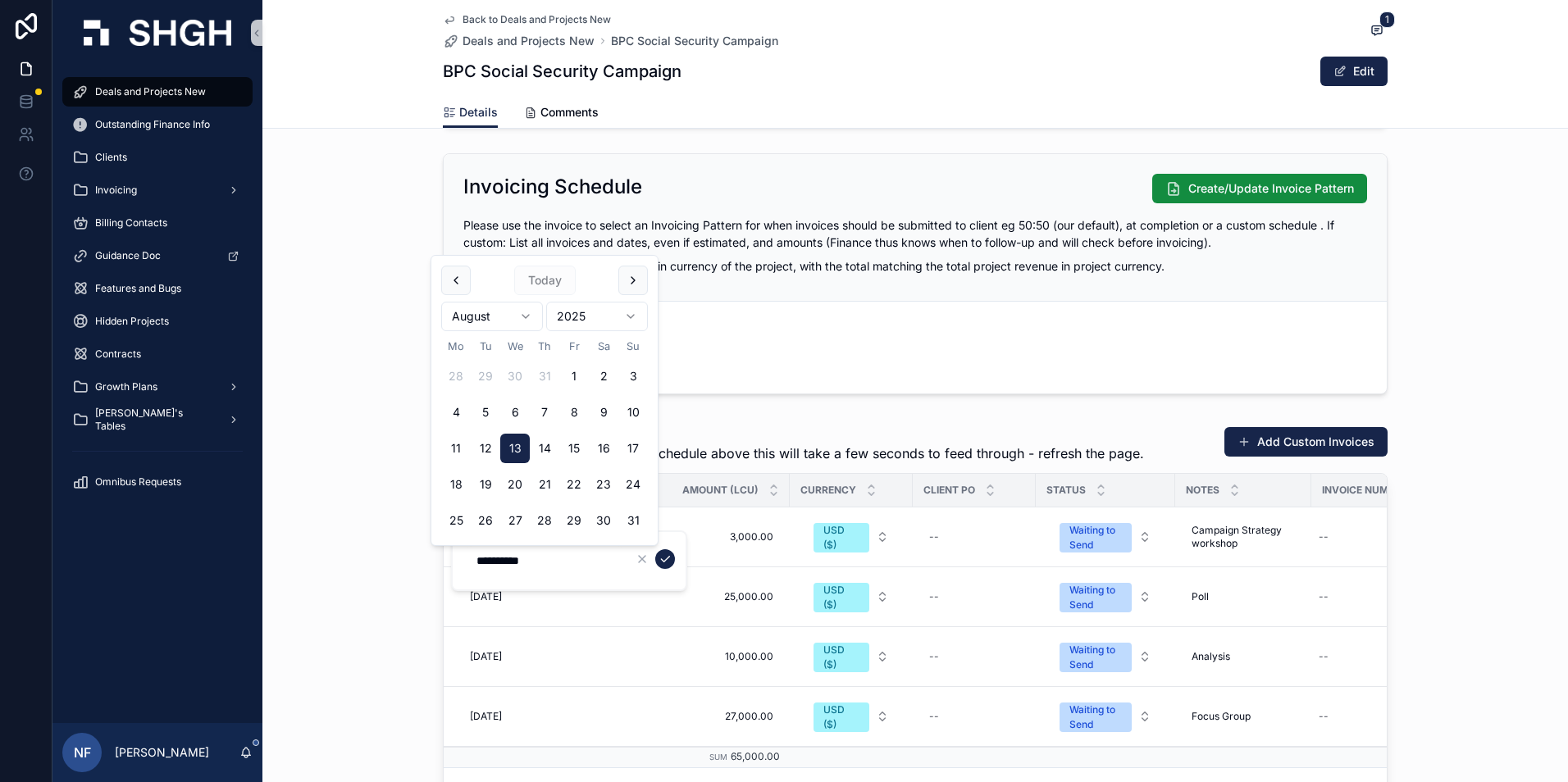
click at [560, 287] on span "Today" at bounding box center [544, 280] width 61 height 30
click at [551, 277] on span "Today" at bounding box center [544, 280] width 61 height 30
click at [517, 447] on button "13" at bounding box center [515, 448] width 30 height 30
click at [665, 561] on icon "scrollable content" at bounding box center [665, 558] width 13 height 13
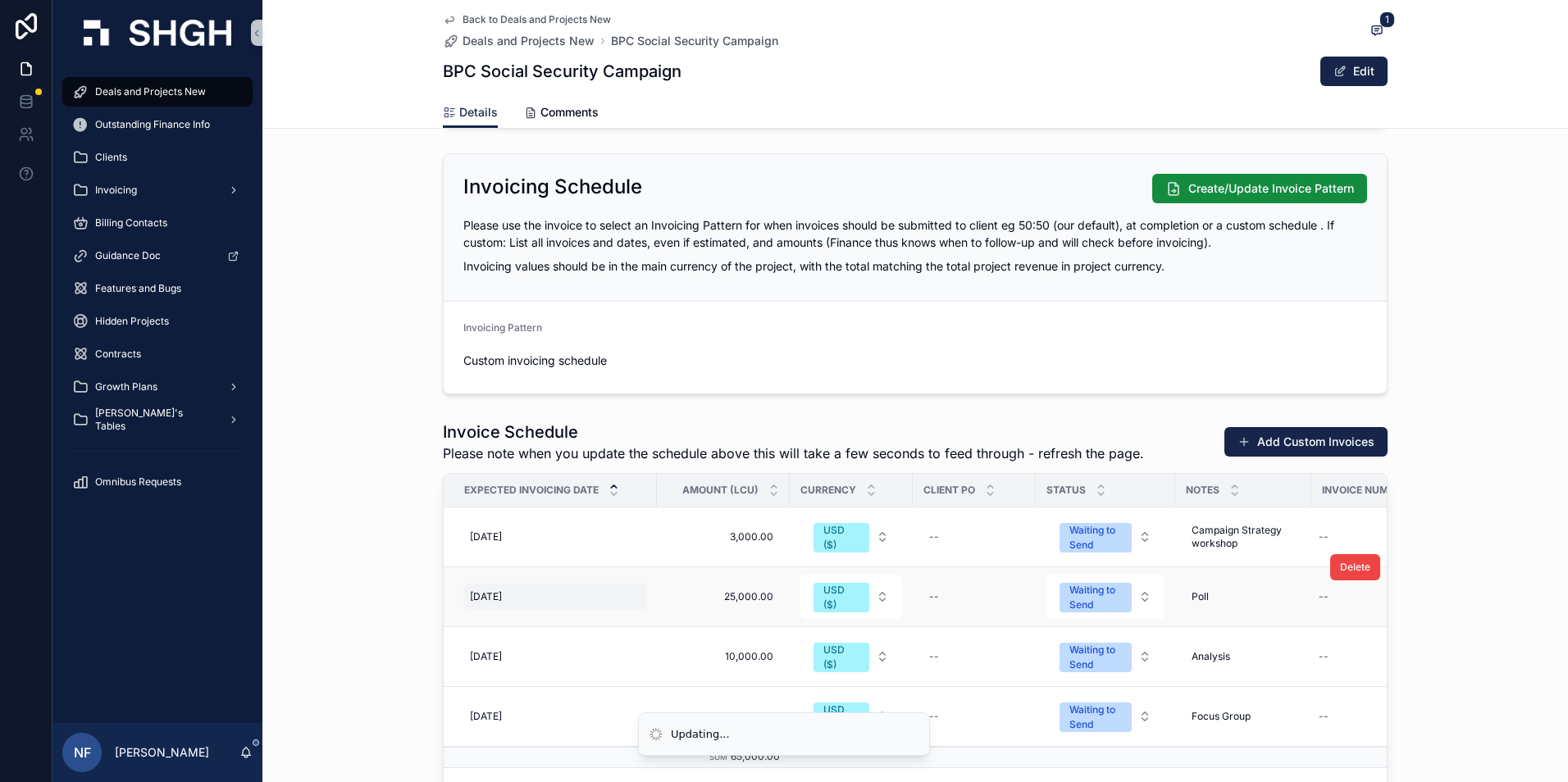
click at [502, 594] on span "[DATE]" at bounding box center [486, 596] width 32 height 13
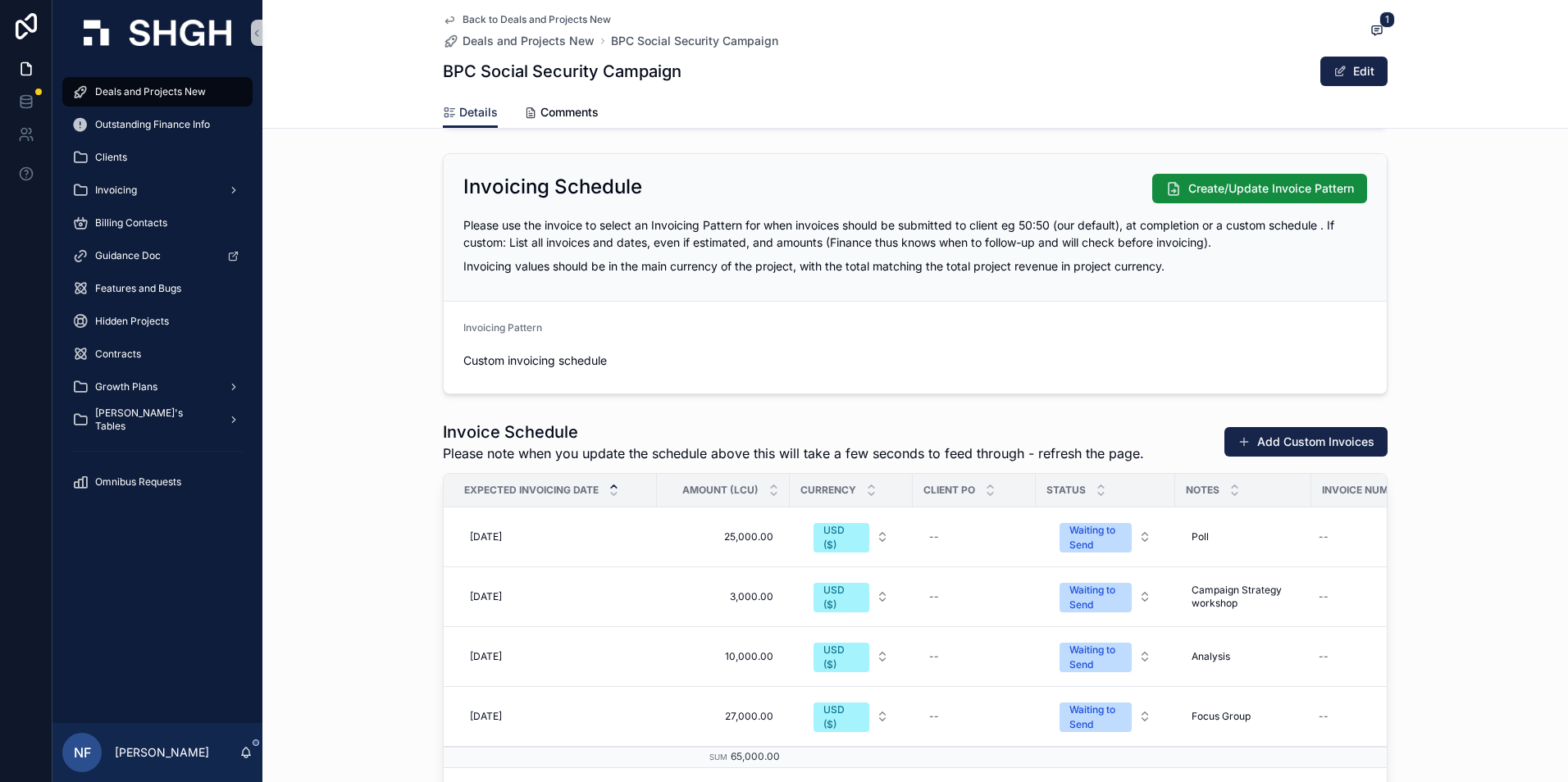
click at [536, 344] on div "Invoicing Pattern Custom invoicing schedule" at bounding box center [571, 347] width 216 height 52
click at [500, 530] on div "[DATE] [DATE]" at bounding box center [555, 536] width 184 height 26
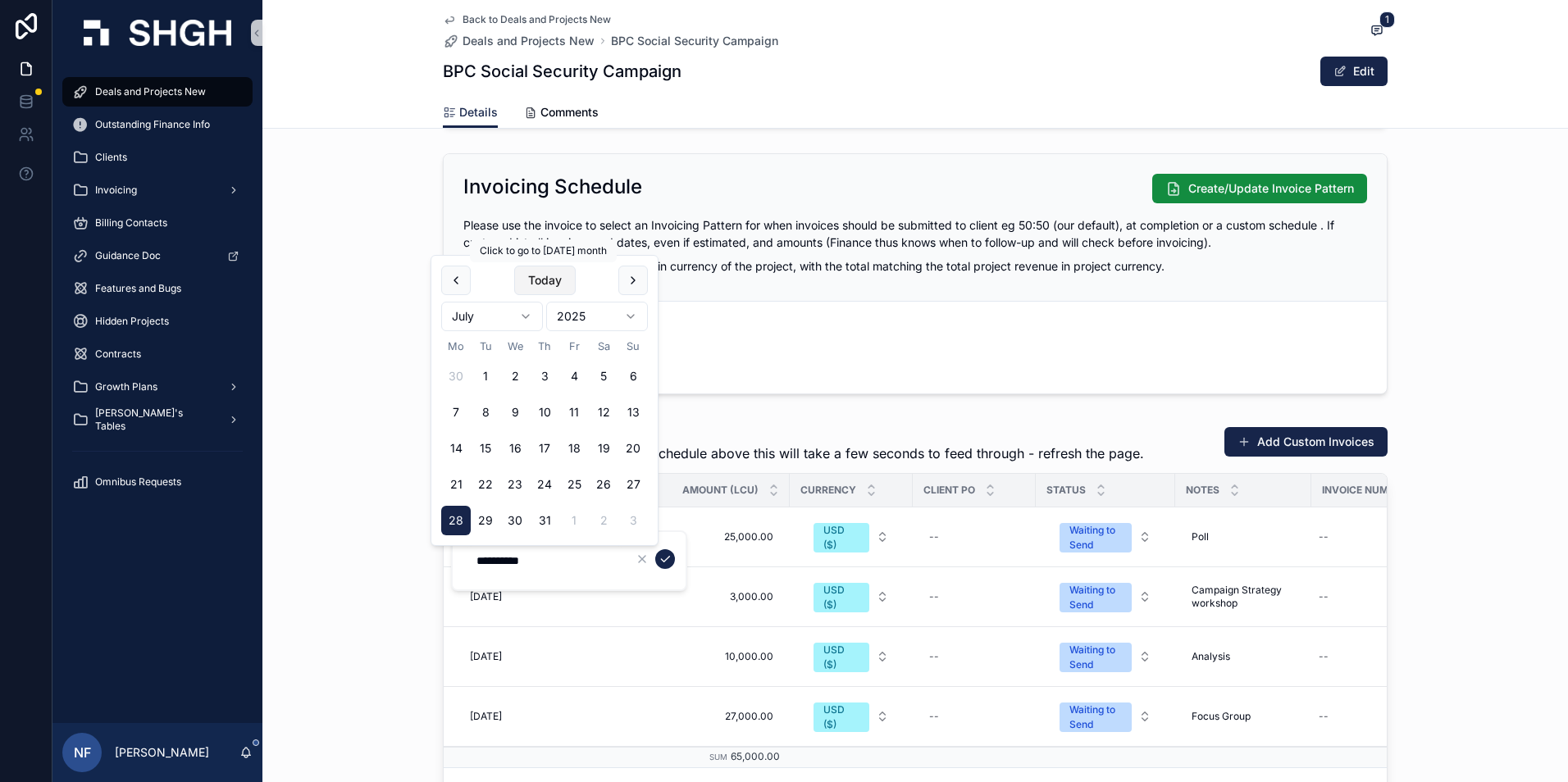
click at [553, 286] on button "Today" at bounding box center [544, 280] width 61 height 30
click at [516, 451] on button "13" at bounding box center [515, 448] width 30 height 30
type input "**********"
click at [660, 556] on icon "scrollable content" at bounding box center [665, 558] width 13 height 13
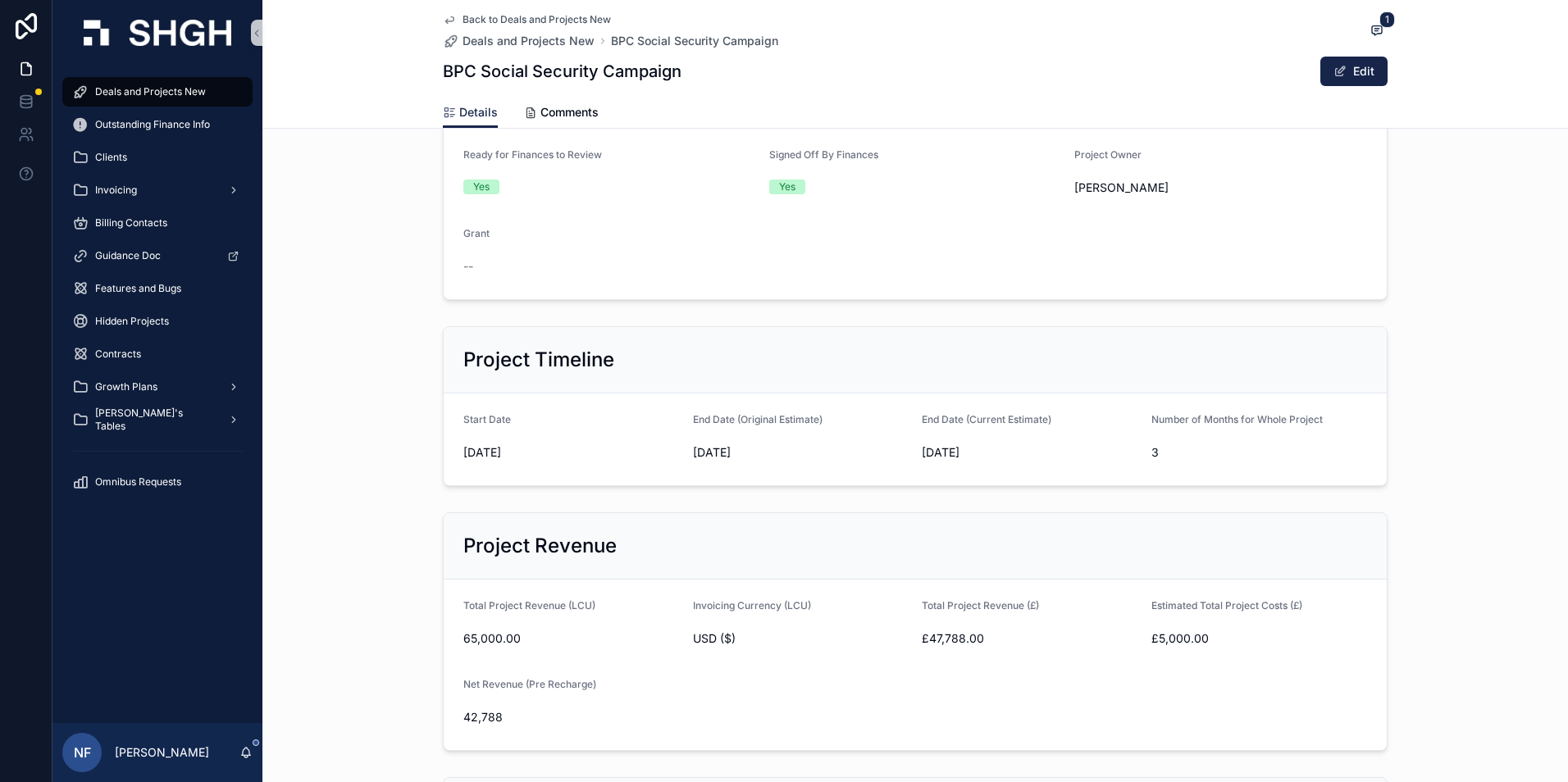
scroll to position [0, 0]
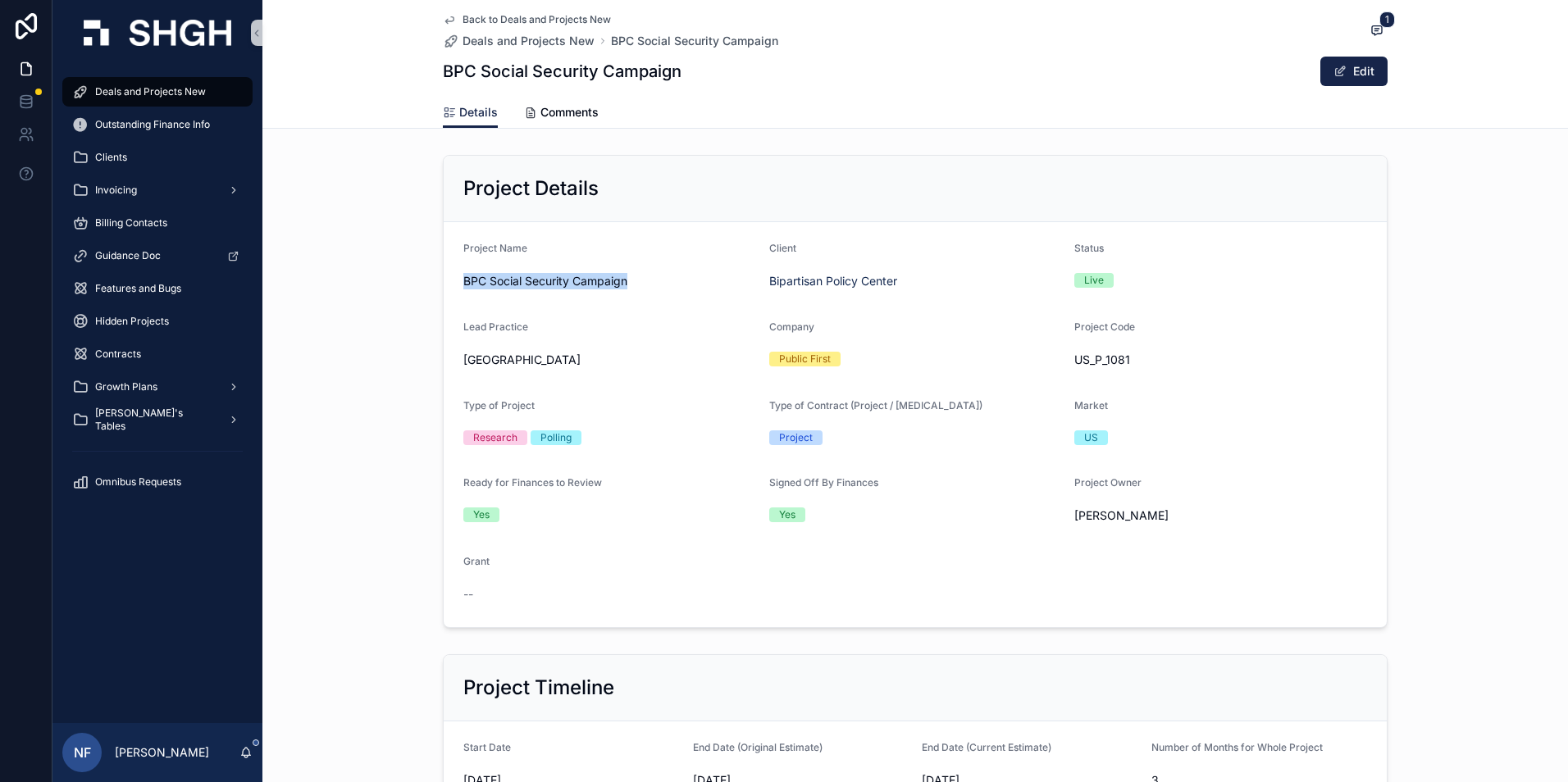
drag, startPoint x: 457, startPoint y: 278, endPoint x: 626, endPoint y: 278, distance: 169.0
click at [626, 278] on span "BPC Social Security Campaign" at bounding box center [610, 281] width 293 height 16
copy span "BPC Social Security Campaign"
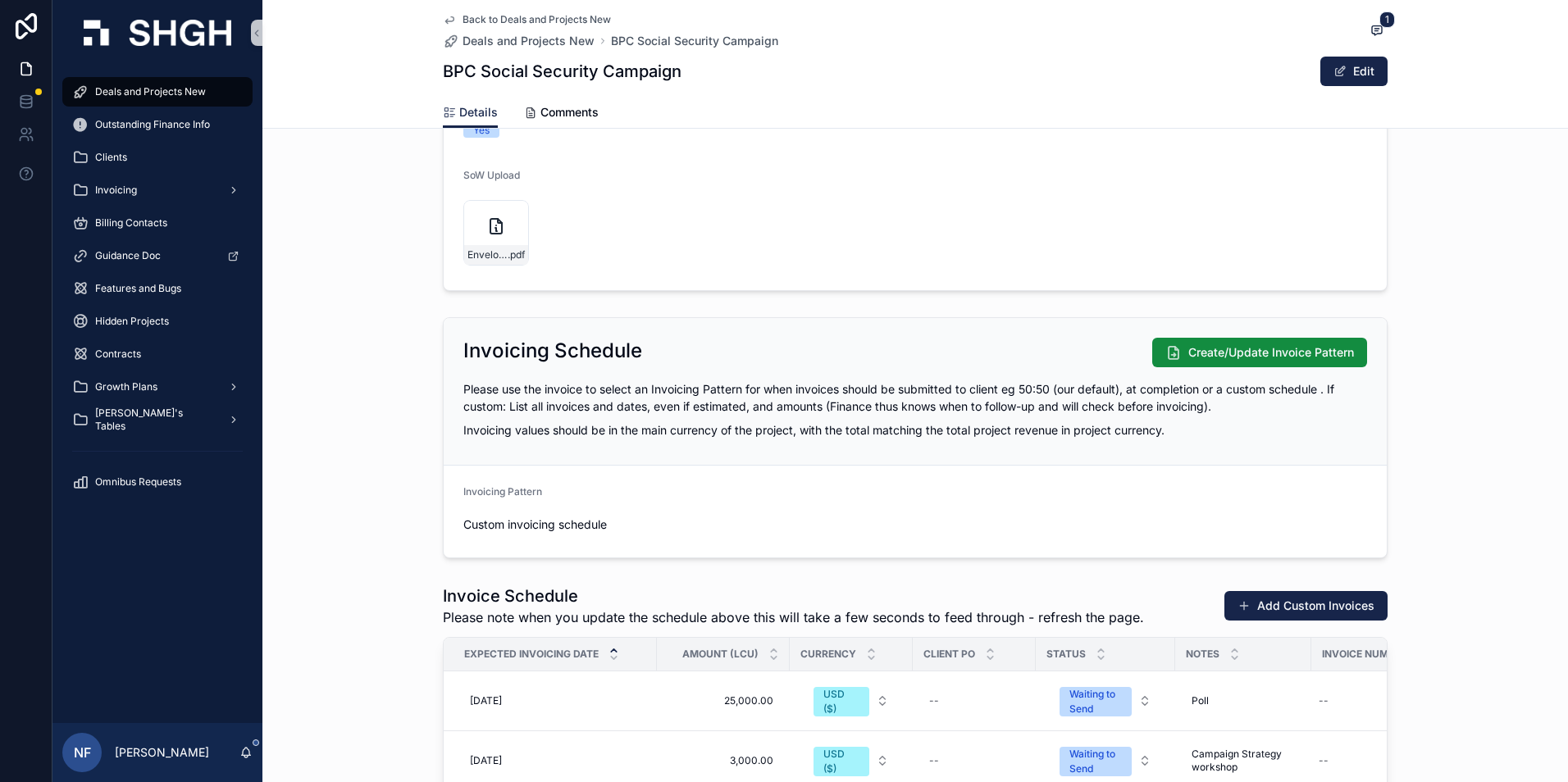
scroll to position [2049, 0]
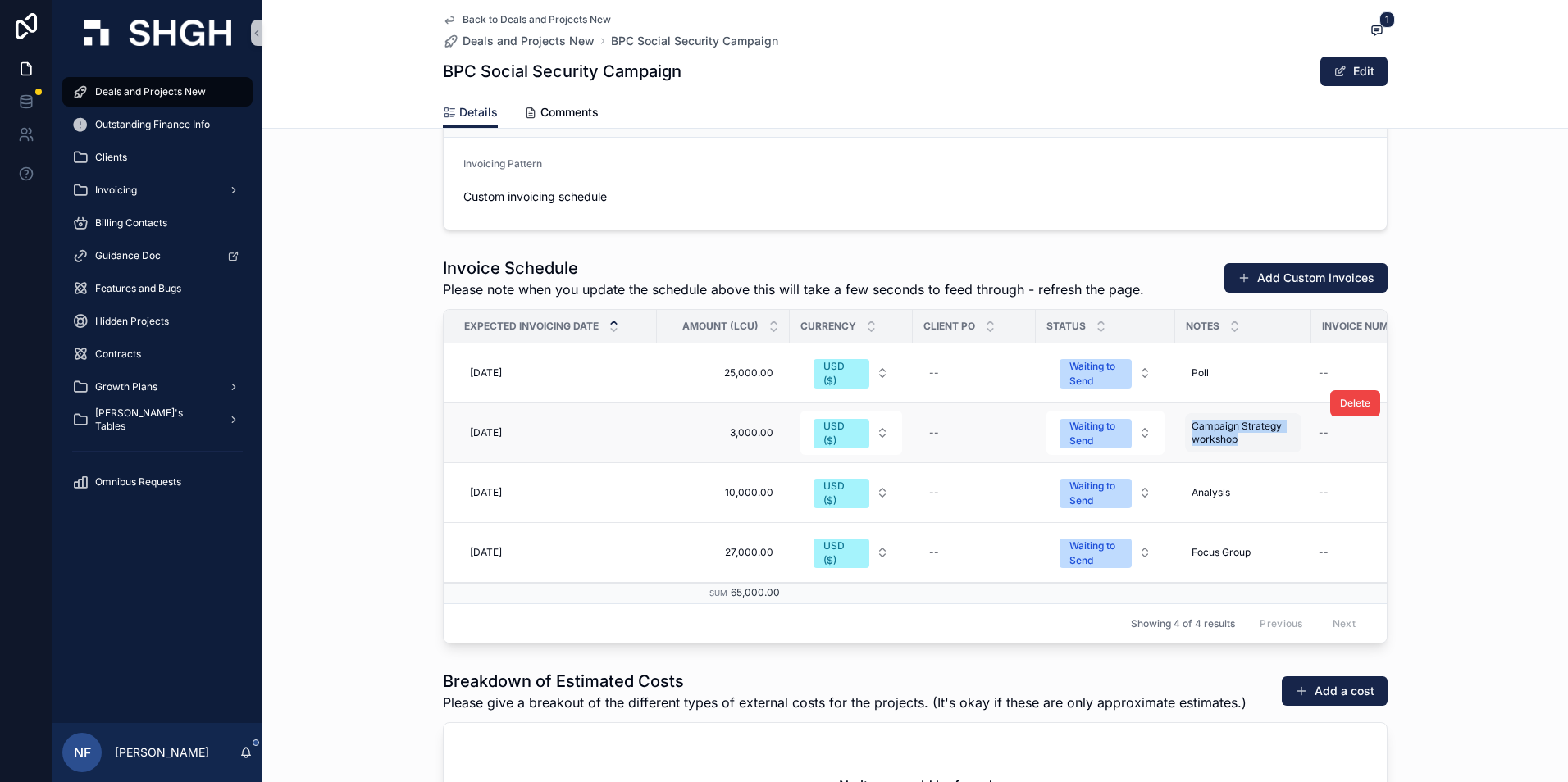
drag, startPoint x: 1185, startPoint y: 430, endPoint x: 1261, endPoint y: 448, distance: 78.1
click at [1261, 448] on div "Campaign Strategy workshop Campaign Strategy workshop" at bounding box center [1243, 433] width 117 height 40
drag, startPoint x: 1199, startPoint y: 448, endPoint x: 1253, endPoint y: 466, distance: 56.9
click at [1253, 466] on textarea "**********" at bounding box center [1265, 460] width 155 height 49
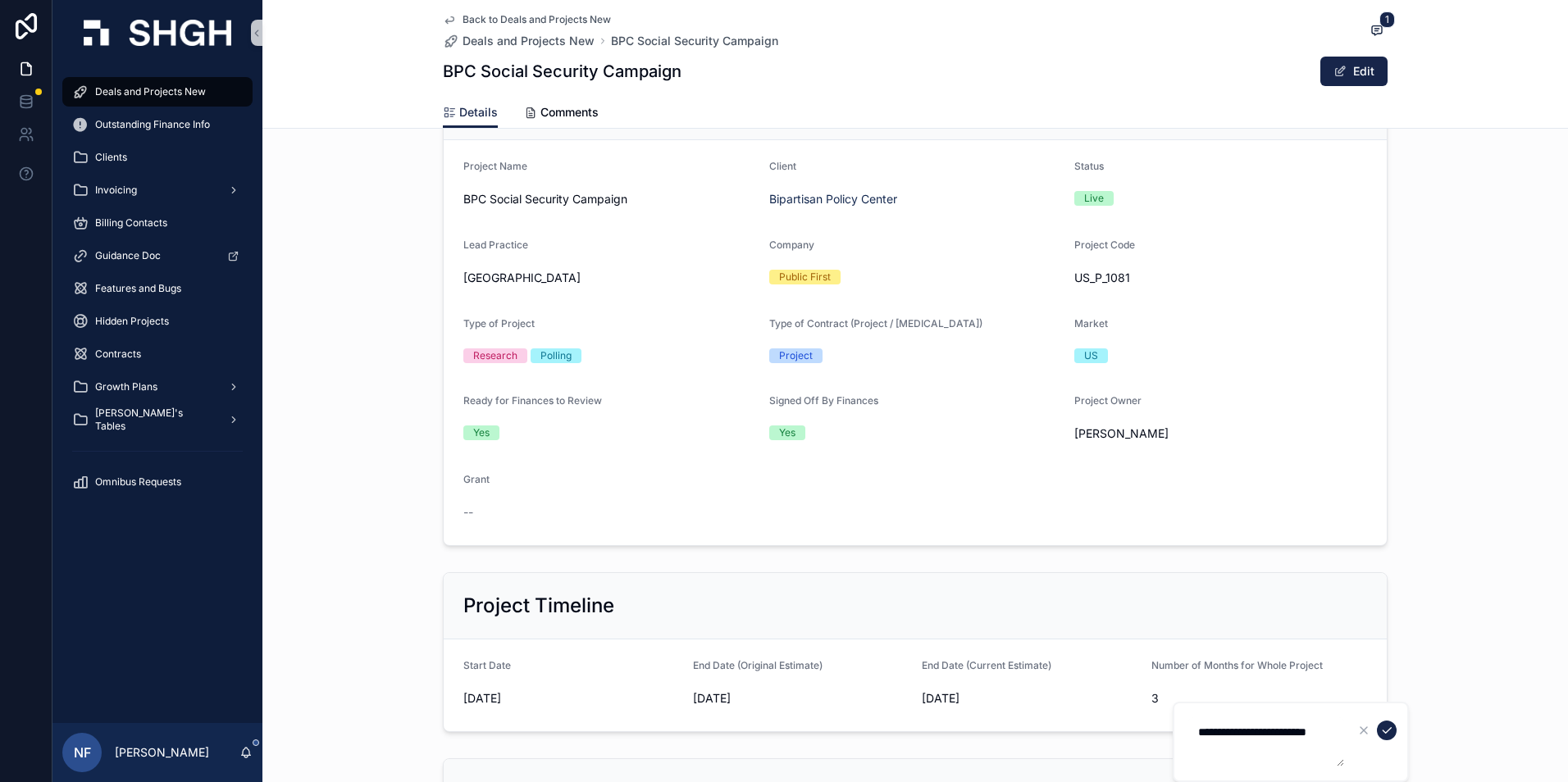
scroll to position [0, 0]
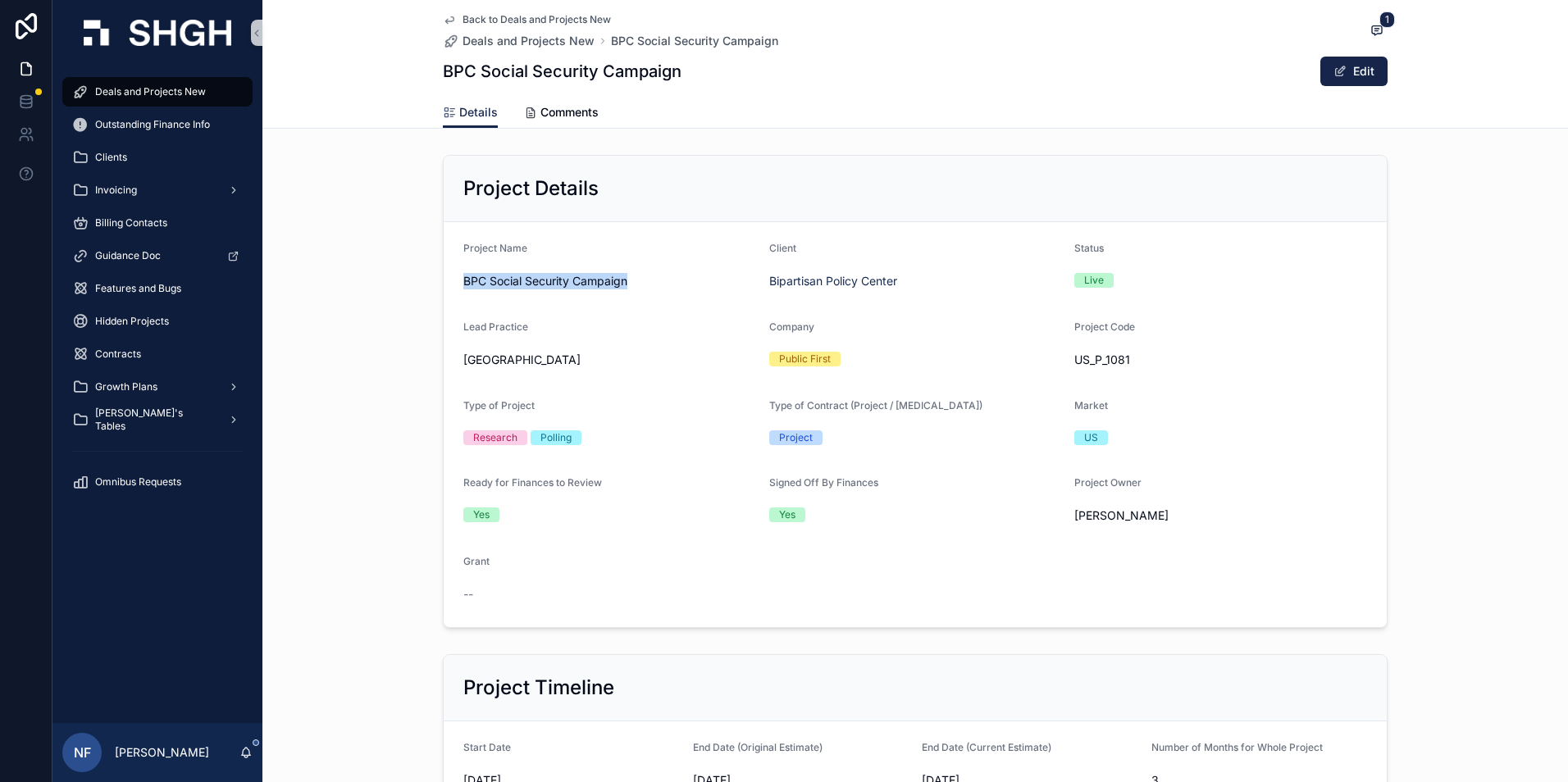
drag, startPoint x: 458, startPoint y: 277, endPoint x: 628, endPoint y: 279, distance: 170.0
click at [628, 279] on span "BPC Social Security Campaign" at bounding box center [610, 281] width 293 height 16
drag, startPoint x: 628, startPoint y: 279, endPoint x: 607, endPoint y: 283, distance: 21.4
copy span "BPC Social Security Campaign"
drag, startPoint x: 1066, startPoint y: 357, endPoint x: 1104, endPoint y: 356, distance: 38.0
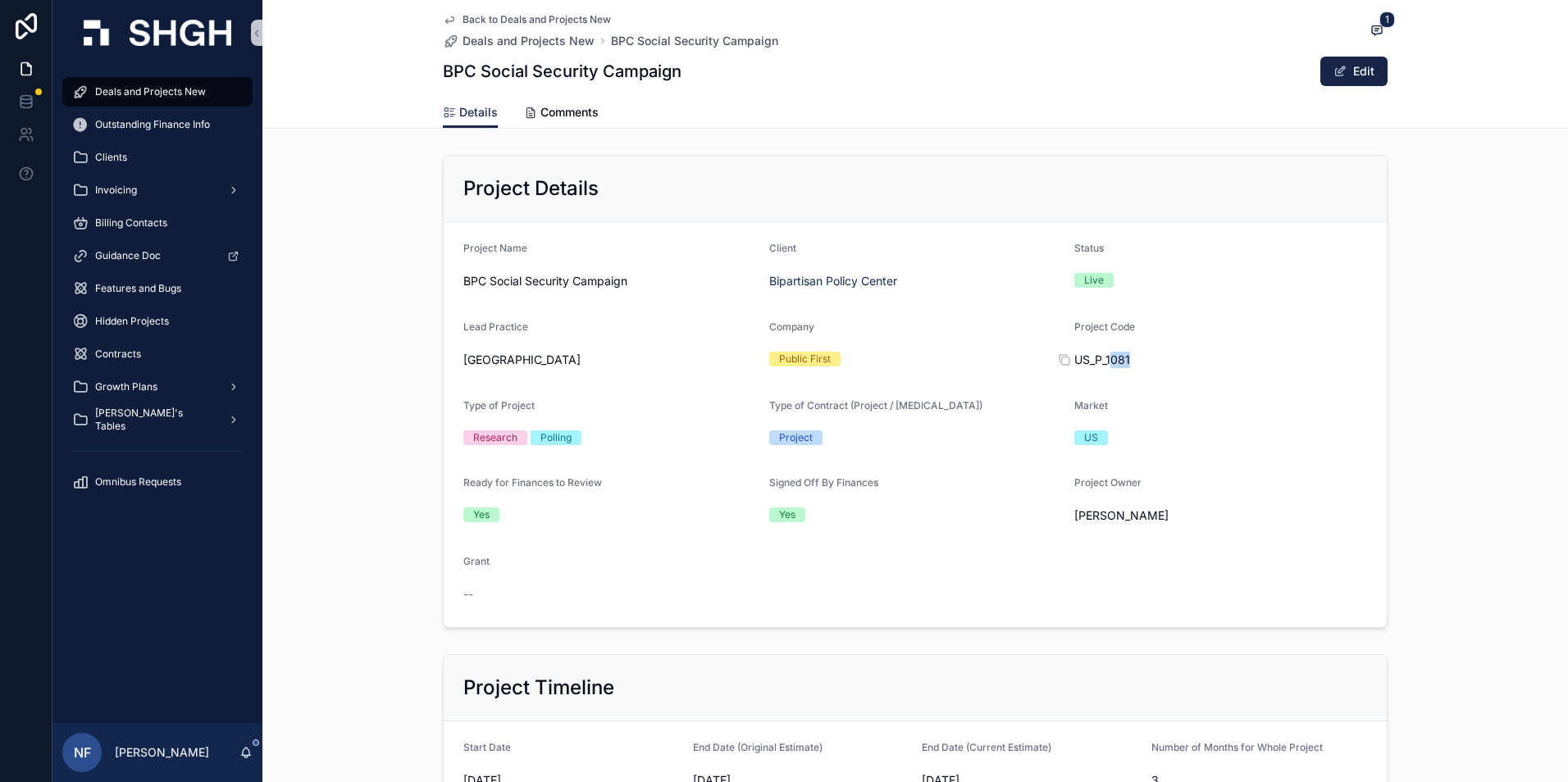
click at [1104, 356] on div "US_P_1081" at bounding box center [1220, 360] width 293 height 16
click at [1262, 343] on div "Project Code US_P_1081" at bounding box center [1220, 347] width 293 height 52
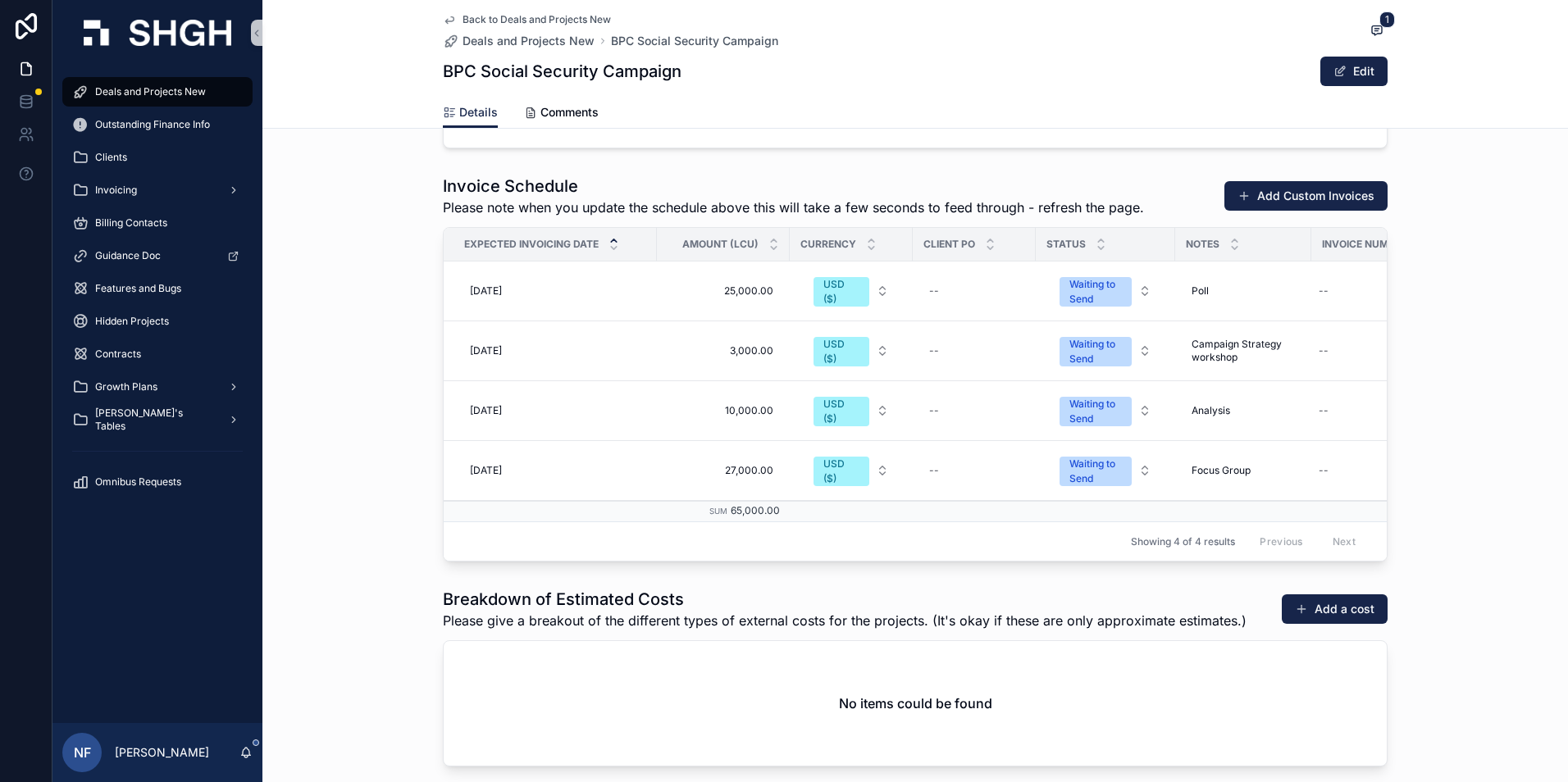
scroll to position [0, 66]
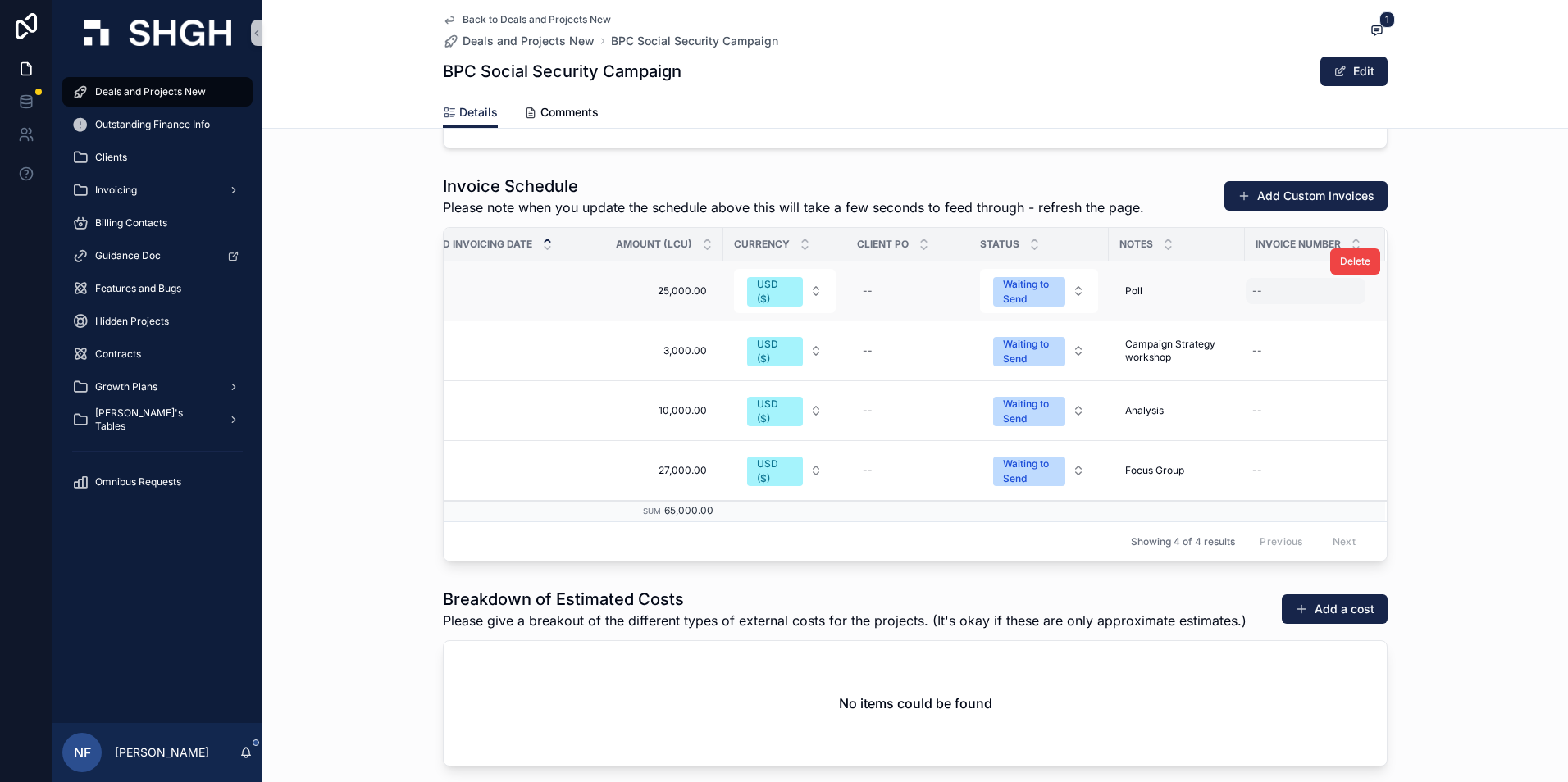
click at [1296, 294] on div "--" at bounding box center [1305, 290] width 119 height 26
type input "****"
click at [1446, 313] on icon "scrollable content" at bounding box center [1447, 312] width 13 height 13
click at [1284, 359] on div "--" at bounding box center [1305, 350] width 119 height 26
type input "****"
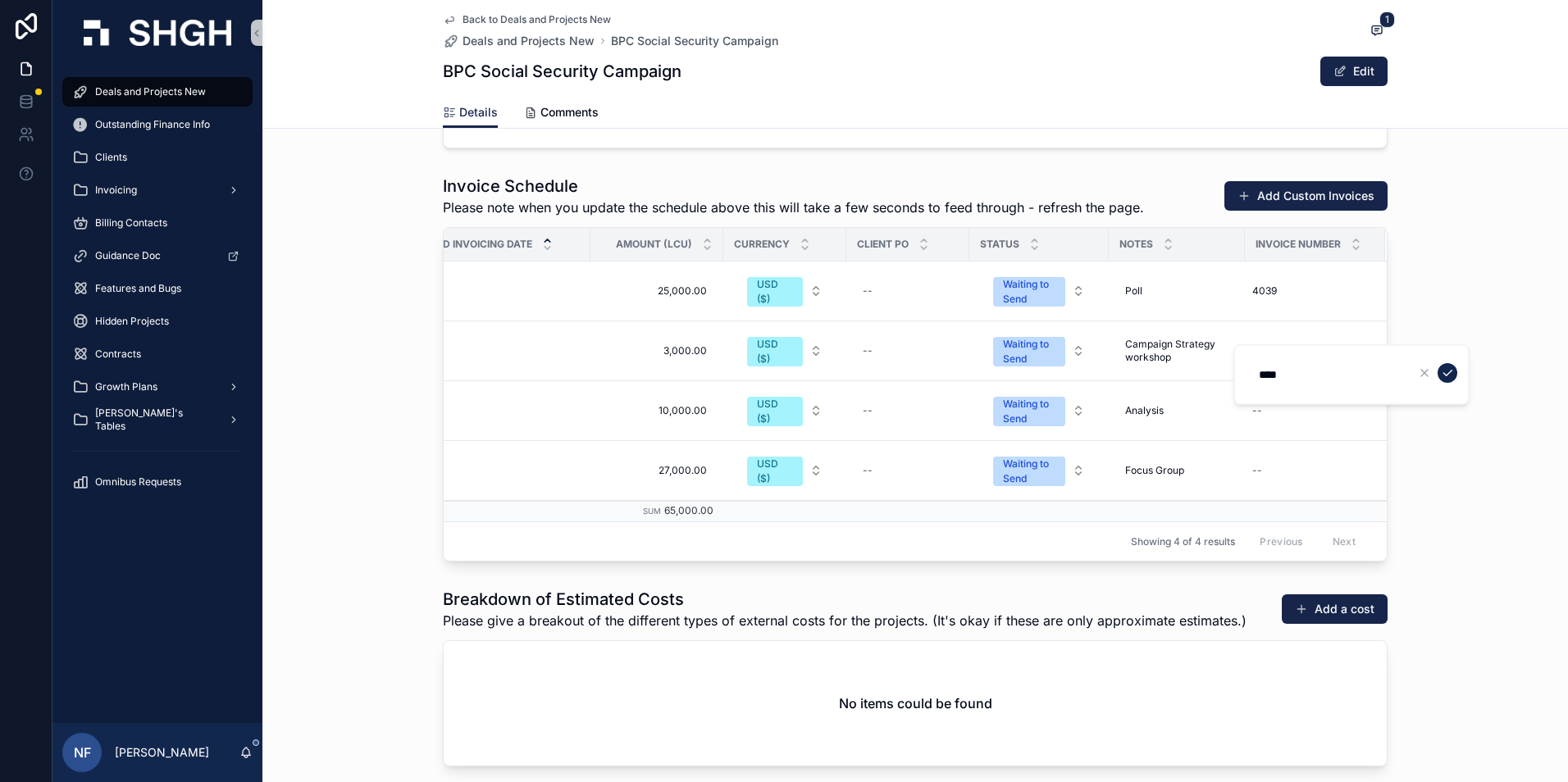
click at [1448, 374] on icon "scrollable content" at bounding box center [1447, 373] width 13 height 13
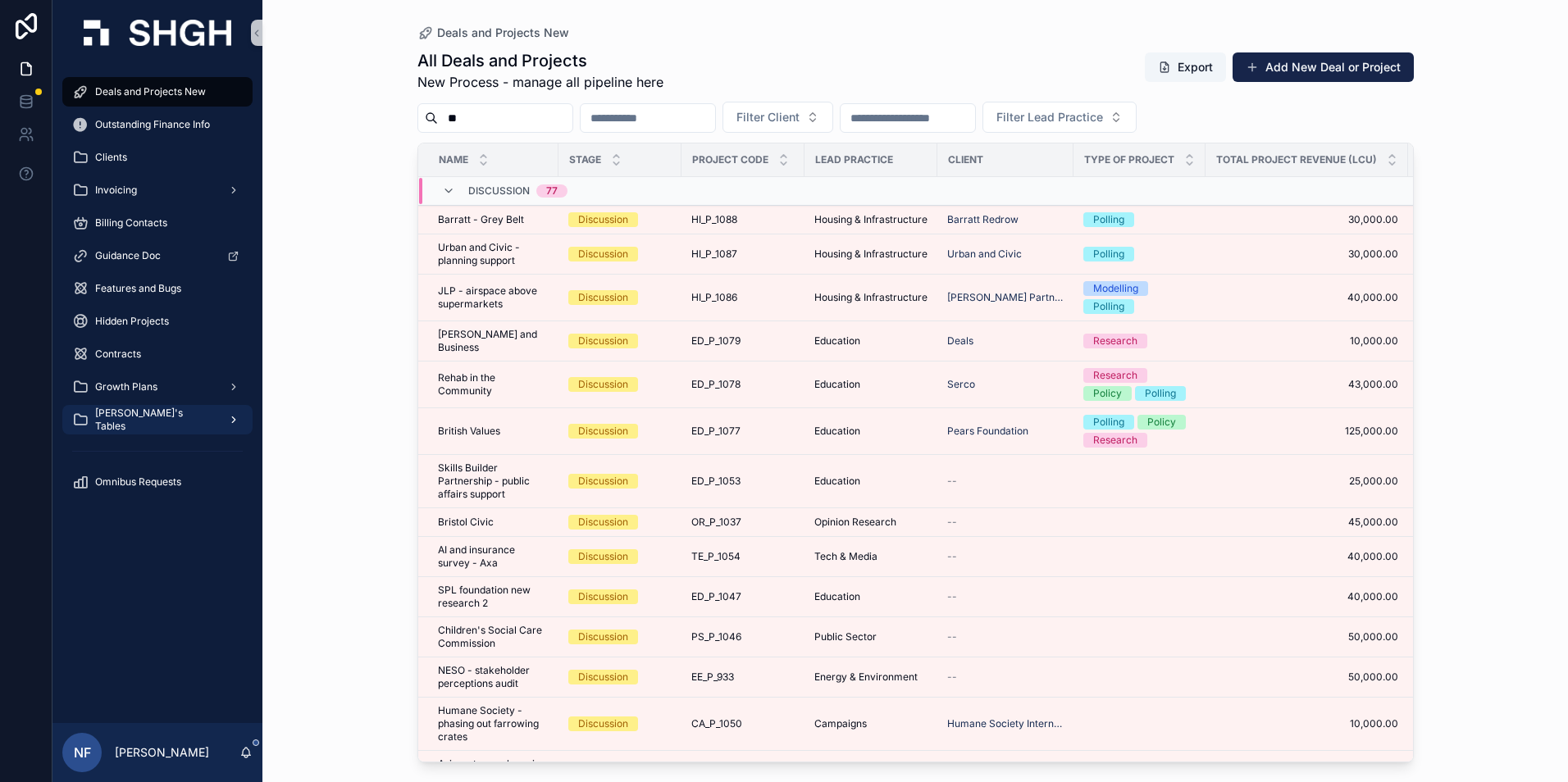
click at [128, 409] on div "[PERSON_NAME]'s Tables" at bounding box center [157, 419] width 171 height 26
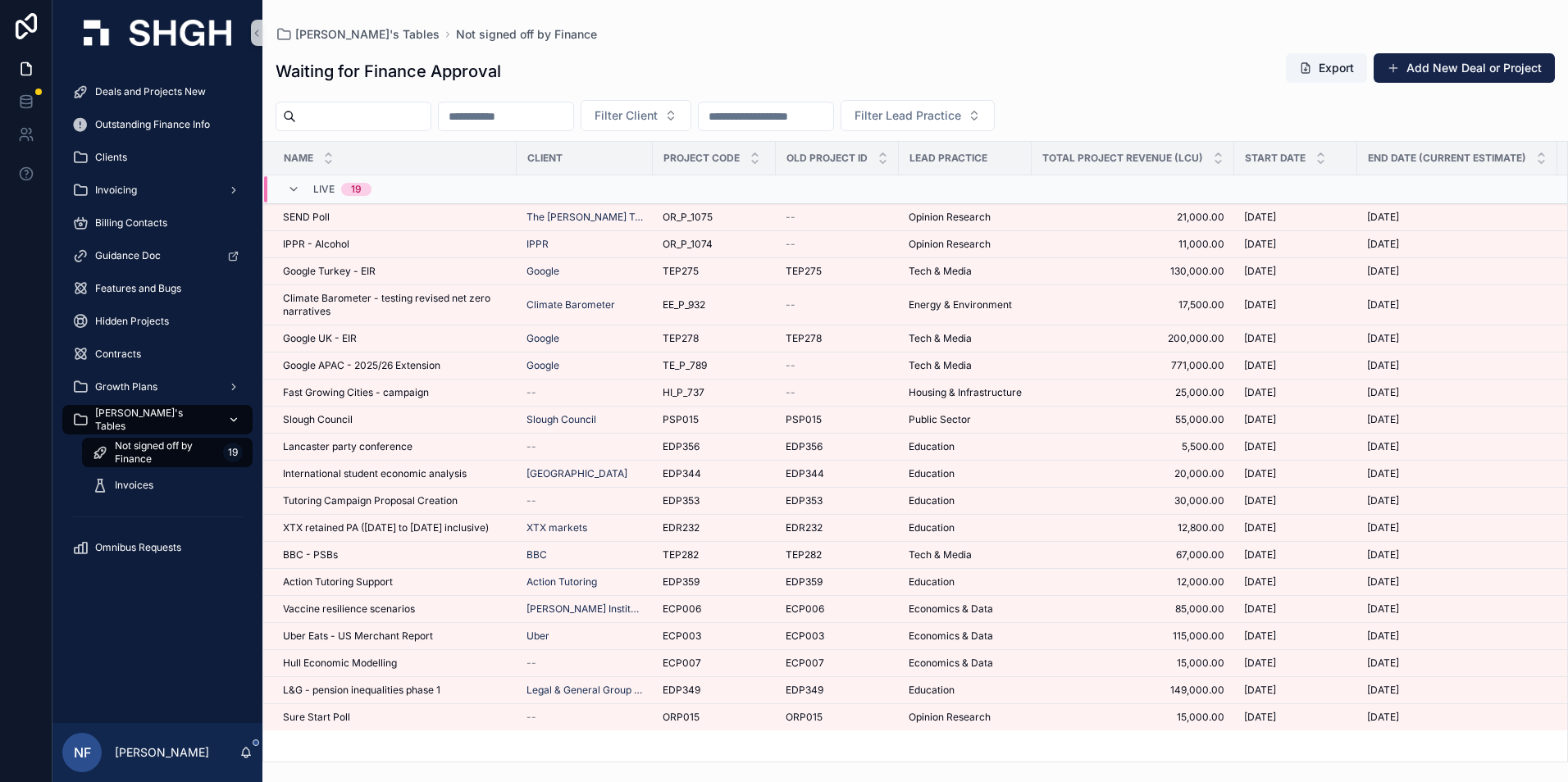
click at [154, 416] on span "[PERSON_NAME]'s Tables" at bounding box center [154, 419] width 119 height 26
click at [229, 416] on icon "scrollable content" at bounding box center [233, 419] width 12 height 12
click at [183, 446] on span "Not signed off by Finance" at bounding box center [165, 452] width 101 height 26
click at [146, 445] on span "Not signed off by Finance" at bounding box center [165, 452] width 101 height 26
click at [144, 447] on span "Not signed off by Finance" at bounding box center [165, 452] width 101 height 26
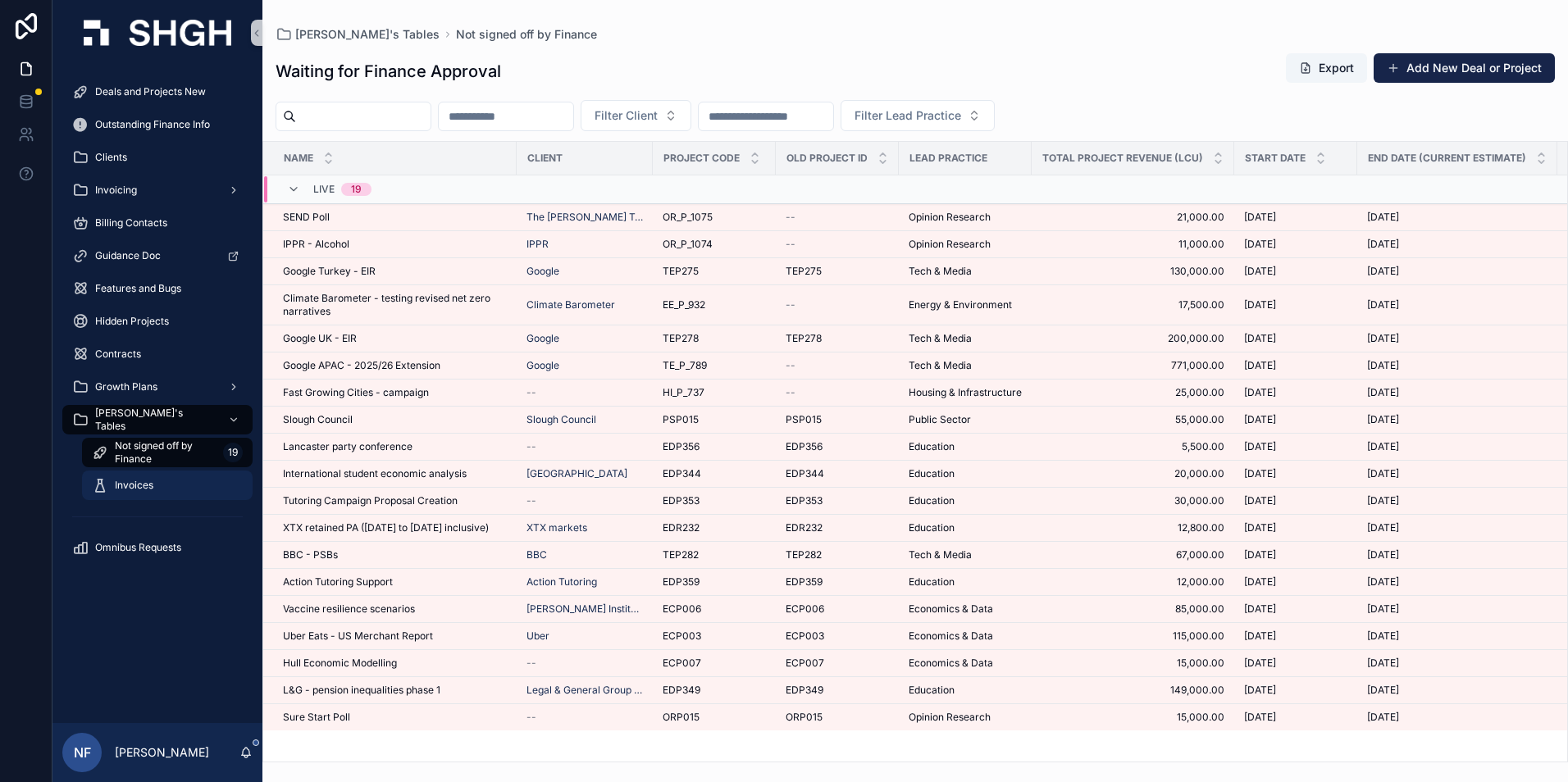
click at [128, 486] on span "Invoices" at bounding box center [134, 485] width 39 height 13
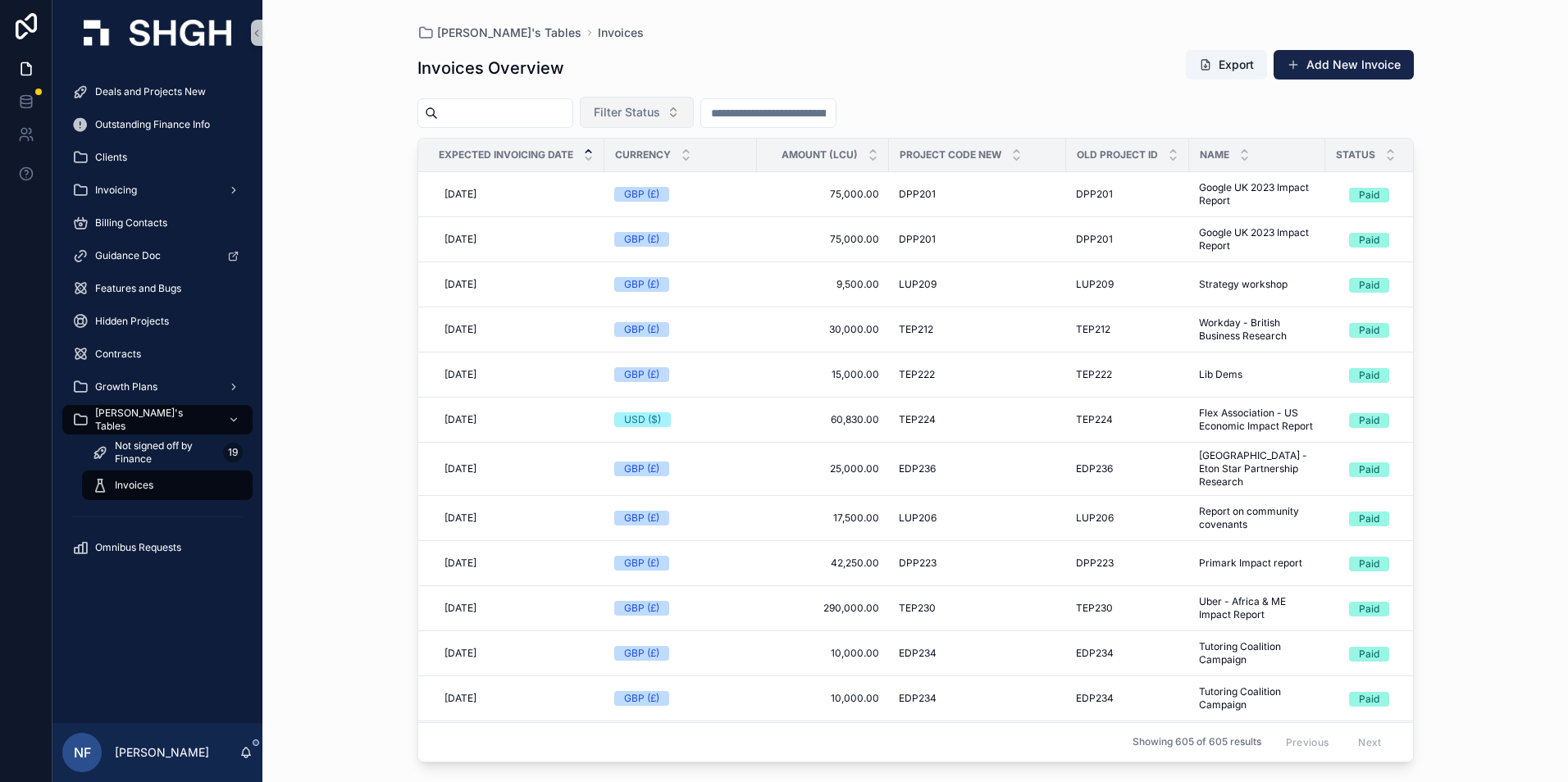
click at [660, 112] on span "Filter Status" at bounding box center [627, 112] width 66 height 16
click at [655, 178] on div "Waiting to Send" at bounding box center [677, 178] width 197 height 26
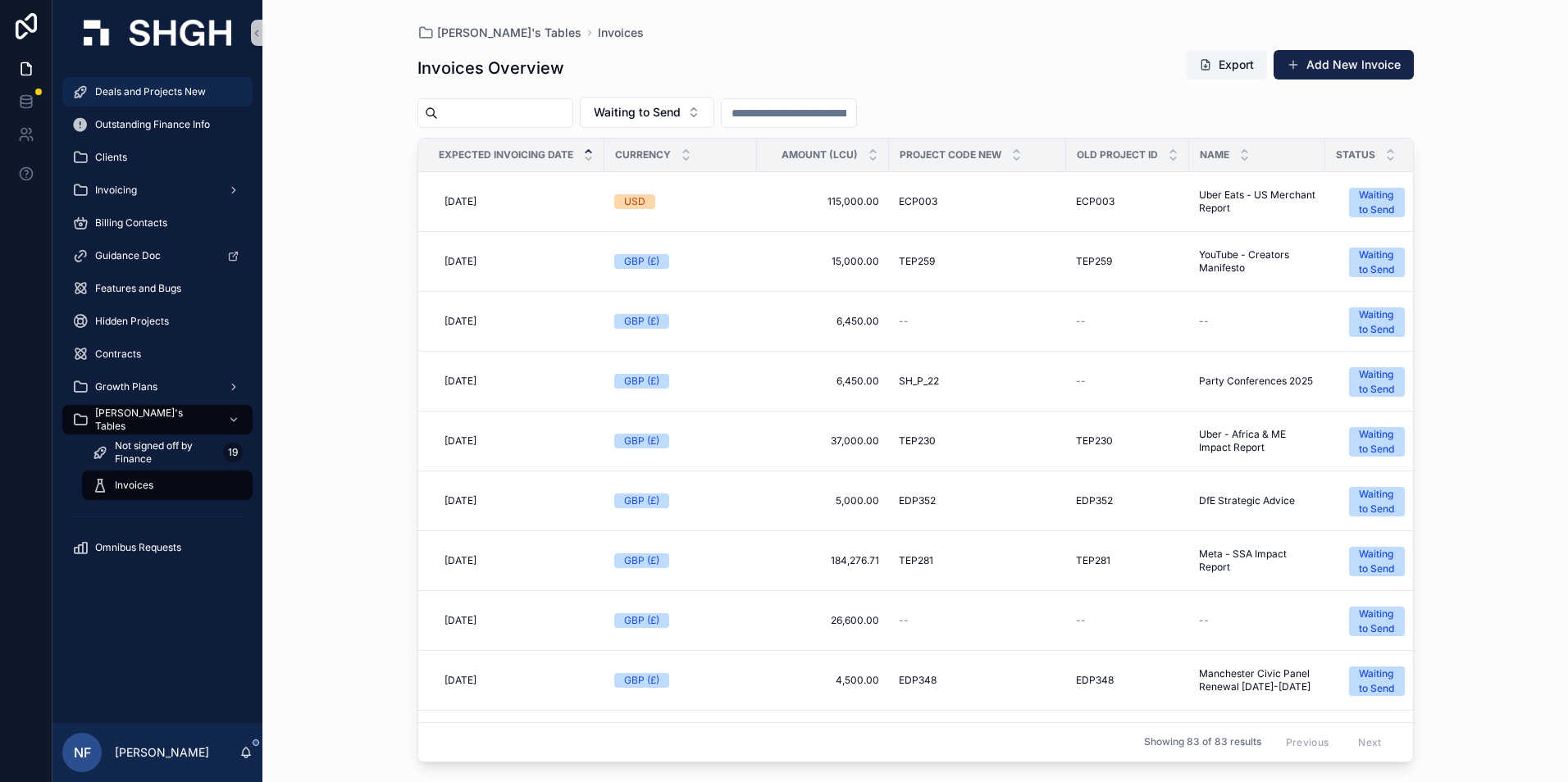
click at [123, 81] on div "Deals and Projects New" at bounding box center [157, 92] width 171 height 26
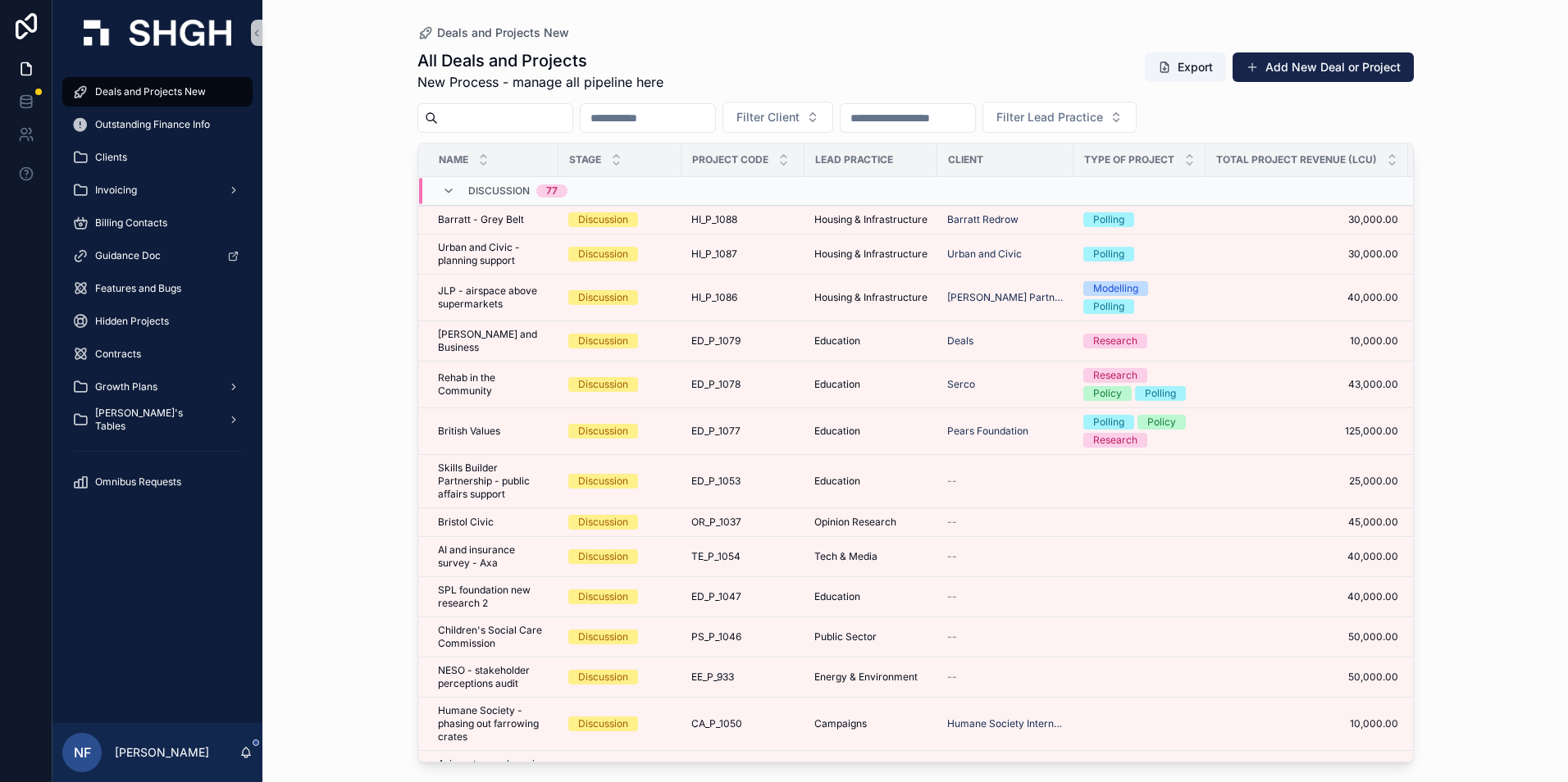
click at [504, 110] on input "scrollable content" at bounding box center [506, 119] width 135 height 23
type input "******"
